Goal: Task Accomplishment & Management: Manage account settings

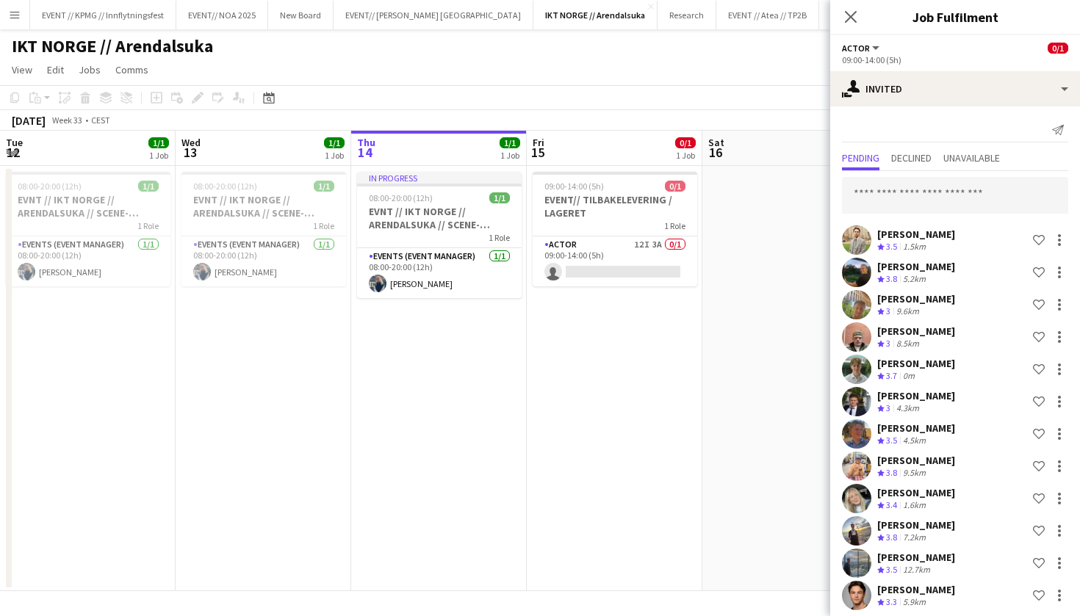
scroll to position [0, 461]
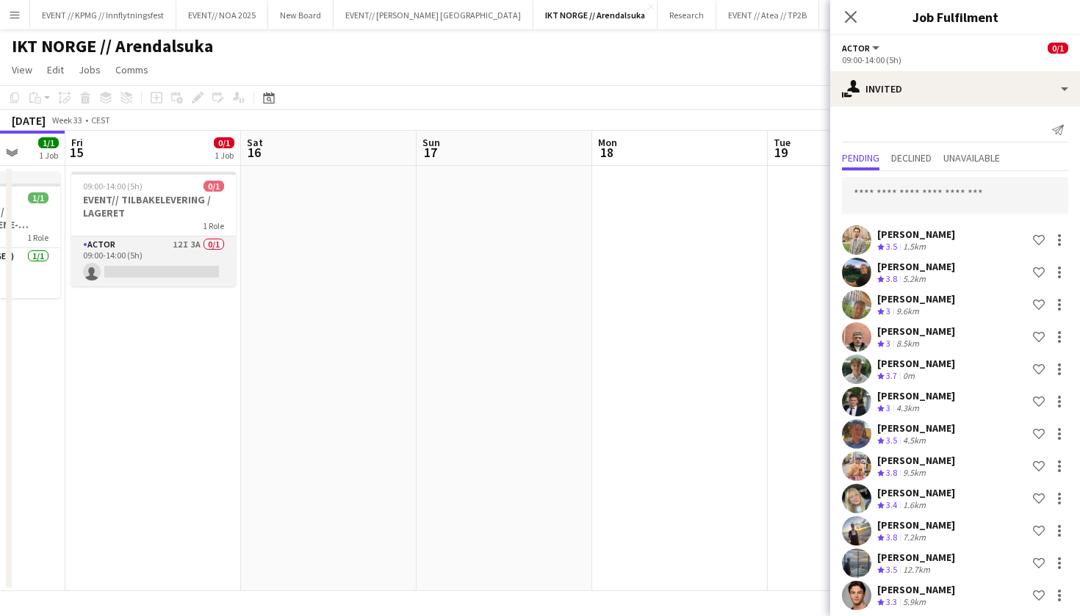
click at [176, 271] on app-card-role "Actor 12I 3A 0/1 09:00-14:00 (5h) single-neutral-actions" at bounding box center [153, 261] width 165 height 50
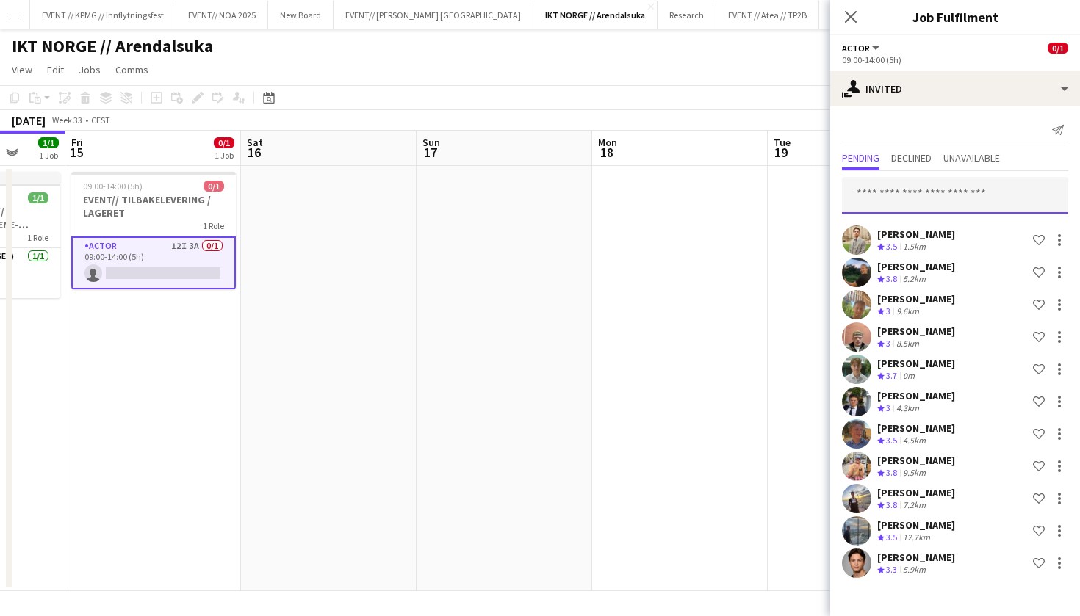
click at [940, 196] on input "text" at bounding box center [955, 195] width 226 height 37
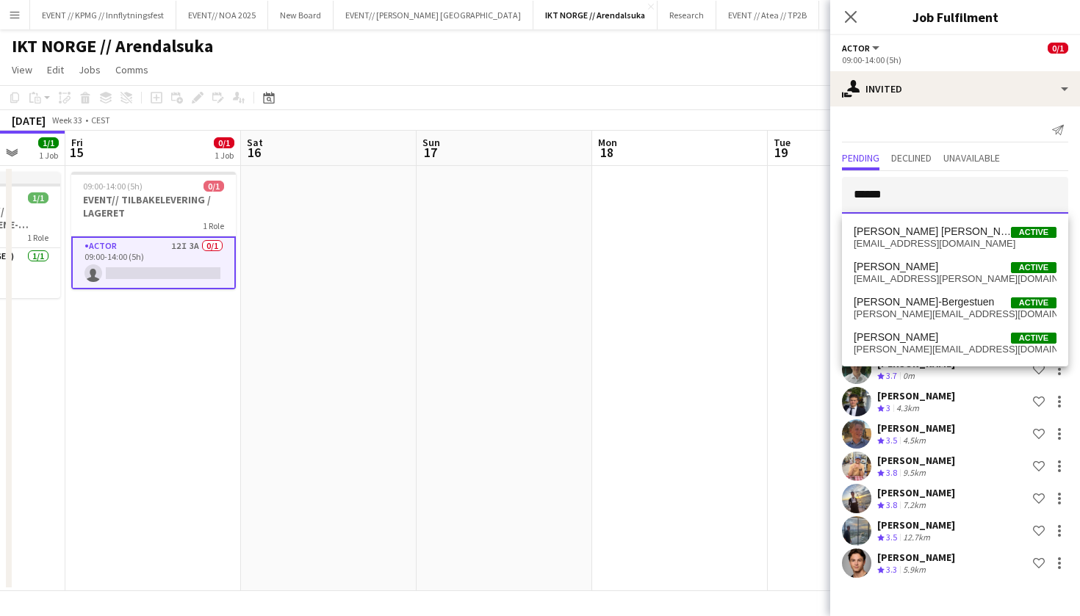
type input "*******"
drag, startPoint x: 940, startPoint y: 196, endPoint x: 945, endPoint y: 303, distance: 106.6
click at [945, 303] on span "[PERSON_NAME]-Bergestuen" at bounding box center [923, 302] width 140 height 12
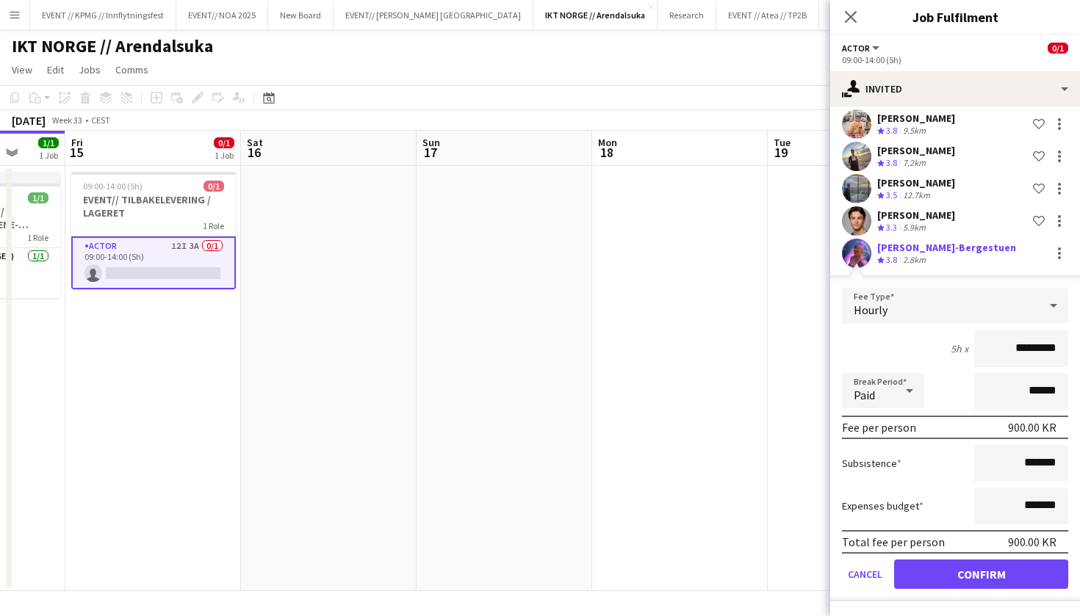
click at [966, 577] on button "Confirm" at bounding box center [981, 574] width 174 height 29
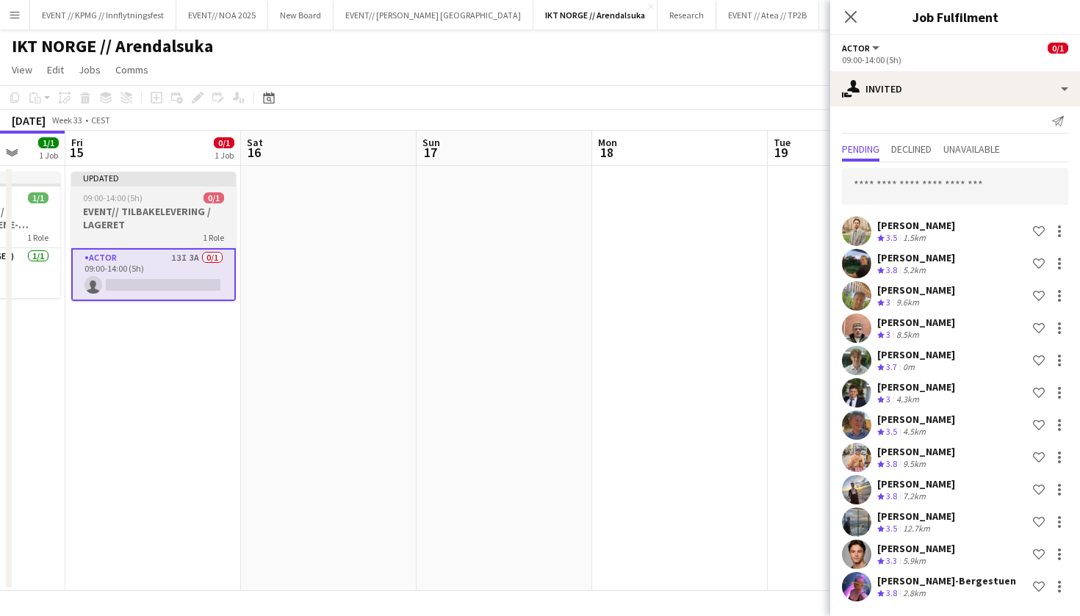
click at [101, 200] on span "09:00-14:00 (5h)" at bounding box center [112, 197] width 59 height 11
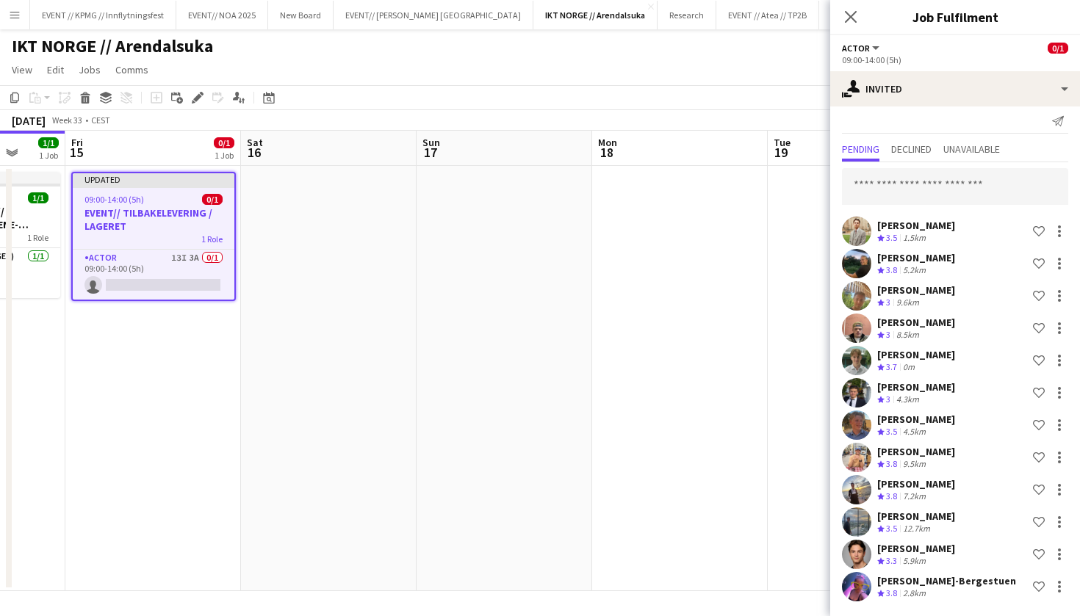
click at [165, 245] on app-job-card "Updated 09:00-14:00 (5h) 0/1 EVENT// TILBAKELEVERING / LAGERET 1 Role Actor 13I…" at bounding box center [153, 236] width 165 height 129
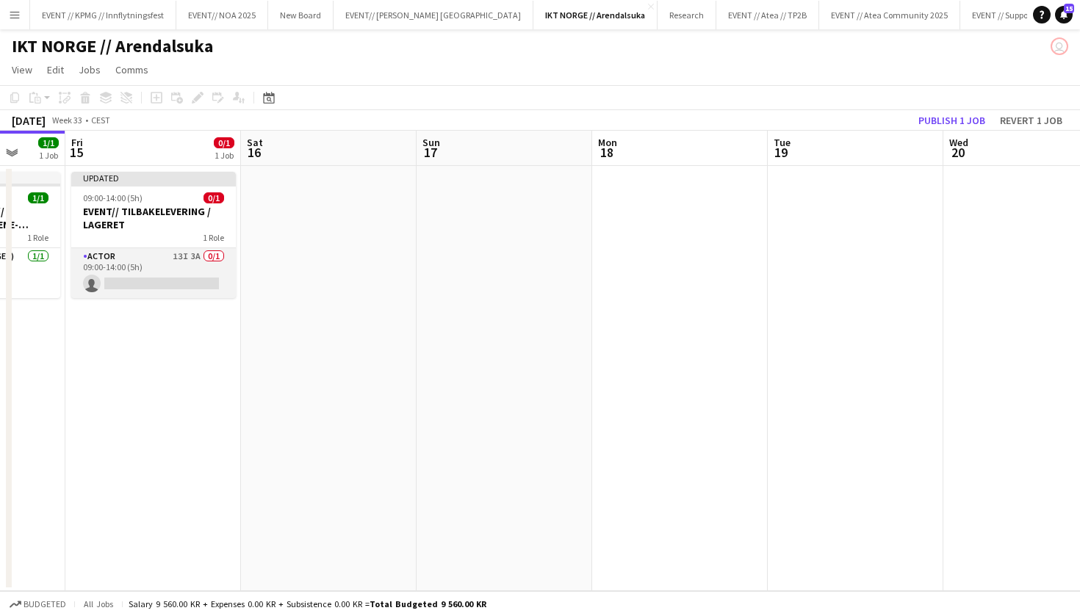
click at [165, 281] on app-card-role "Actor 13I 3A 0/1 09:00-14:00 (5h) single-neutral-actions" at bounding box center [153, 273] width 165 height 50
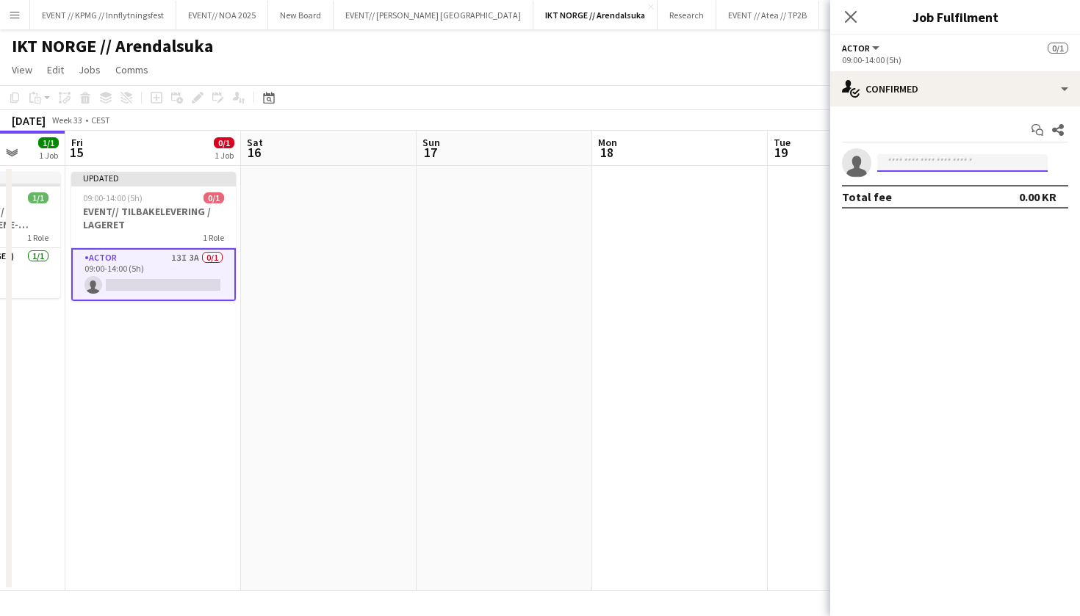
click at [923, 167] on input at bounding box center [962, 163] width 170 height 18
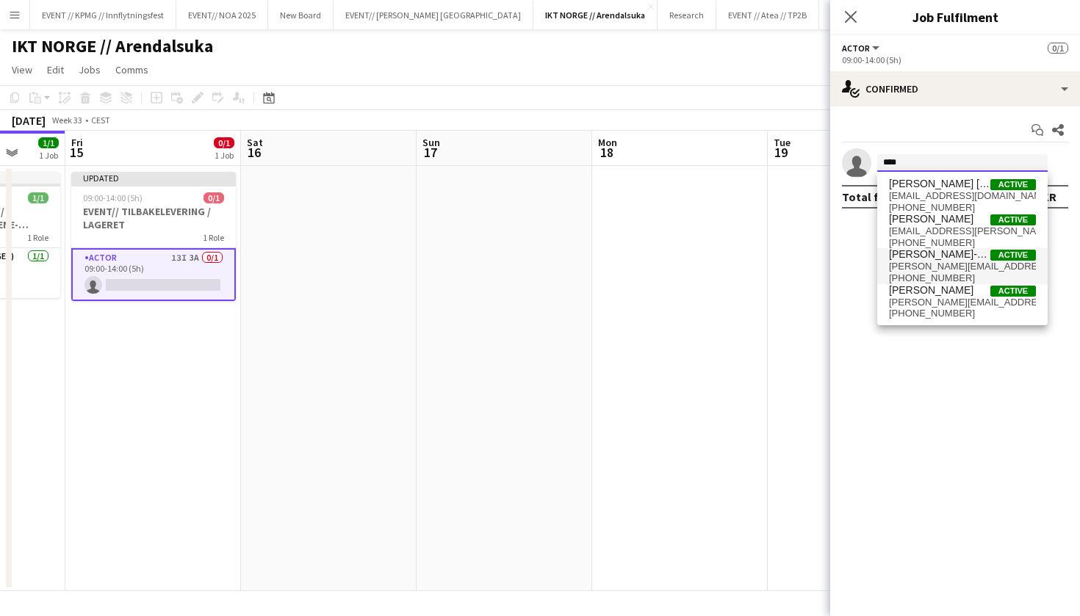
type input "****"
click at [961, 260] on span "[PERSON_NAME]-Bergestuen" at bounding box center [939, 254] width 101 height 12
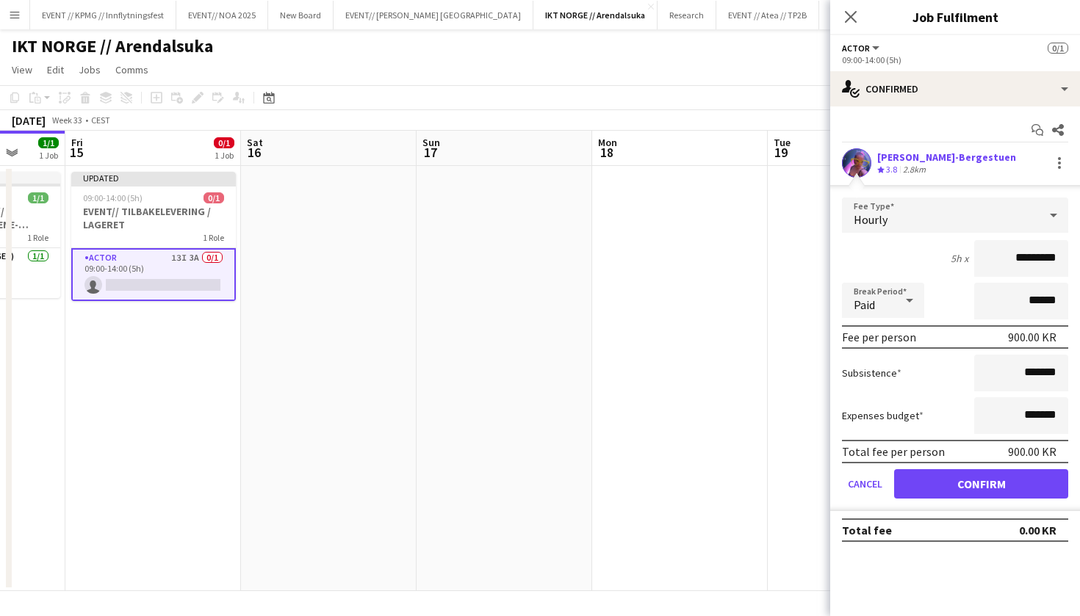
click at [983, 483] on button "Confirm" at bounding box center [981, 483] width 174 height 29
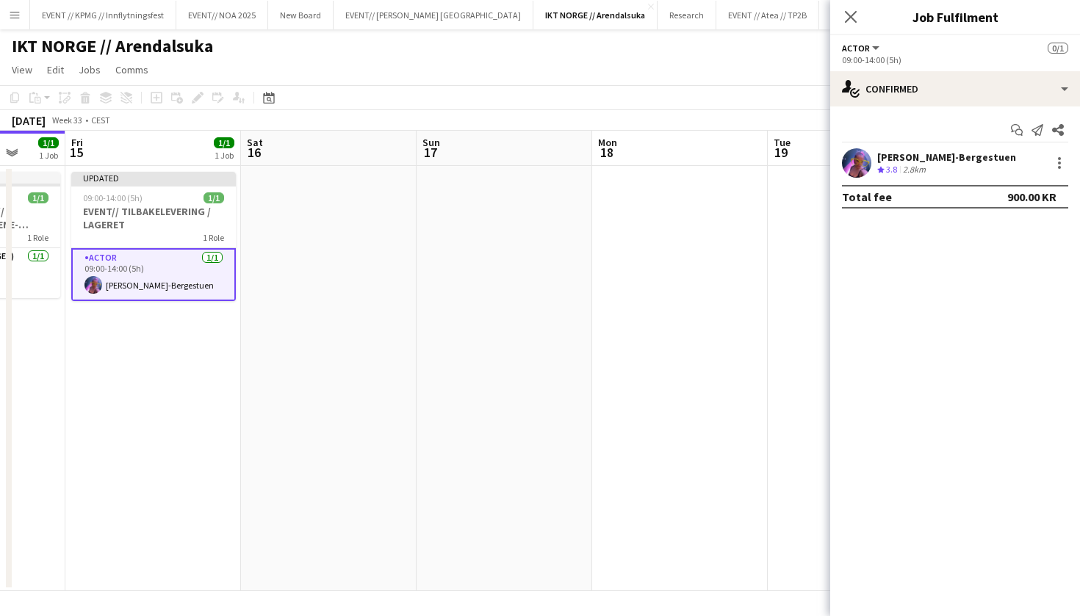
click at [145, 156] on app-board-header-date "Fri 15 1/1 1 Job" at bounding box center [153, 148] width 176 height 35
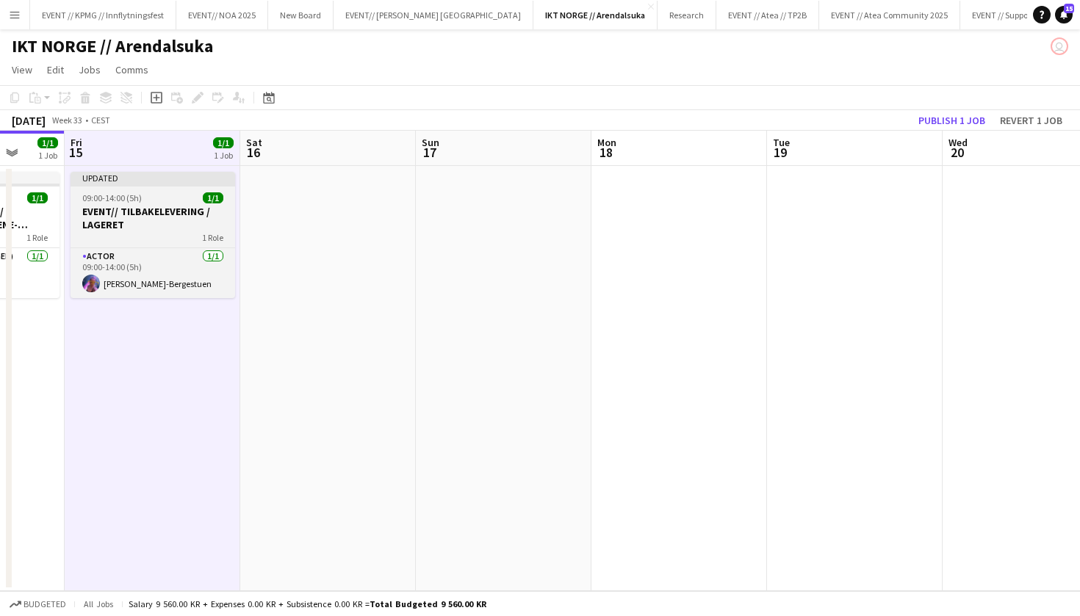
click at [150, 221] on h3 "EVENT// TILBAKELEVERING / LAGERET" at bounding box center [153, 218] width 165 height 26
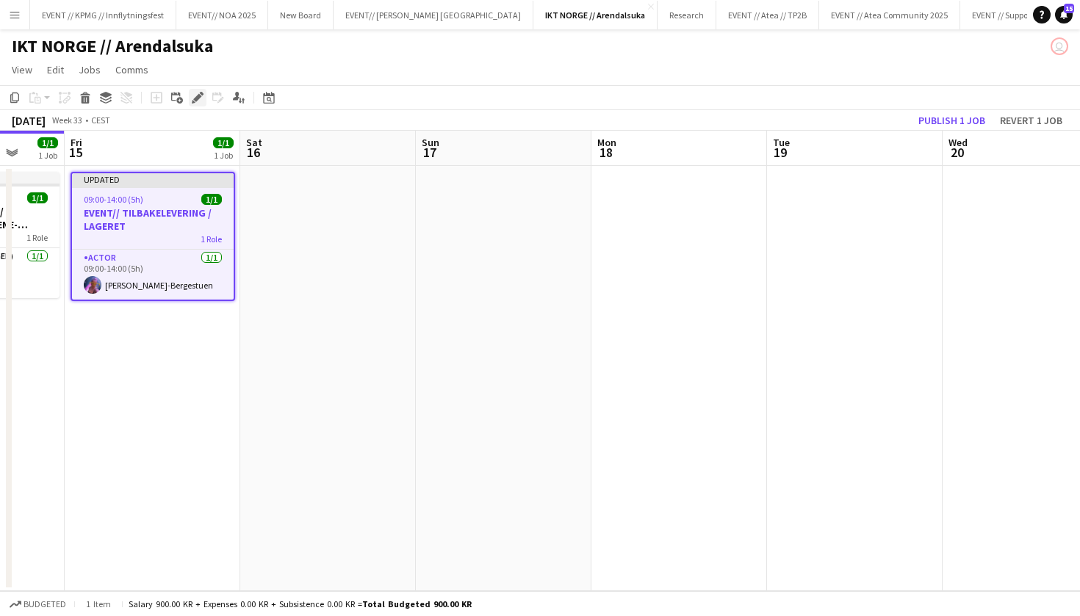
click at [195, 93] on icon "Edit" at bounding box center [198, 98] width 12 height 12
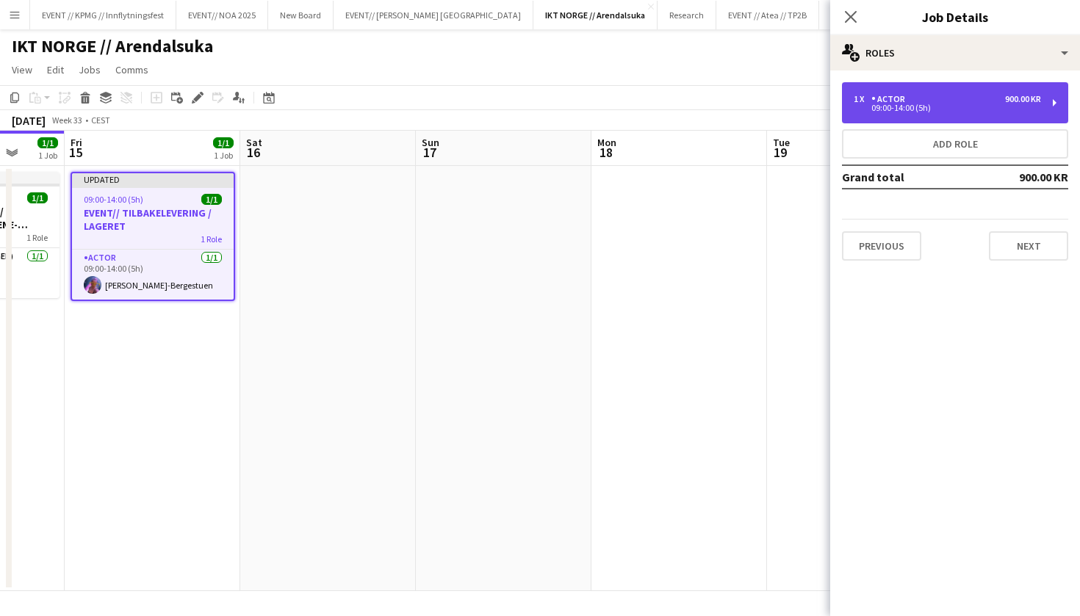
click at [951, 96] on div "1 x Actor 900.00 KR" at bounding box center [946, 99] width 187 height 10
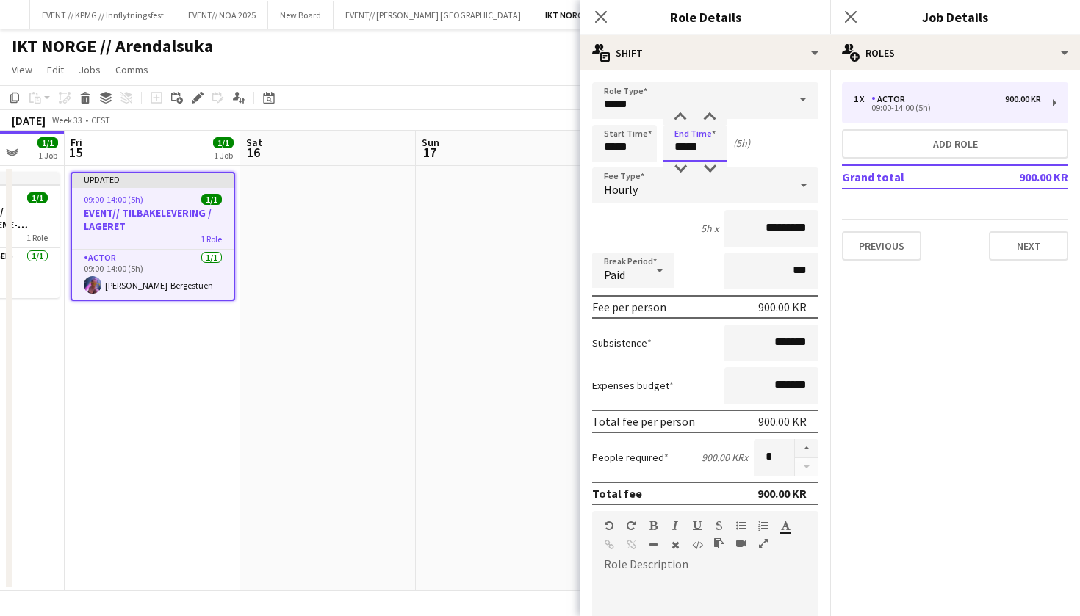
click at [704, 140] on input "*****" at bounding box center [694, 143] width 65 height 37
click at [612, 142] on input "*****" at bounding box center [624, 143] width 65 height 37
click at [636, 153] on input "*****" at bounding box center [624, 143] width 65 height 37
type input "*****"
click at [684, 145] on input "*****" at bounding box center [694, 143] width 65 height 37
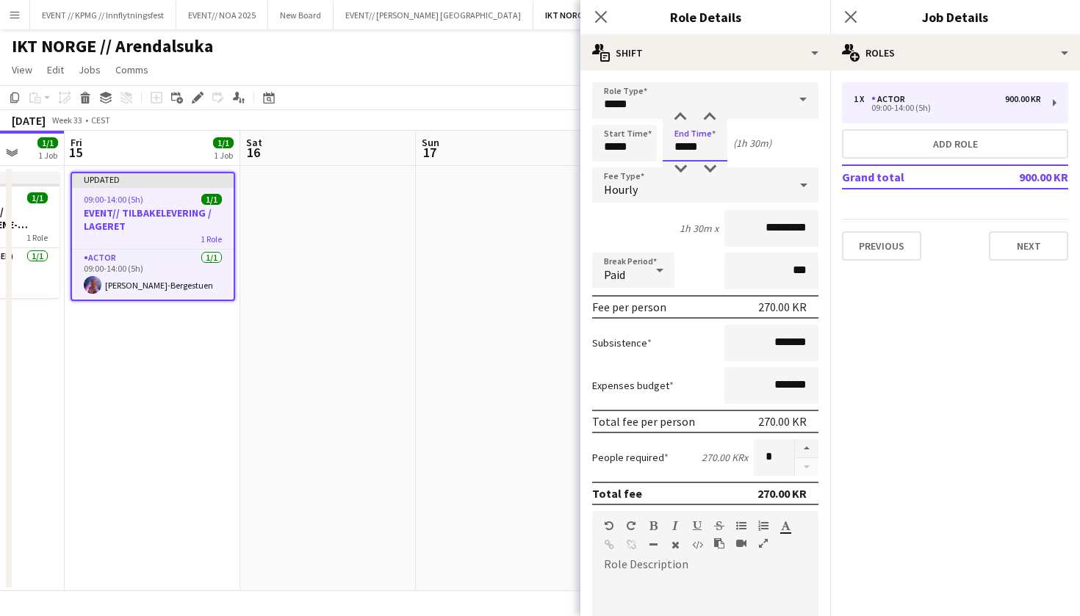
type input "*****"
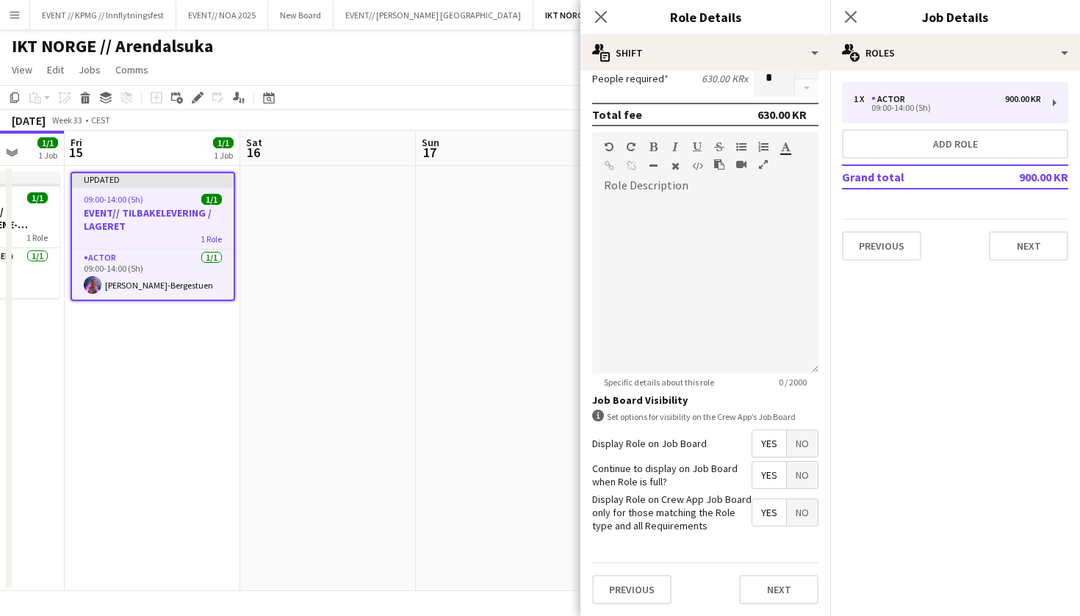
click at [773, 568] on div "Previous Next" at bounding box center [705, 590] width 226 height 54
click at [774, 597] on button "Next" at bounding box center [778, 590] width 79 height 29
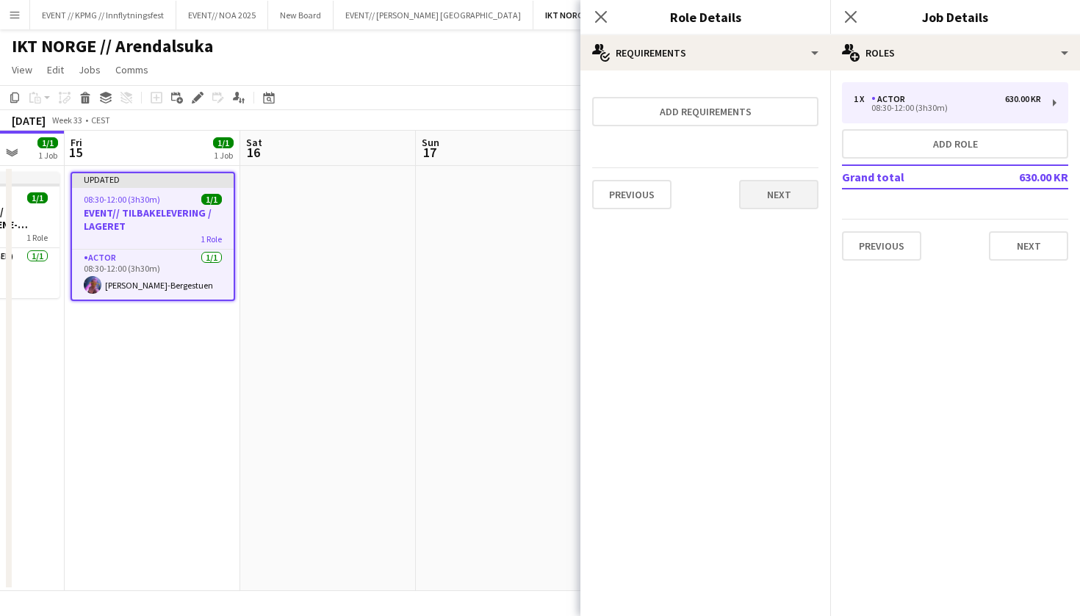
click at [763, 195] on button "Next" at bounding box center [778, 194] width 79 height 29
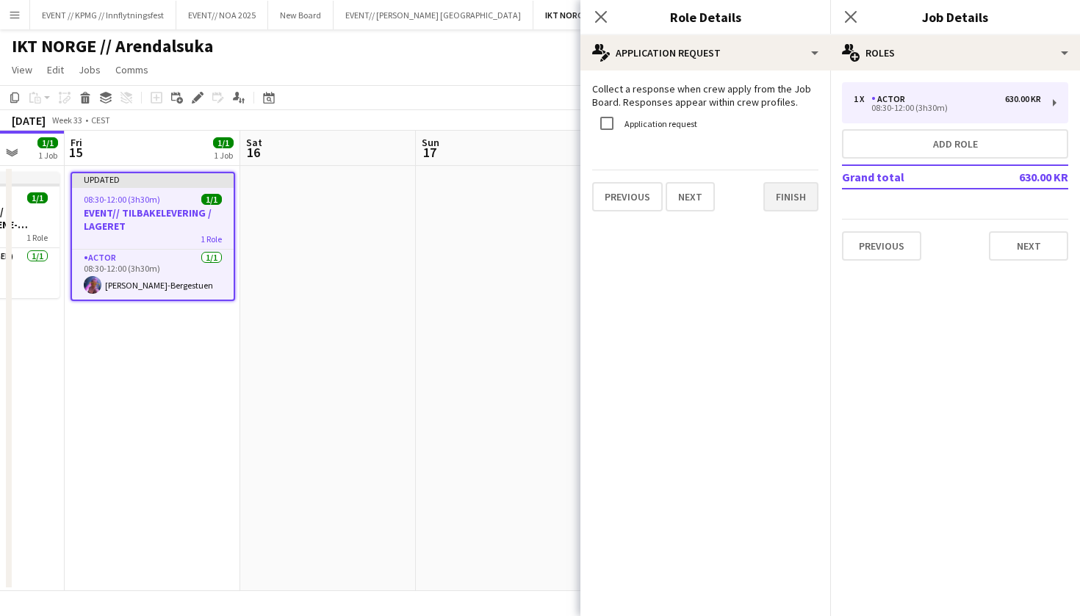
click at [792, 203] on button "Finish" at bounding box center [790, 196] width 55 height 29
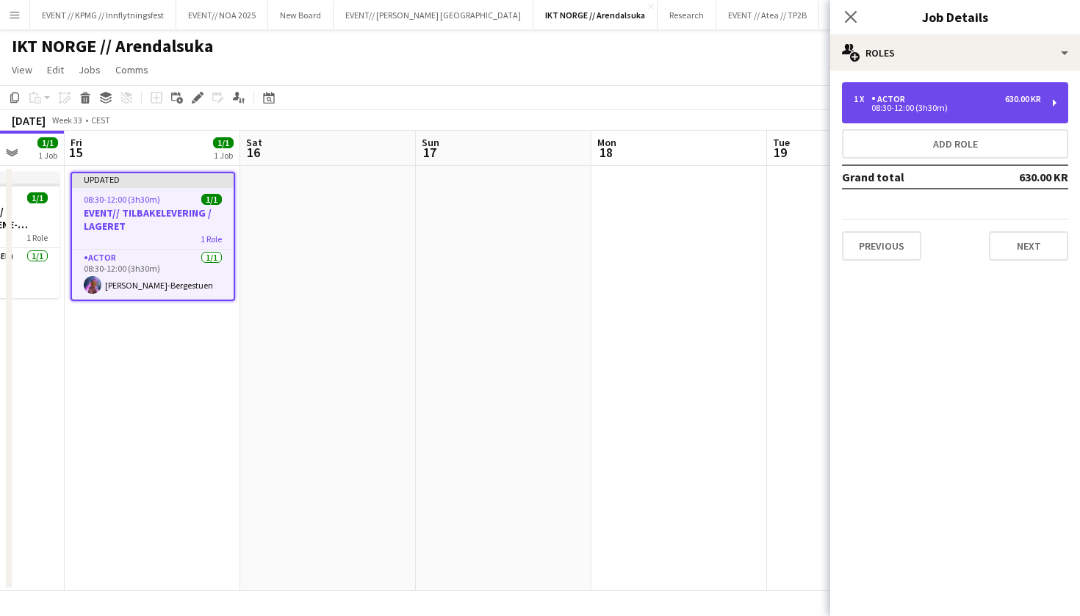
click at [952, 105] on div "08:30-12:00 (3h30m)" at bounding box center [946, 107] width 187 height 7
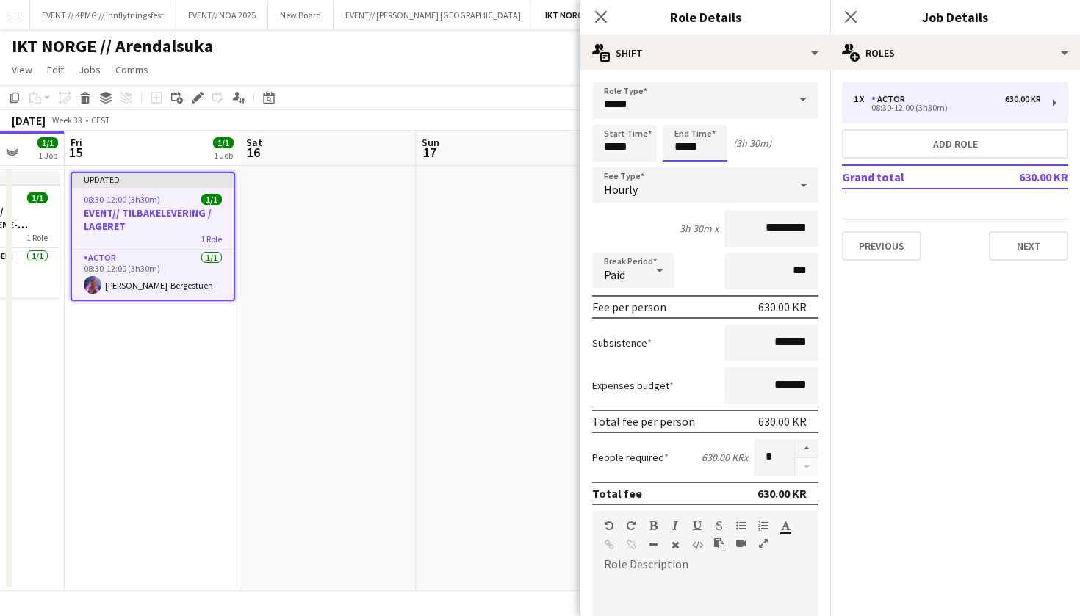
click at [704, 145] on input "*****" at bounding box center [694, 143] width 65 height 37
type input "*****"
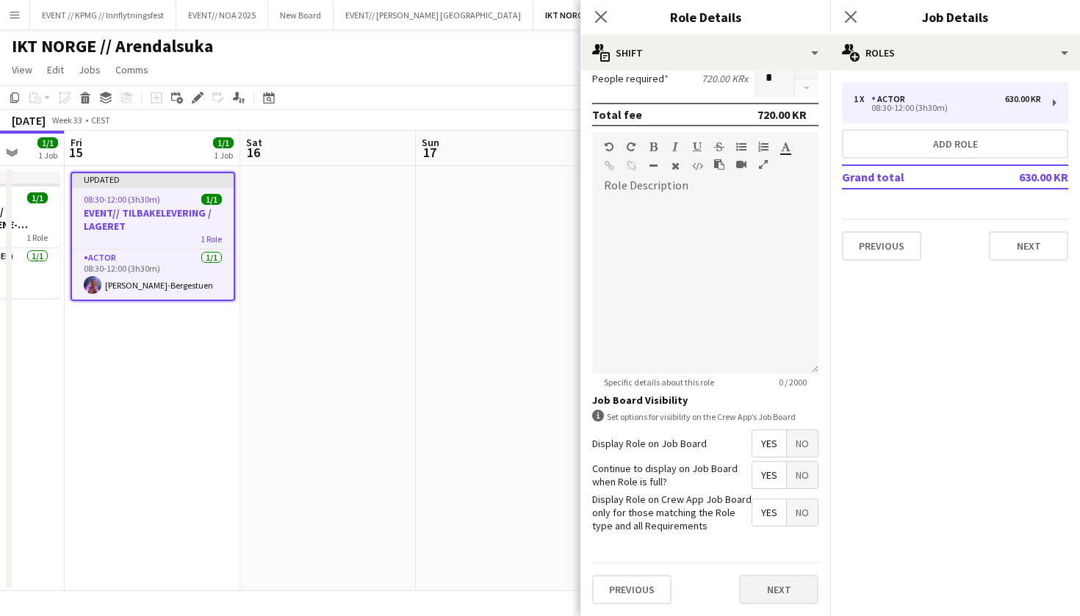
scroll to position [378, 0]
click at [790, 590] on button "Next" at bounding box center [778, 590] width 79 height 29
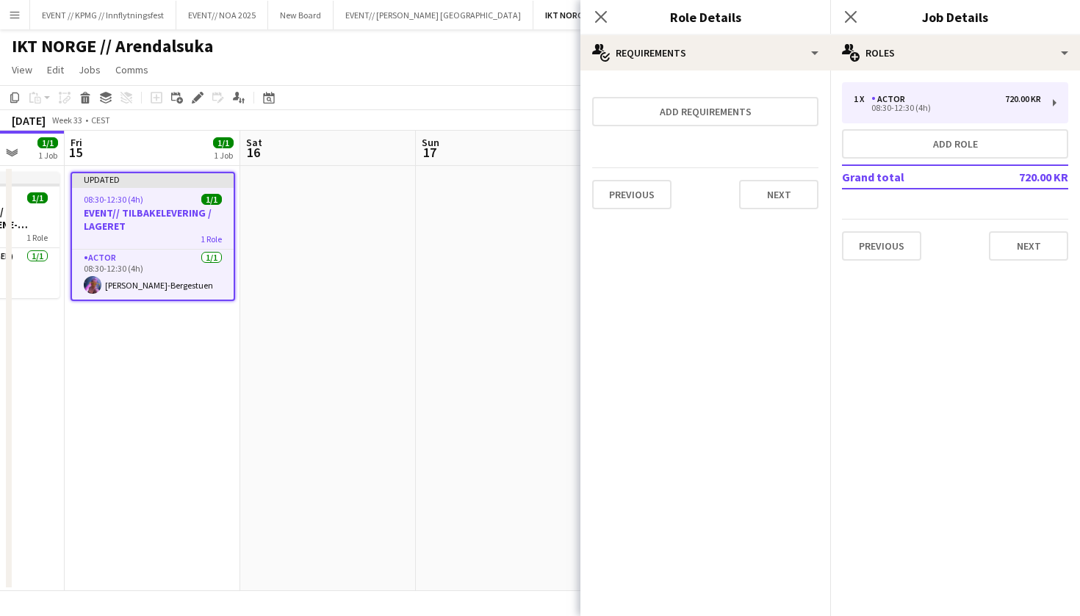
scroll to position [0, 0]
click at [779, 189] on button "Next" at bounding box center [778, 194] width 79 height 29
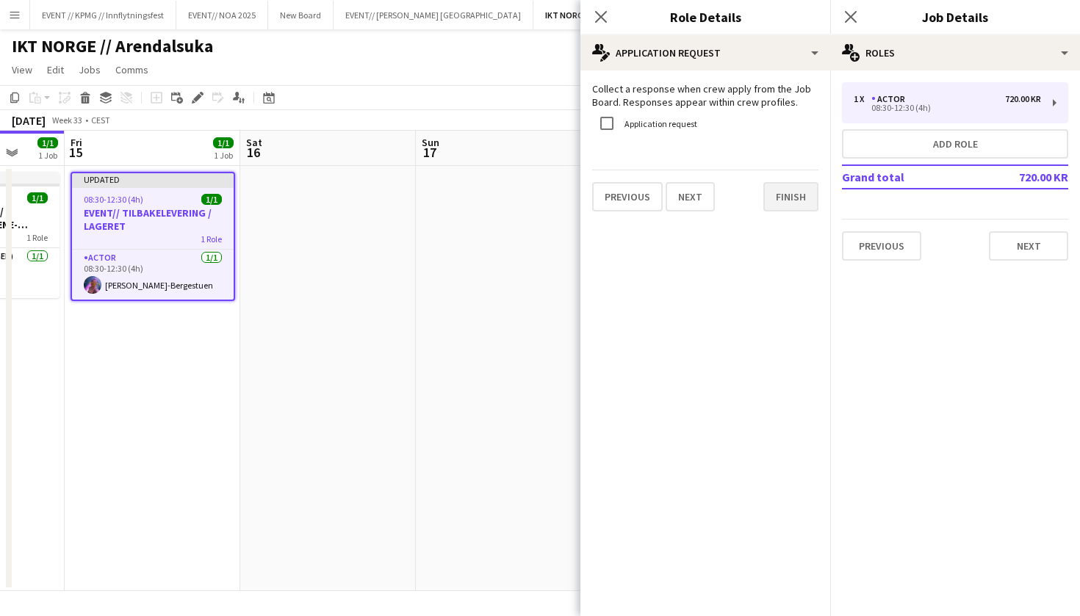
click at [784, 203] on button "Finish" at bounding box center [790, 196] width 55 height 29
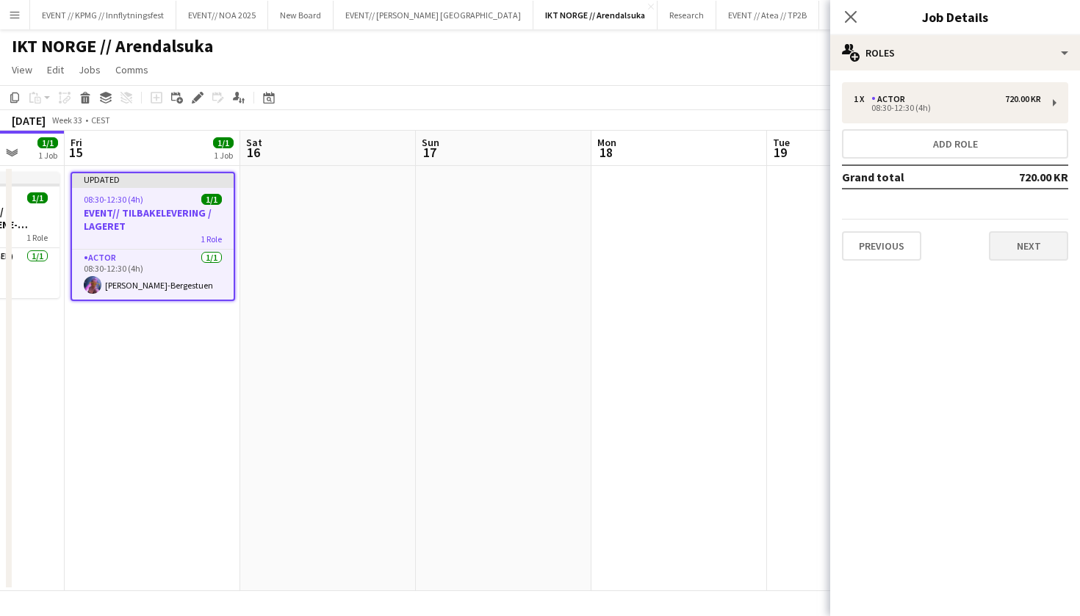
click at [1056, 241] on button "Next" at bounding box center [1027, 245] width 79 height 29
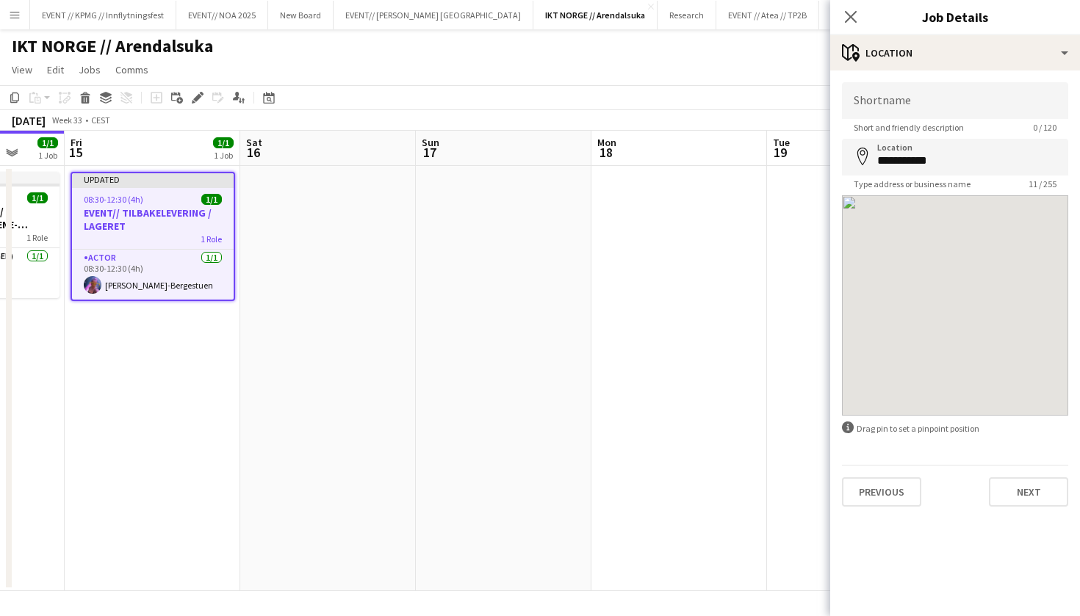
click at [713, 211] on app-date-cell at bounding box center [679, 378] width 176 height 425
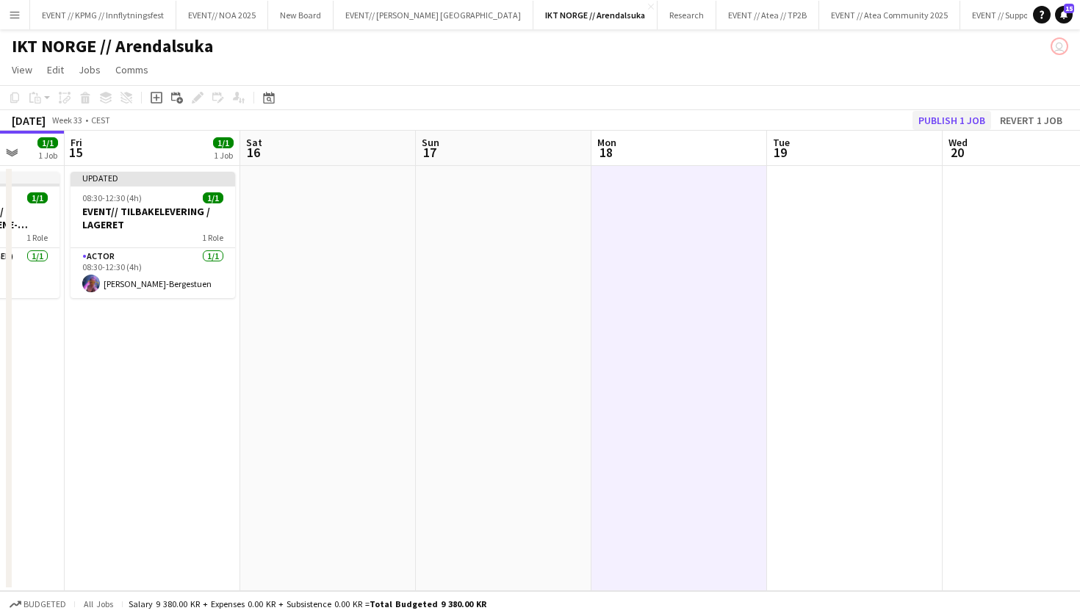
click at [958, 121] on button "Publish 1 job" at bounding box center [951, 120] width 79 height 19
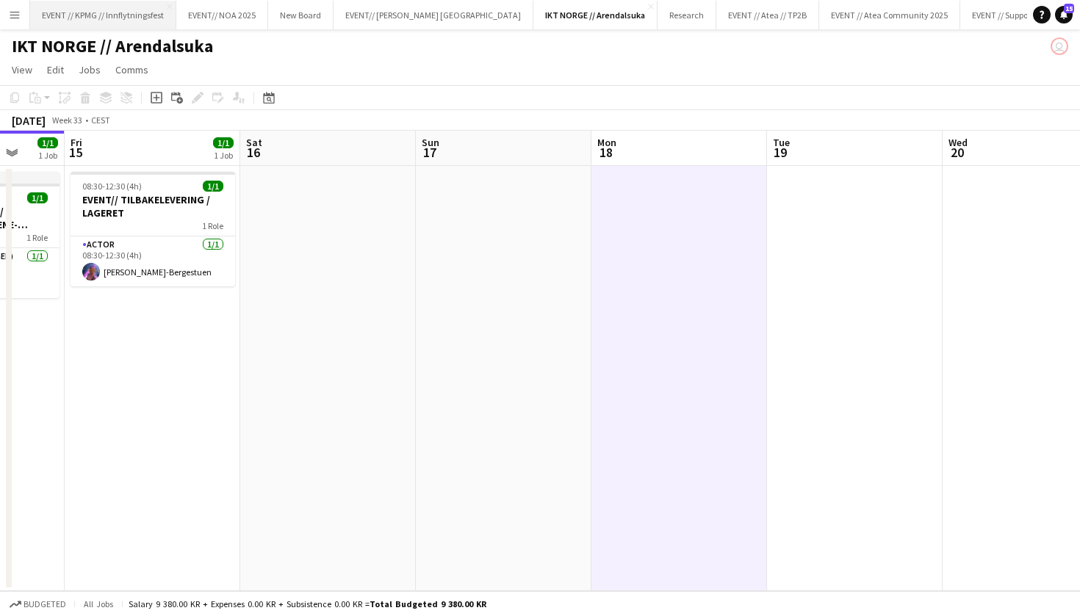
click at [117, 12] on button "EVENT // KPMG // Innflytningsfest Close" at bounding box center [103, 15] width 146 height 29
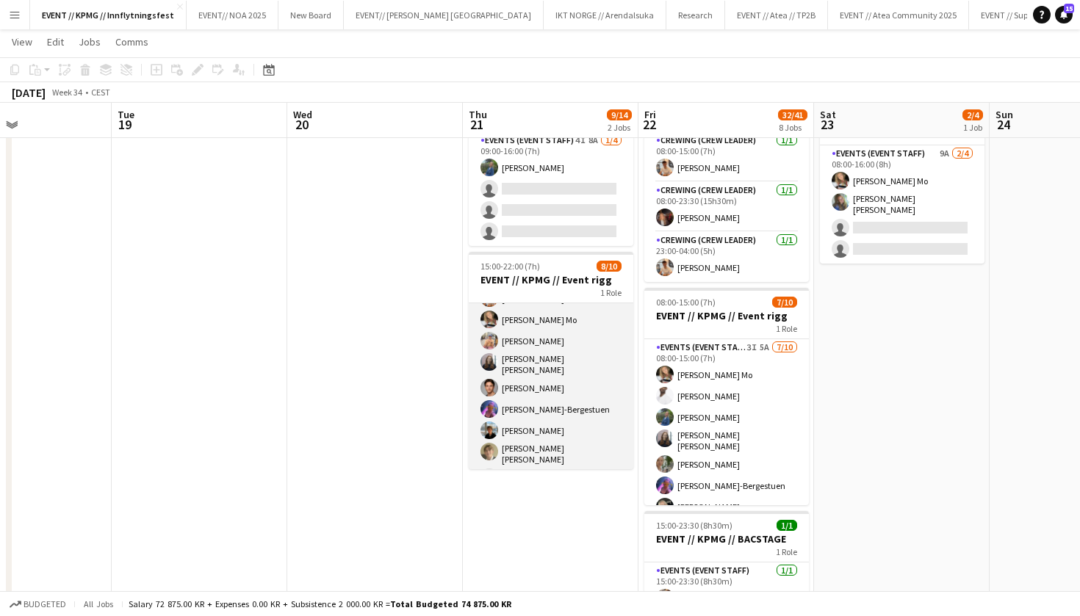
scroll to position [15, 0]
click at [600, 367] on app-card-role "Events (Event Staff) 7I 9A [DATE] 15:00-22:00 (7h) [PERSON_NAME] [PERSON_NAME] …" at bounding box center [551, 413] width 165 height 250
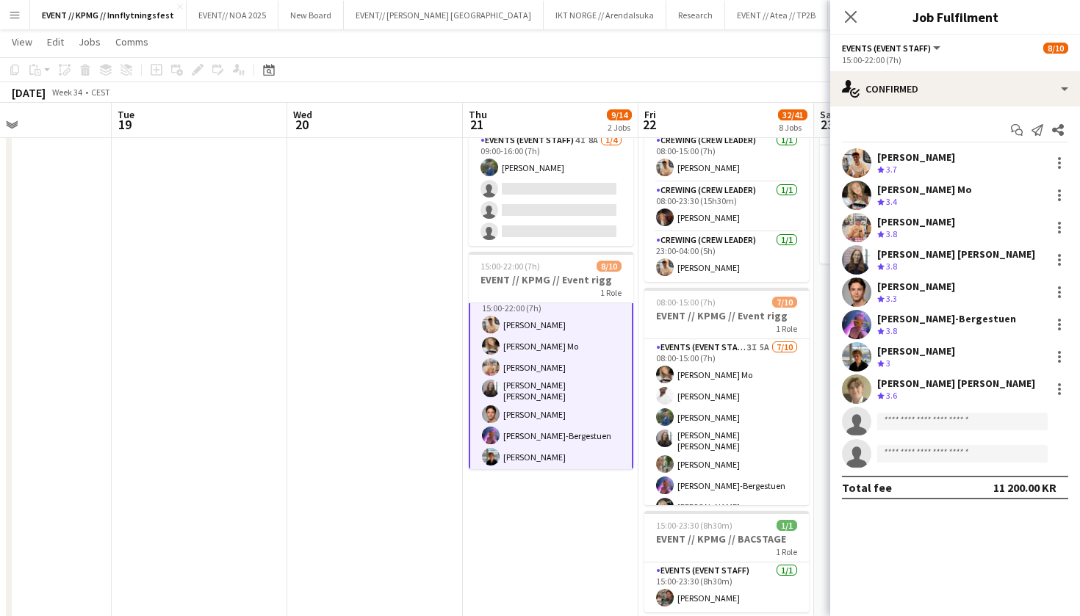
click at [917, 70] on app-options-switcher "Events (Event Staff) All roles Events (Event Staff) [DATE] 15:00-22:00 (7h)" at bounding box center [955, 53] width 250 height 36
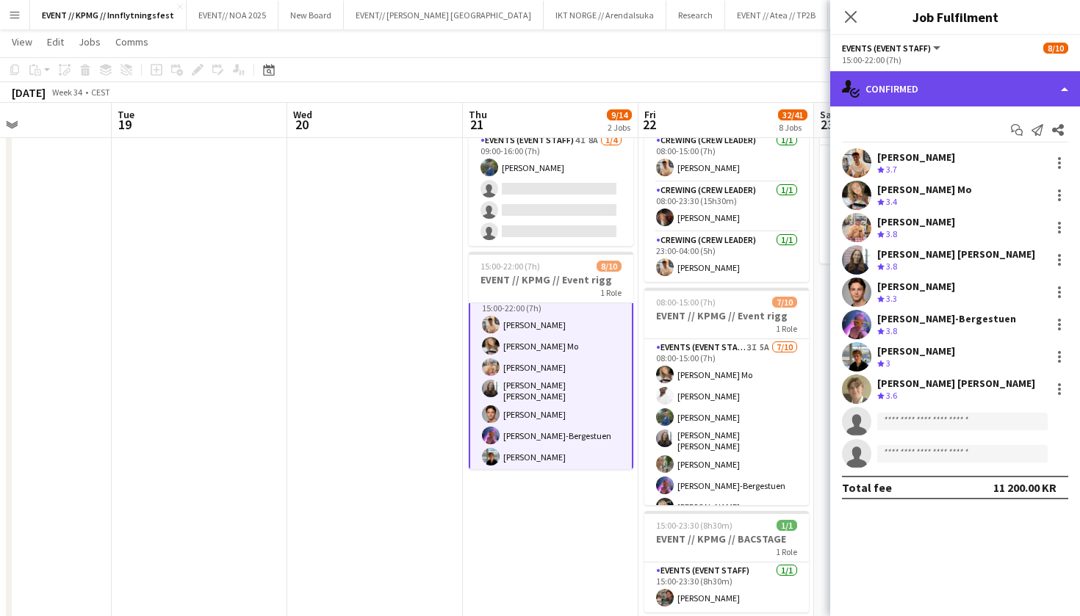
click at [969, 90] on div "single-neutral-actions-check-2 Confirmed" at bounding box center [955, 88] width 250 height 35
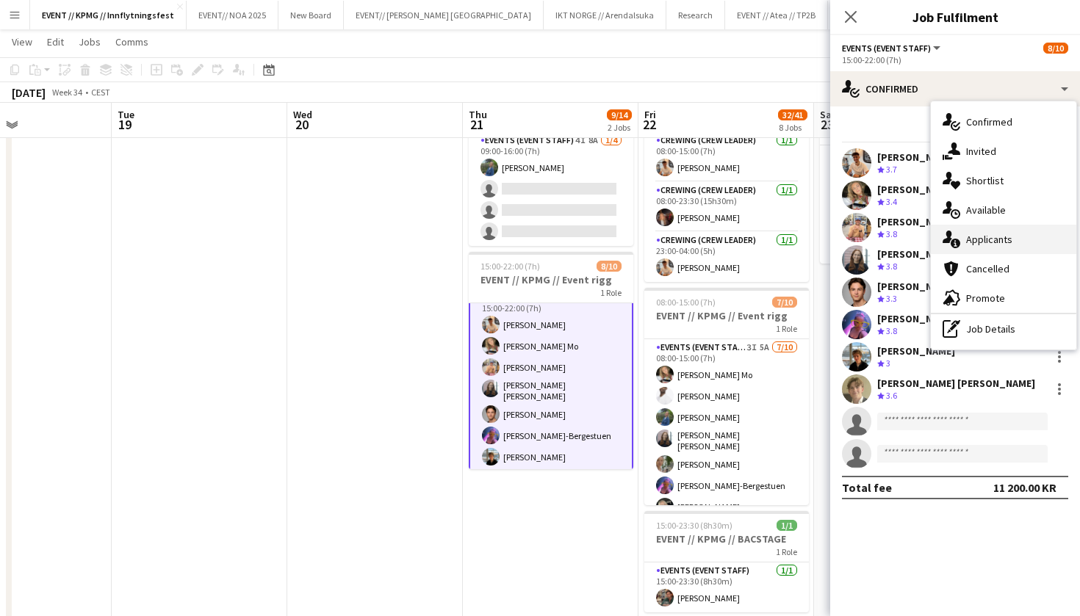
click at [988, 234] on div "single-neutral-actions-information Applicants" at bounding box center [1002, 239] width 145 height 29
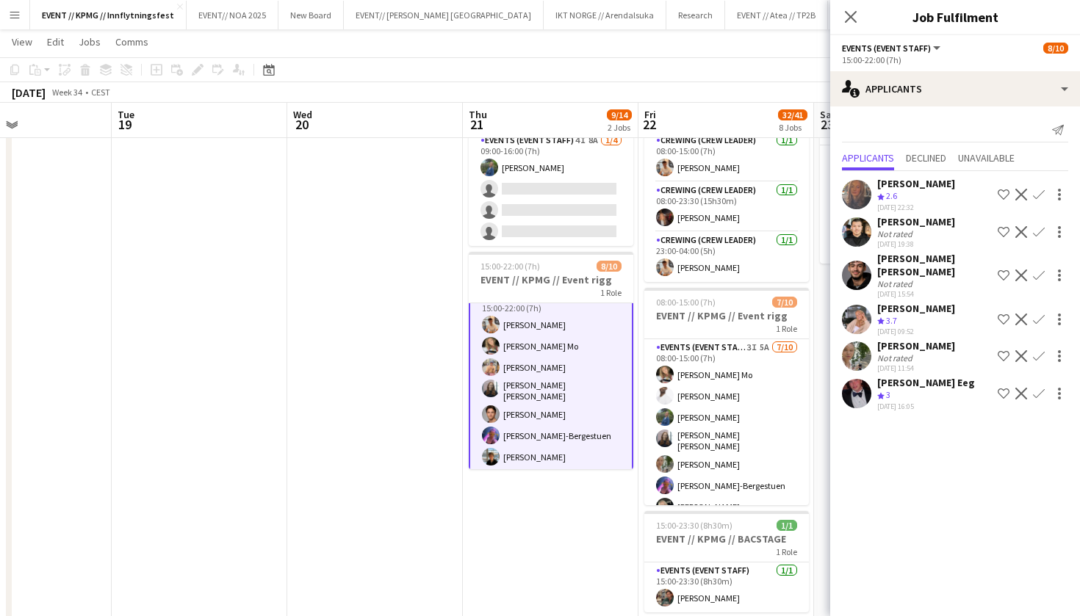
click at [864, 379] on app-user-avatar at bounding box center [856, 393] width 29 height 29
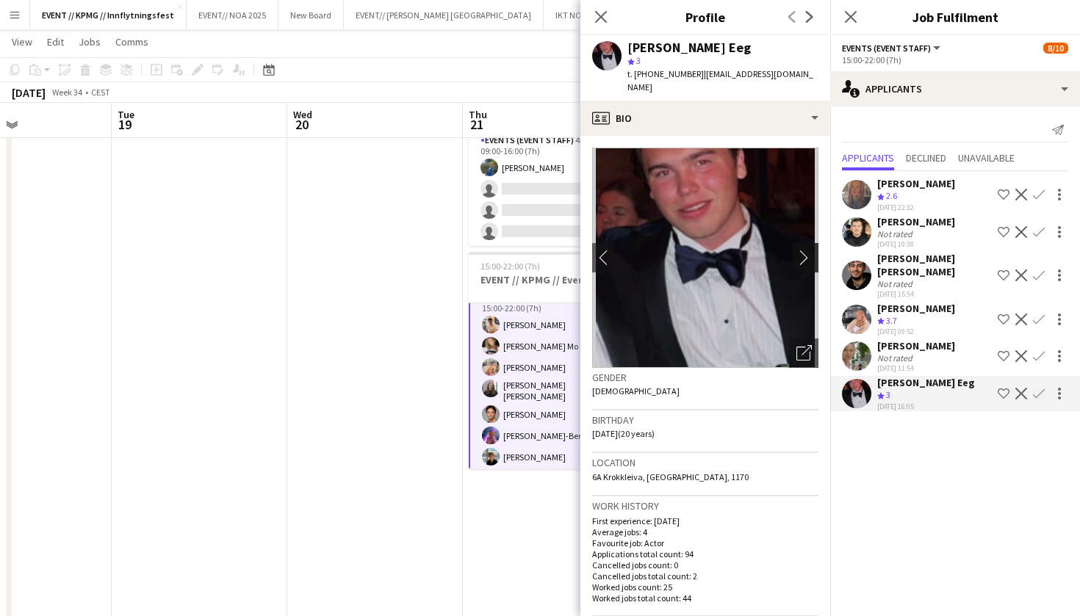
click at [809, 243] on button "chevron-right" at bounding box center [806, 257] width 29 height 29
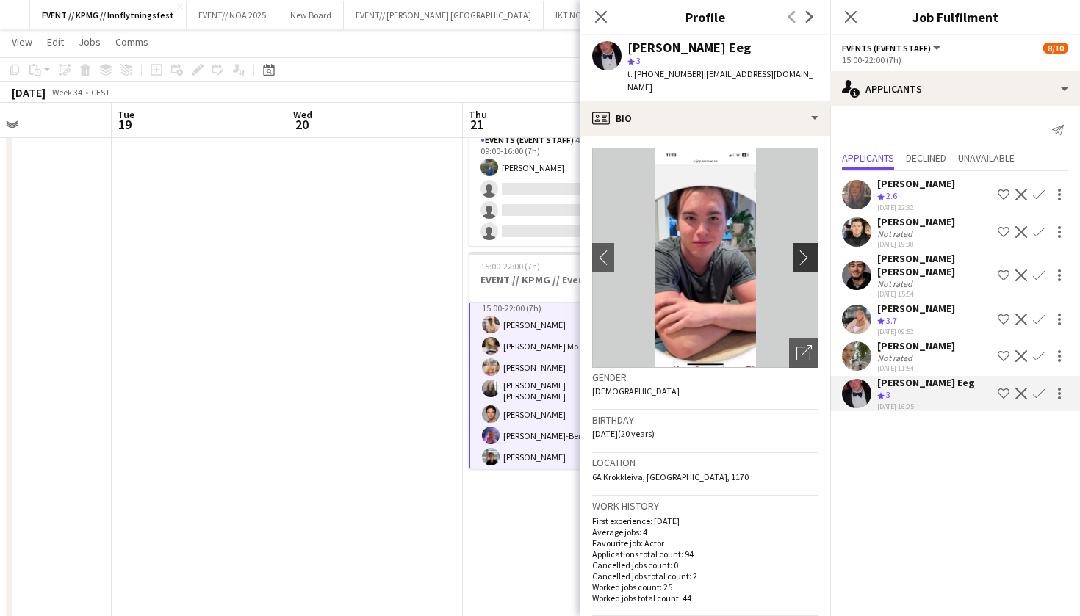
click at [814, 250] on app-icon "chevron-right" at bounding box center [807, 257] width 23 height 15
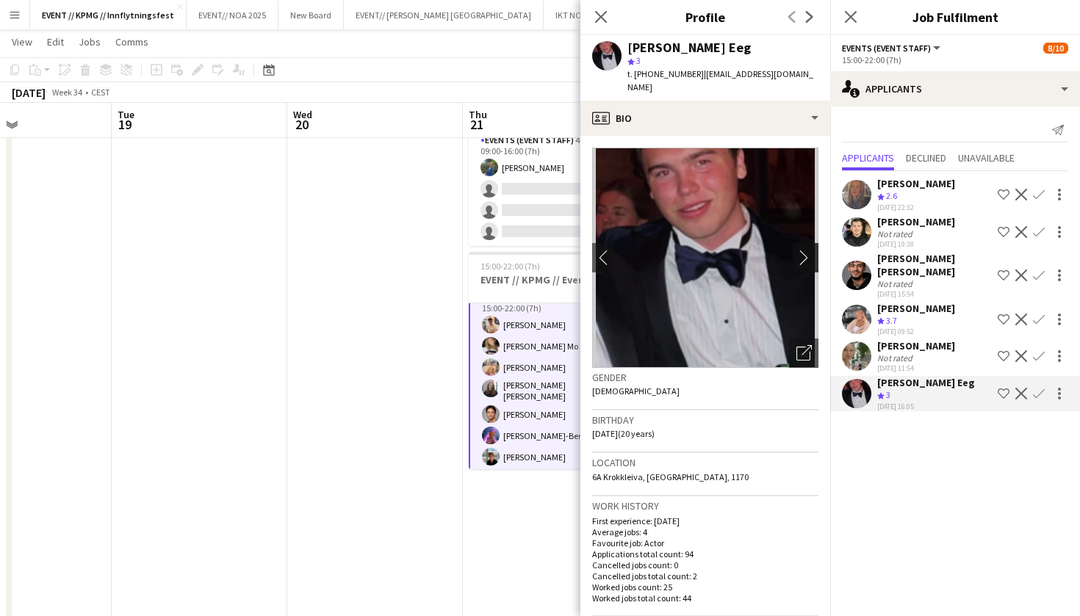
click at [806, 250] on app-icon "chevron-right" at bounding box center [807, 257] width 23 height 15
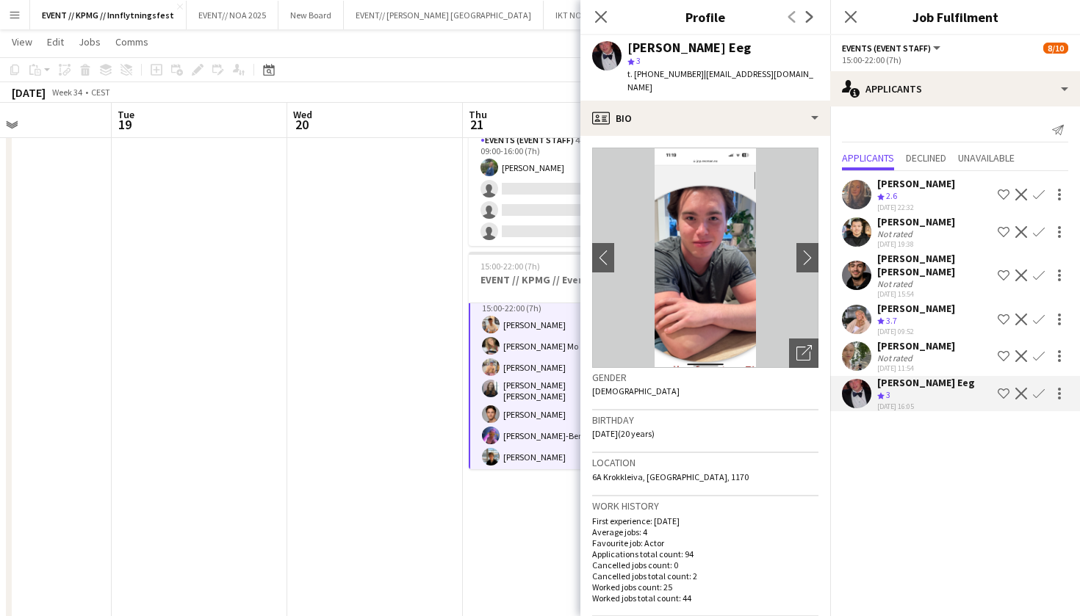
click at [818, 240] on app-crew-profile-bio "chevron-left chevron-right Open photos pop-in Gender [DEMOGRAPHIC_DATA] Birthda…" at bounding box center [705, 376] width 250 height 480
click at [815, 250] on app-icon "chevron-right" at bounding box center [807, 257] width 23 height 15
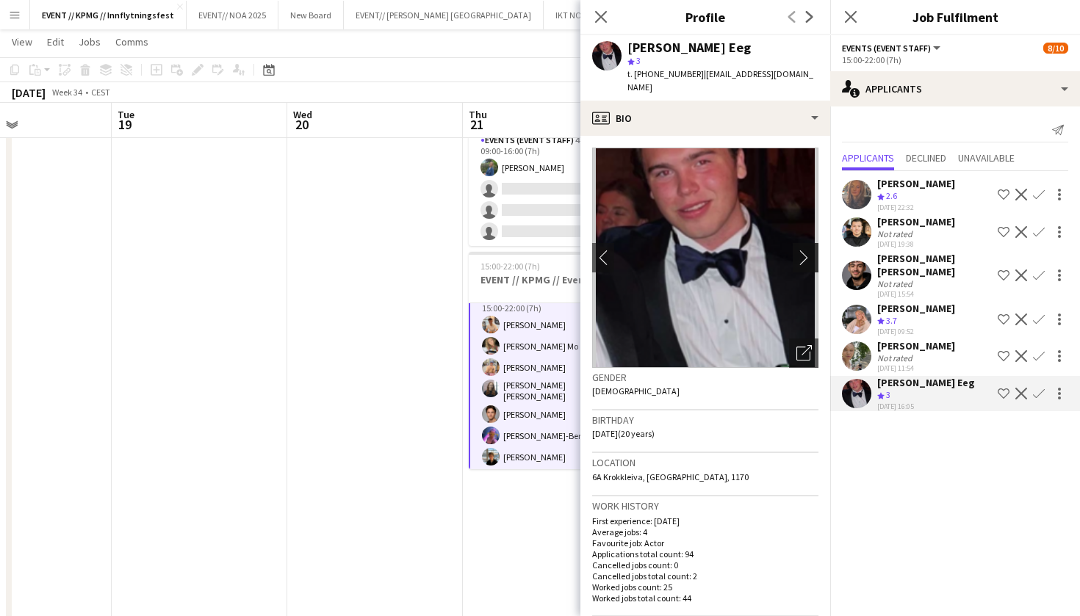
click at [815, 250] on app-icon "chevron-right" at bounding box center [807, 257] width 23 height 15
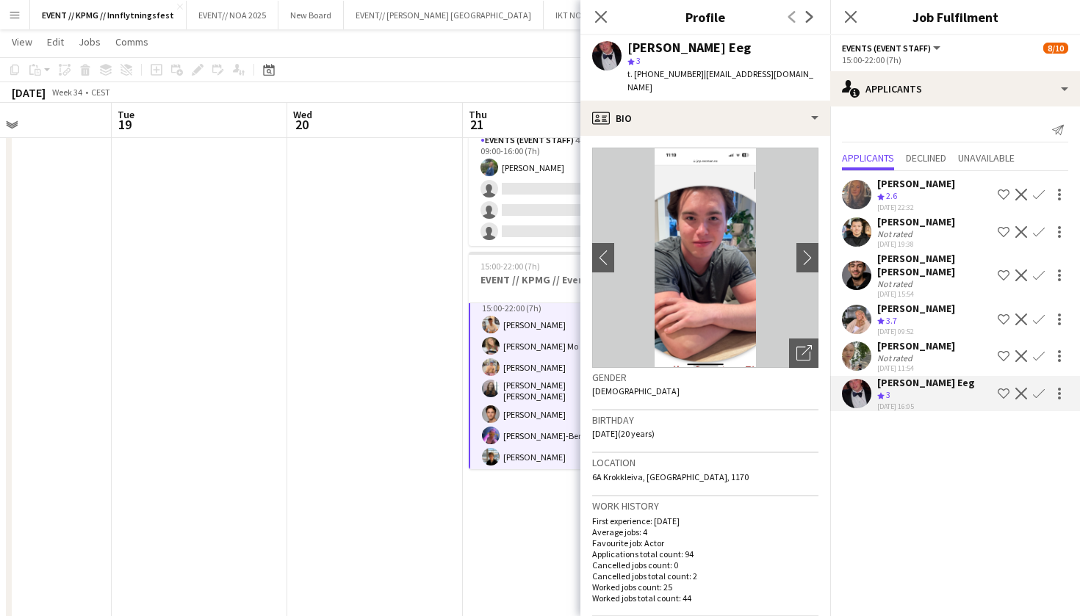
click at [1041, 388] on app-icon "Confirm" at bounding box center [1039, 394] width 12 height 12
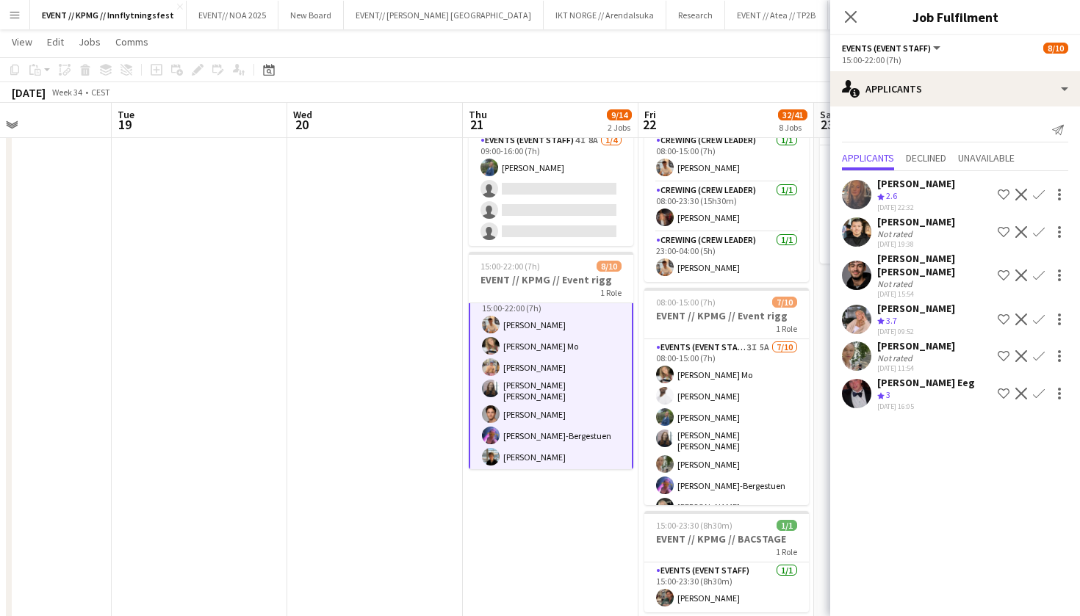
click at [1044, 388] on app-icon "Confirm" at bounding box center [1039, 394] width 12 height 12
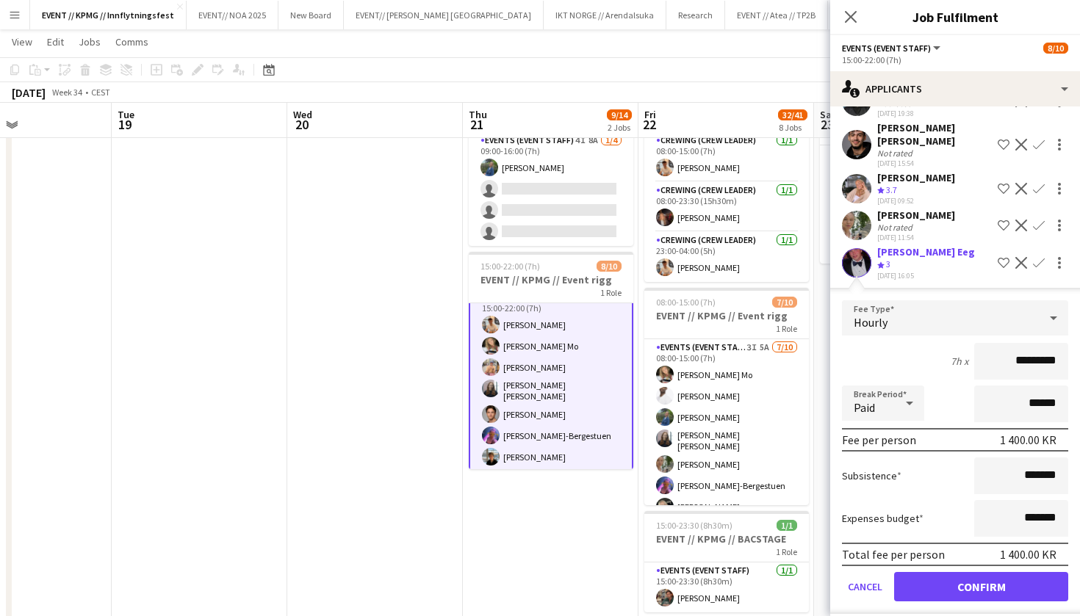
scroll to position [130, 0]
click at [991, 578] on button "Confirm" at bounding box center [981, 587] width 174 height 29
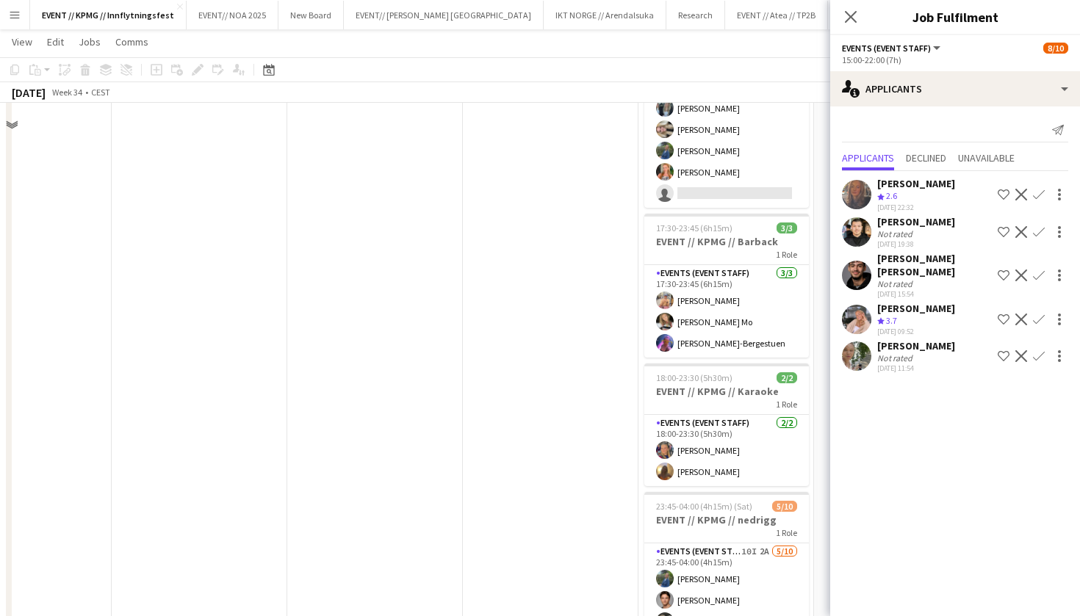
scroll to position [1082, 0]
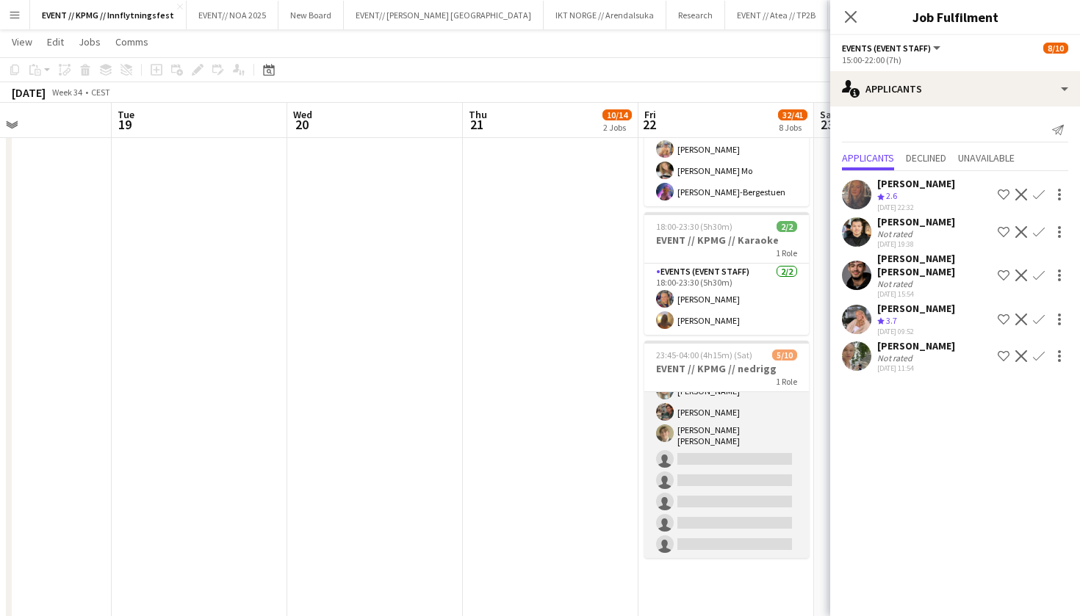
click at [738, 496] on app-card-role "Events (Event Staff) 10I 2A [DATE] 23:45-04:00 (4h15m) [PERSON_NAME] [PERSON_NA…" at bounding box center [726, 436] width 165 height 246
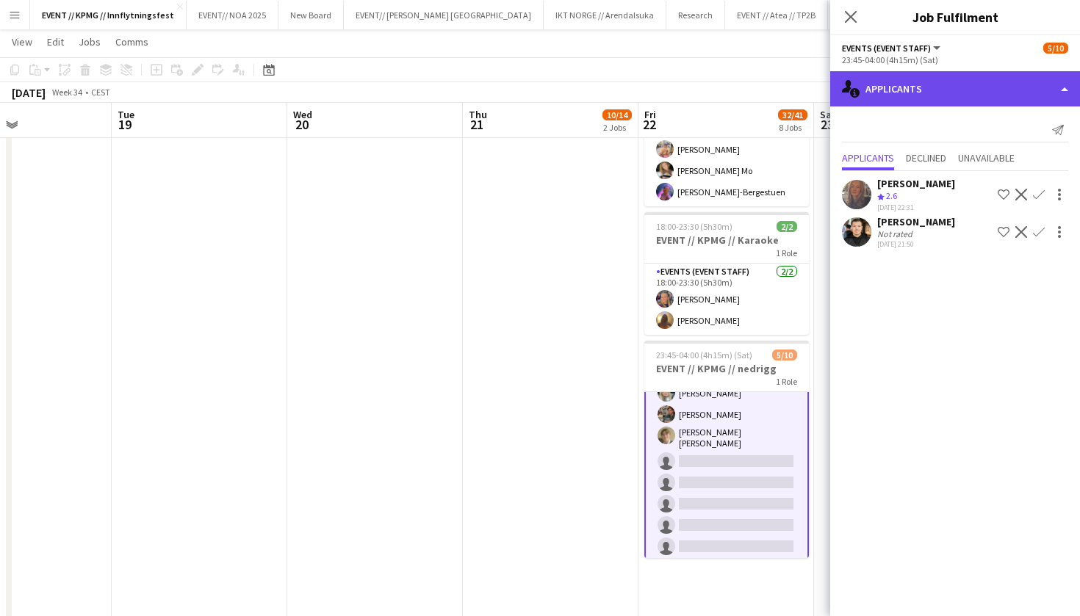
click at [983, 94] on div "single-neutral-actions-information Applicants" at bounding box center [955, 88] width 250 height 35
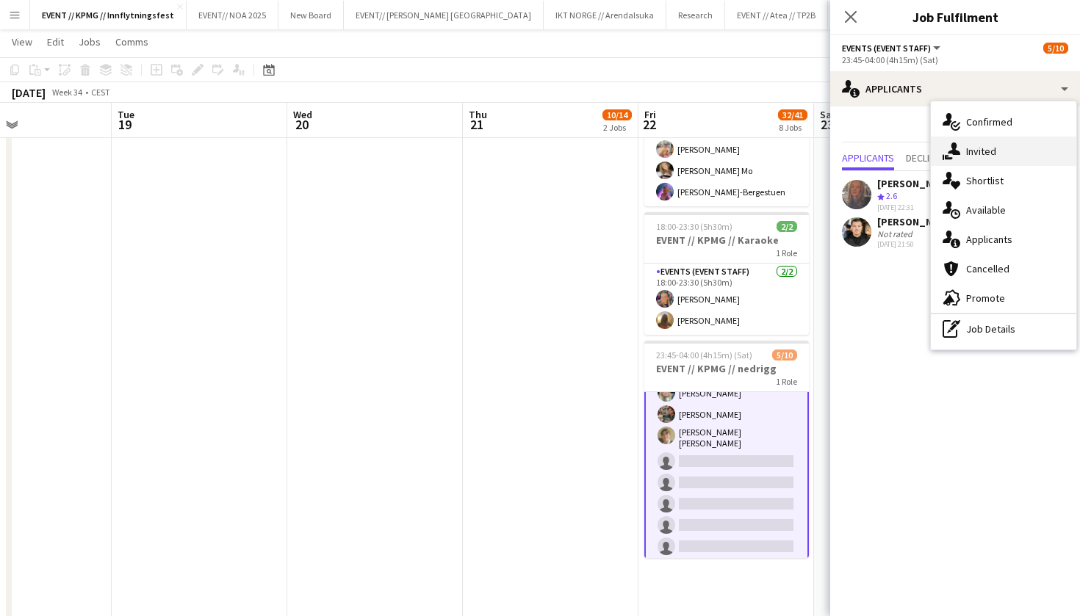
click at [983, 151] on div "single-neutral-actions-share-1 Invited" at bounding box center [1002, 151] width 145 height 29
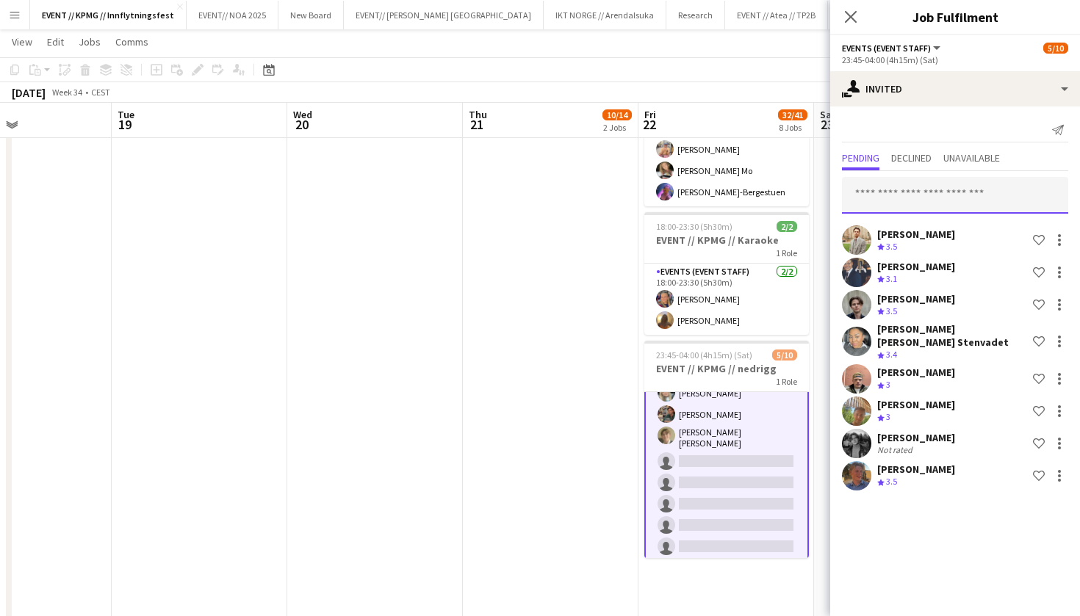
click at [927, 206] on input "text" at bounding box center [955, 195] width 226 height 37
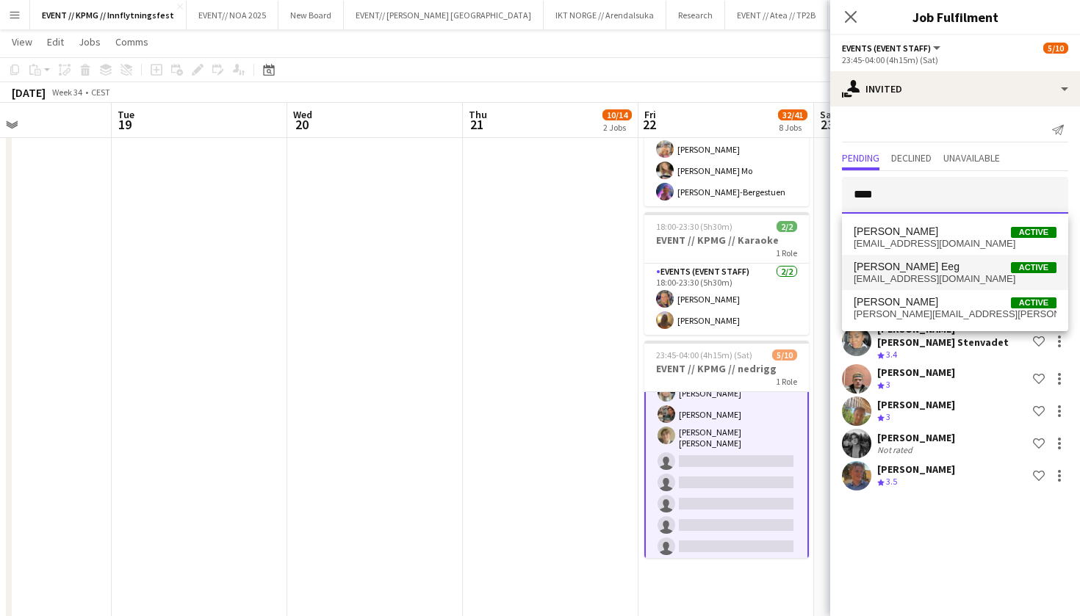
type input "****"
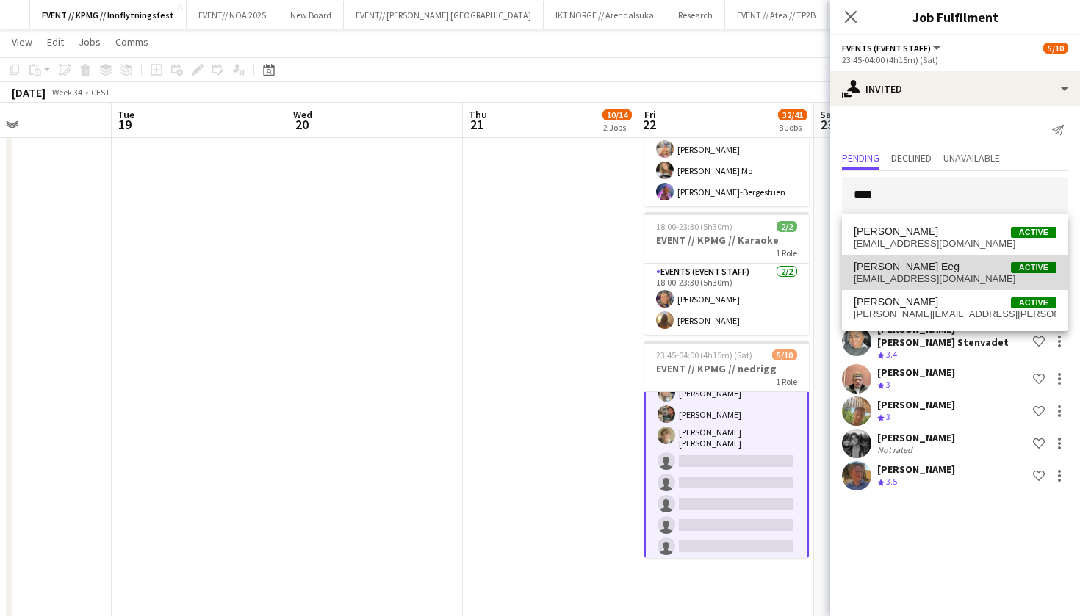
click at [903, 262] on span "[PERSON_NAME] Eeg Active" at bounding box center [954, 267] width 203 height 12
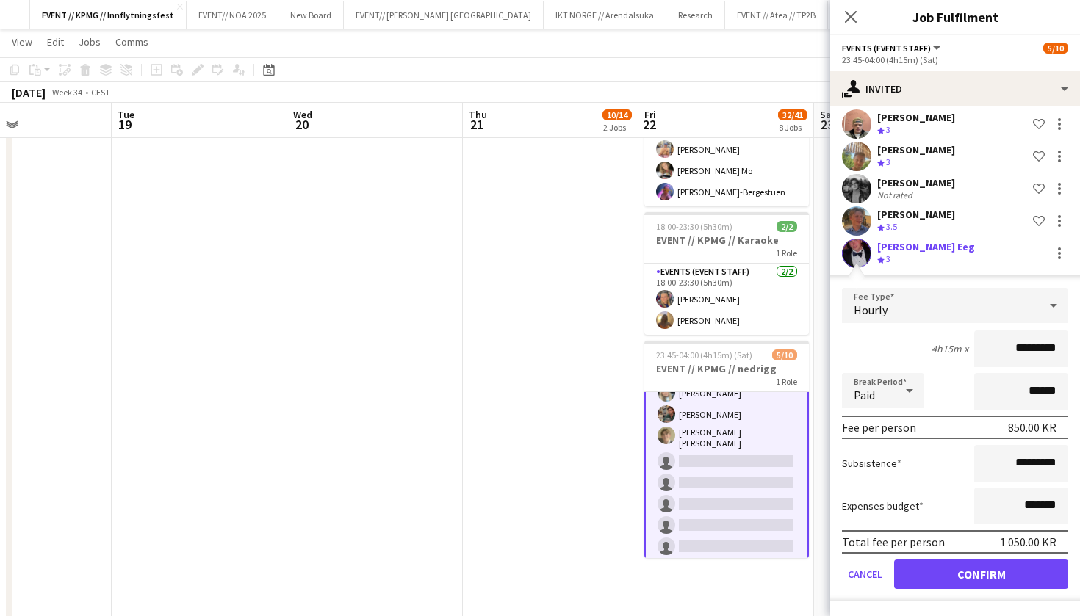
scroll to position [256, 0]
click at [941, 568] on button "Confirm" at bounding box center [981, 574] width 174 height 29
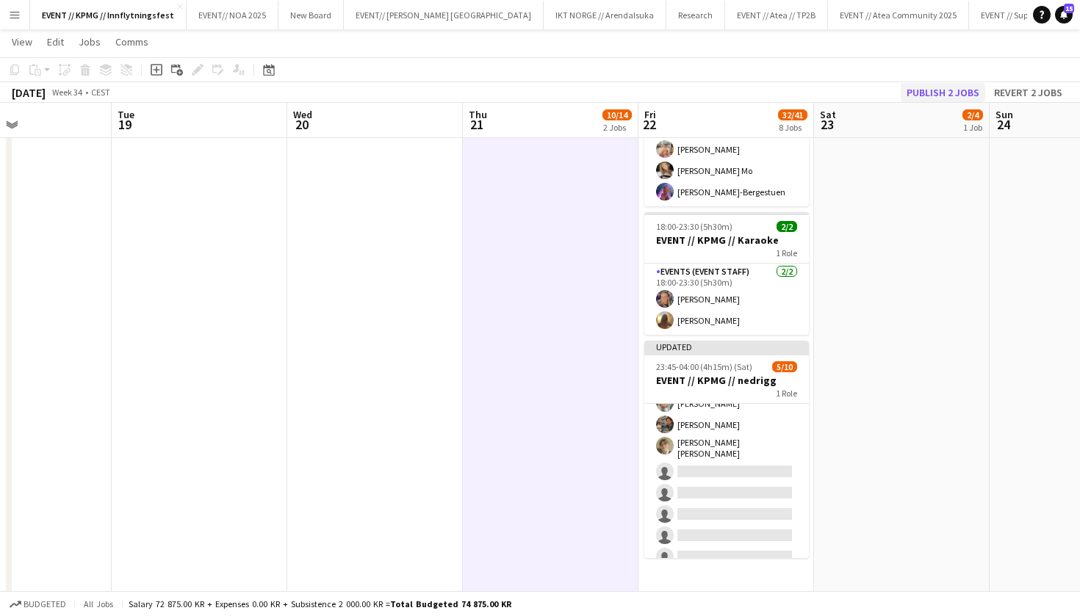
click at [961, 89] on button "Publish 2 jobs" at bounding box center [942, 92] width 84 height 19
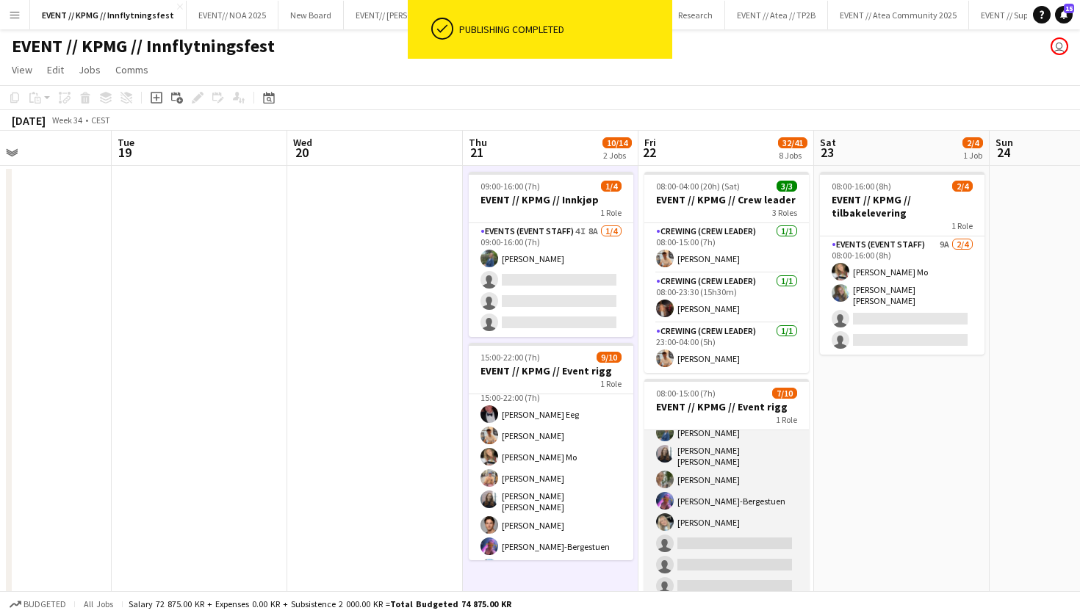
click at [753, 480] on app-card-role "Events (Event Staff) 3I 5A [DATE] 08:00-15:00 (7h) [PERSON_NAME] Mo [PERSON_NAM…" at bounding box center [726, 478] width 165 height 246
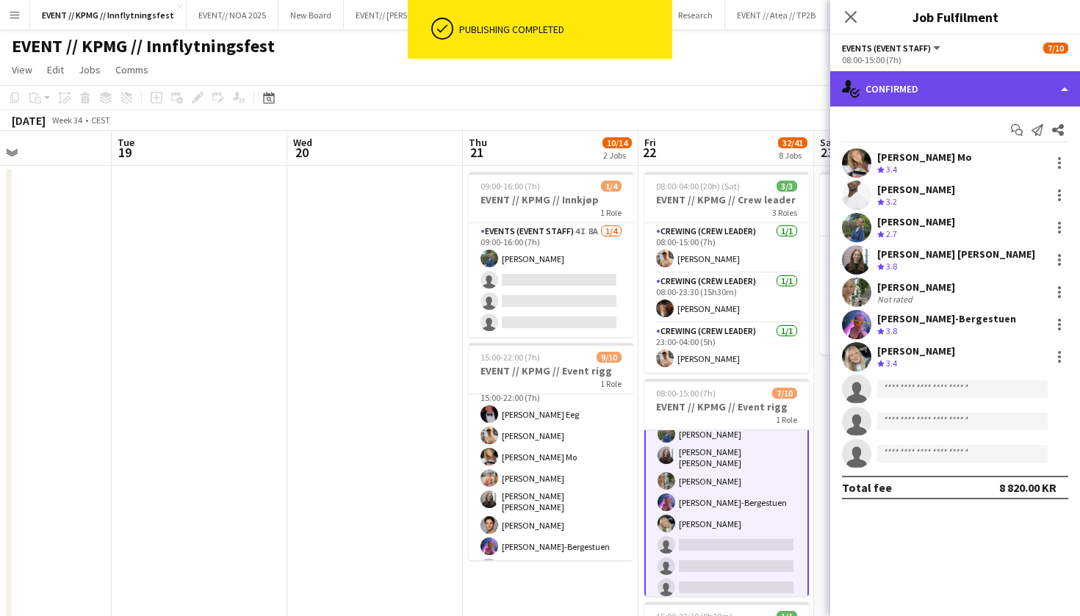
click at [938, 85] on div "single-neutral-actions-check-2 Confirmed" at bounding box center [955, 88] width 250 height 35
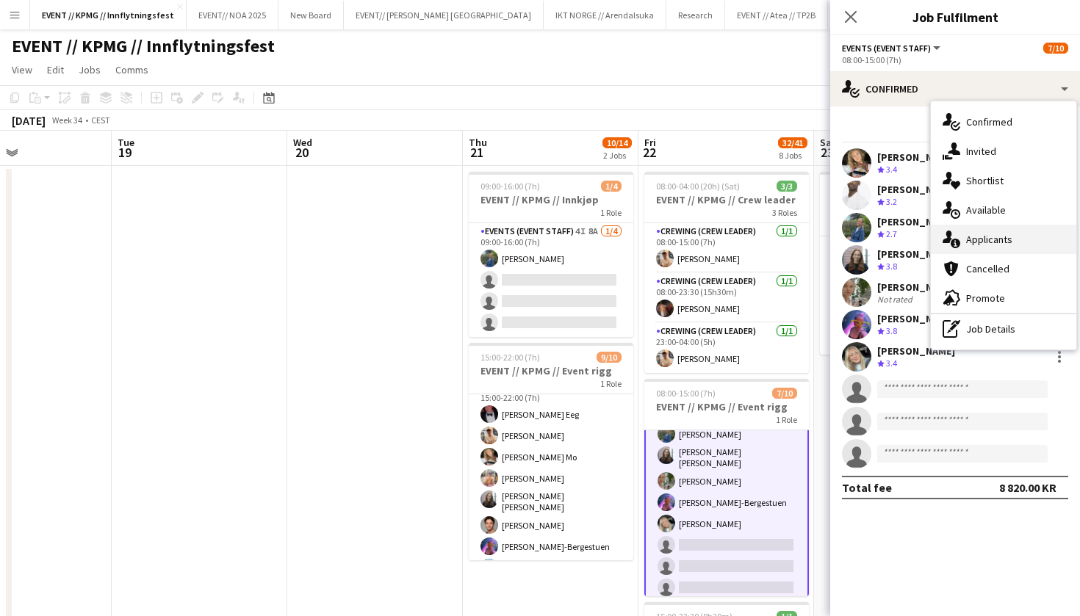
click at [1011, 243] on div "single-neutral-actions-information Applicants" at bounding box center [1002, 239] width 145 height 29
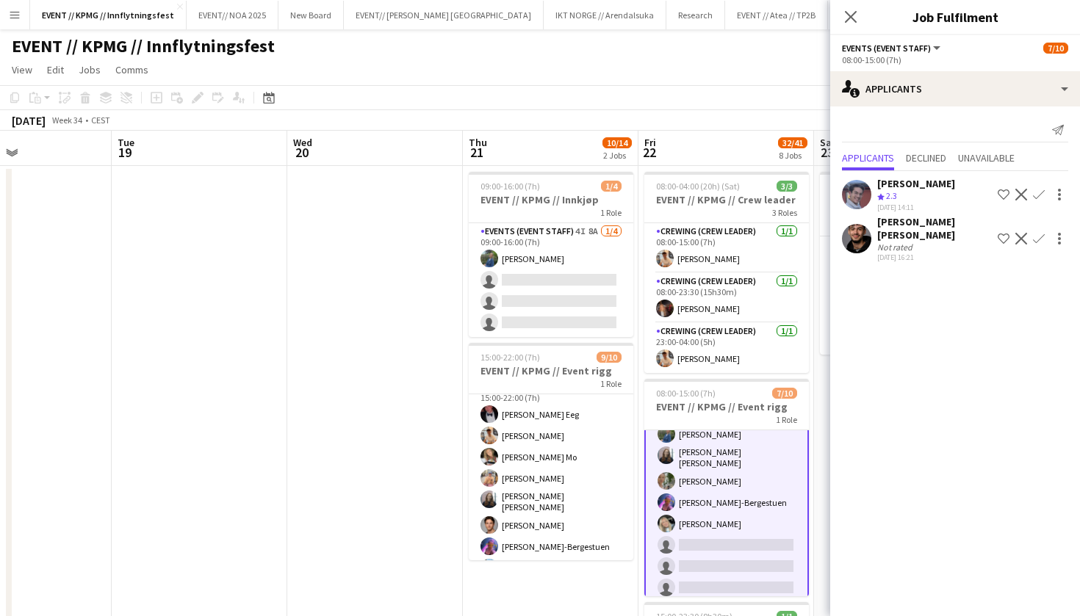
click at [852, 216] on div "[PERSON_NAME] [PERSON_NAME] Not rated [DATE] 16:21 Shortlist crew Decline Confi…" at bounding box center [955, 238] width 250 height 47
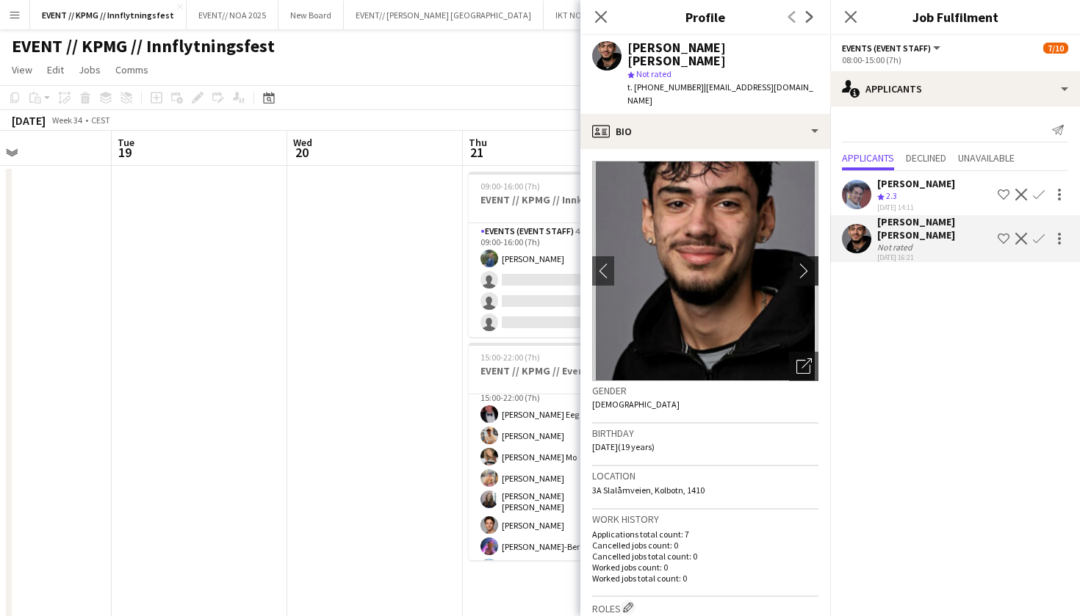
click at [811, 263] on app-icon "chevron-right" at bounding box center [807, 270] width 23 height 15
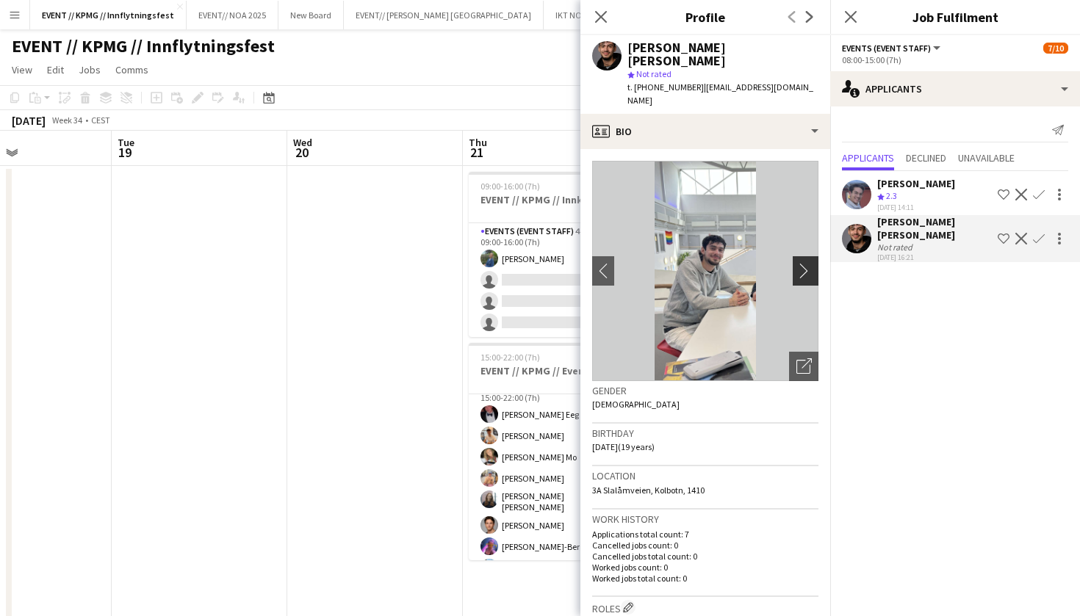
click at [800, 263] on app-icon "chevron-right" at bounding box center [807, 270] width 23 height 15
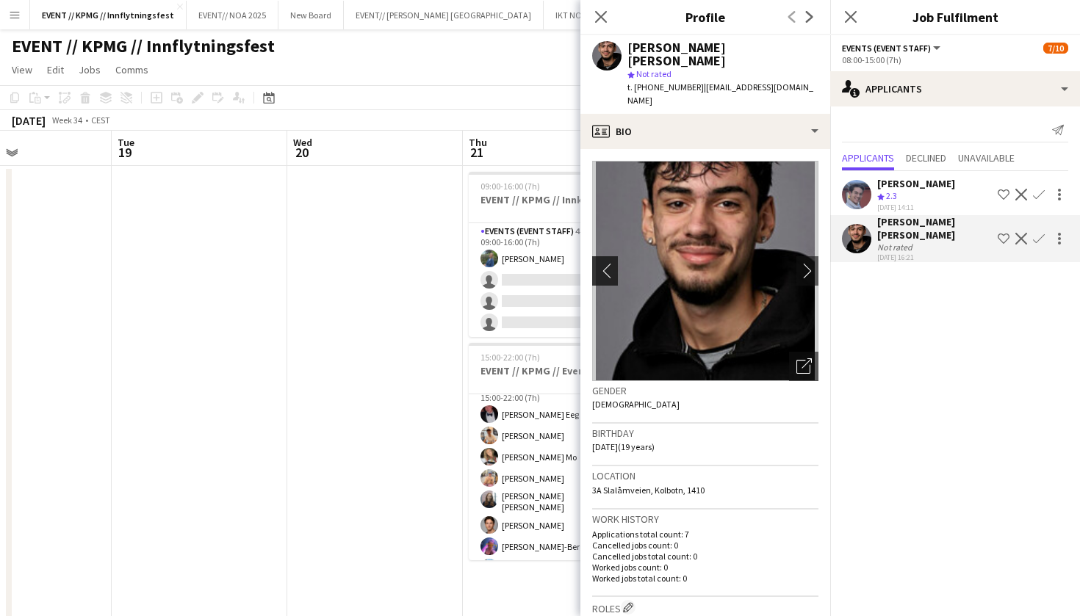
click at [605, 263] on app-icon "chevron-left" at bounding box center [603, 270] width 23 height 15
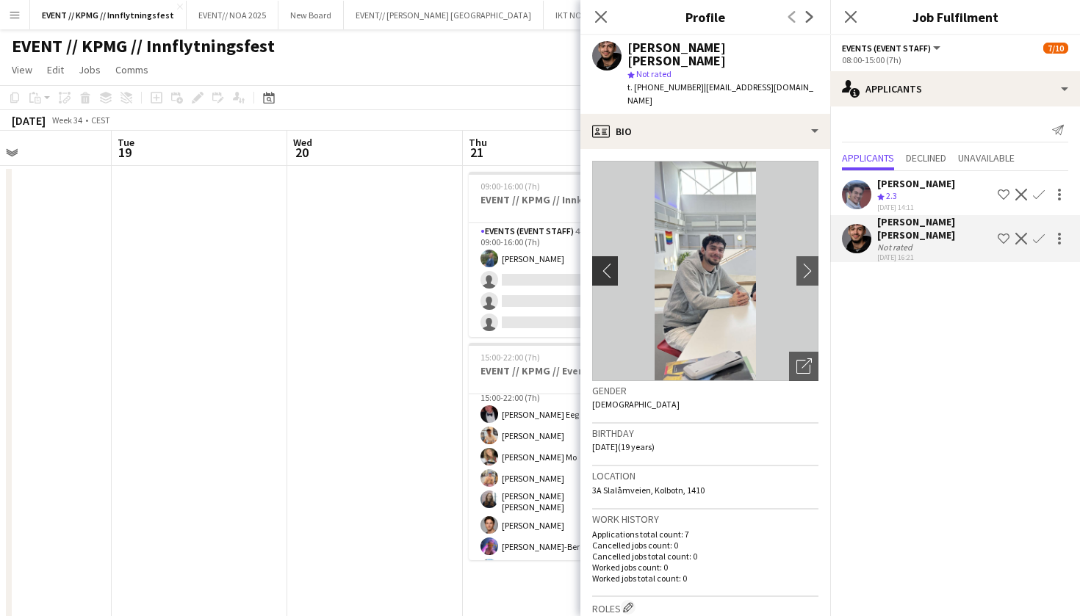
click at [606, 263] on app-icon "chevron-left" at bounding box center [603, 270] width 23 height 15
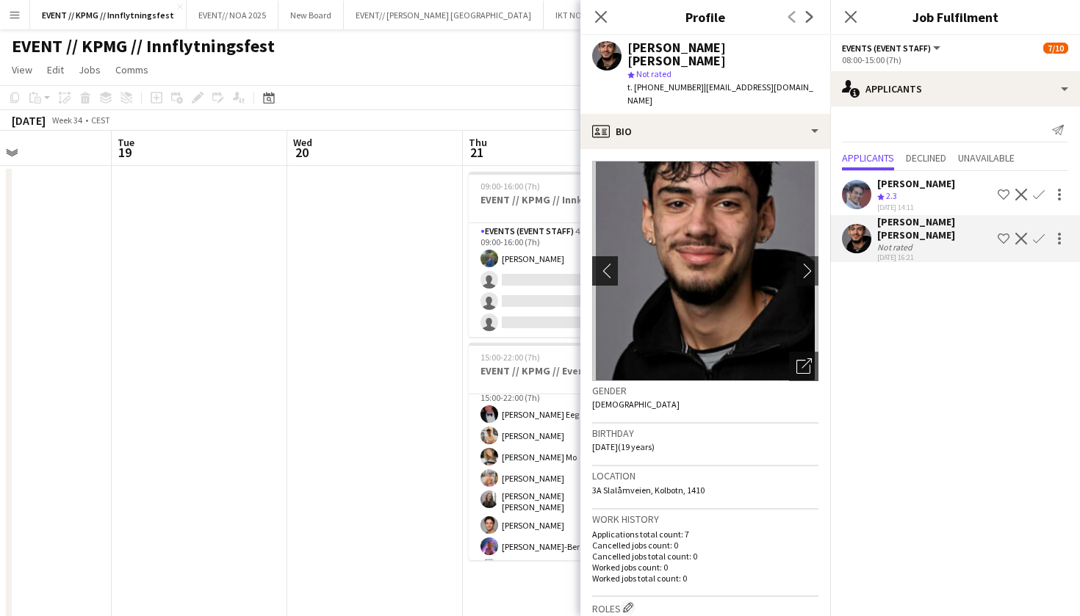
click at [606, 263] on app-icon "chevron-left" at bounding box center [603, 270] width 23 height 15
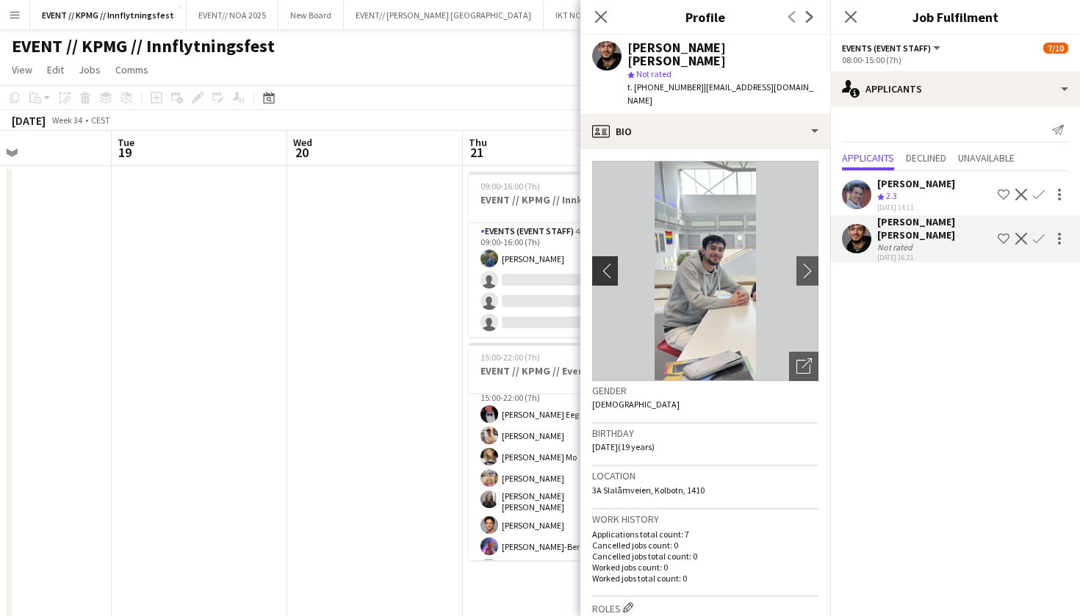
click at [602, 263] on app-icon "chevron-left" at bounding box center [603, 270] width 23 height 15
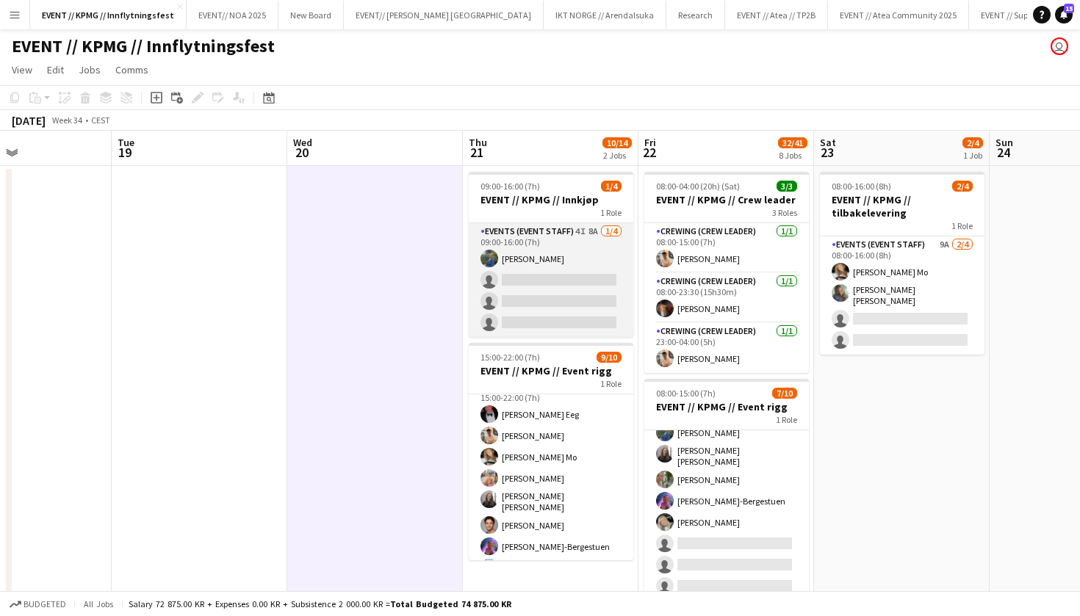
click at [593, 296] on app-card-role "Events (Event Staff) 4I 8A [DATE] 09:00-16:00 (7h) [PERSON_NAME] single-neutral…" at bounding box center [551, 280] width 165 height 114
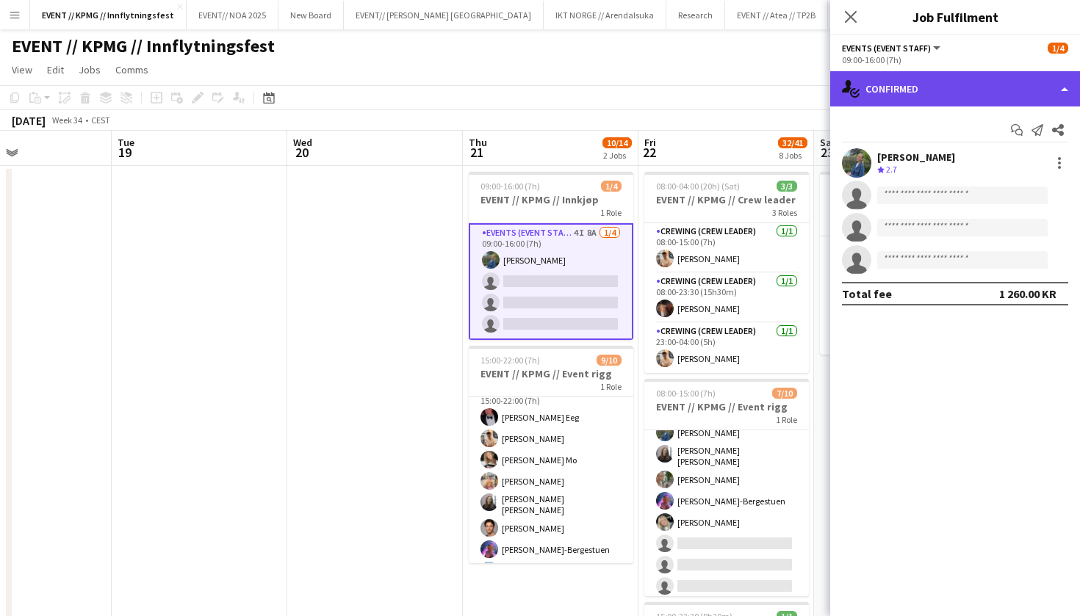
click at [982, 86] on div "single-neutral-actions-check-2 Confirmed" at bounding box center [955, 88] width 250 height 35
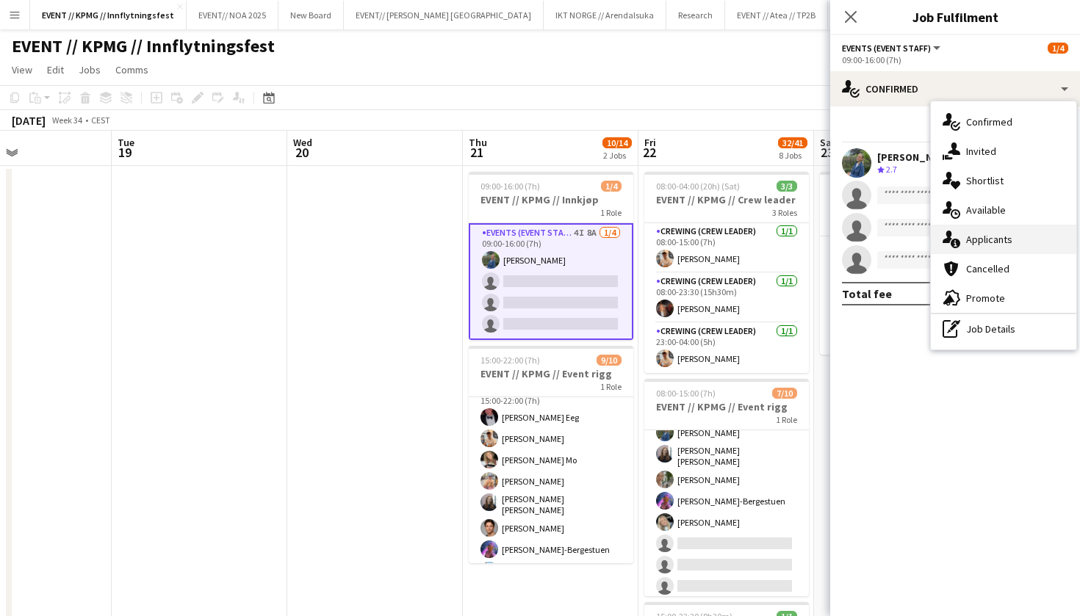
click at [980, 245] on div "single-neutral-actions-information Applicants" at bounding box center [1002, 239] width 145 height 29
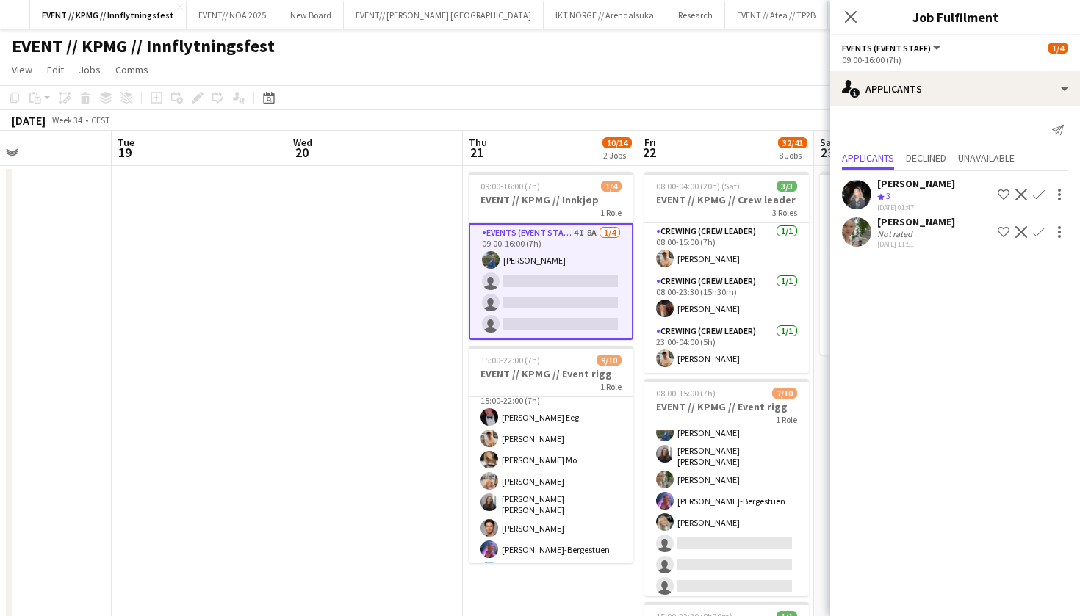
click at [865, 239] on app-user-avatar at bounding box center [856, 231] width 29 height 29
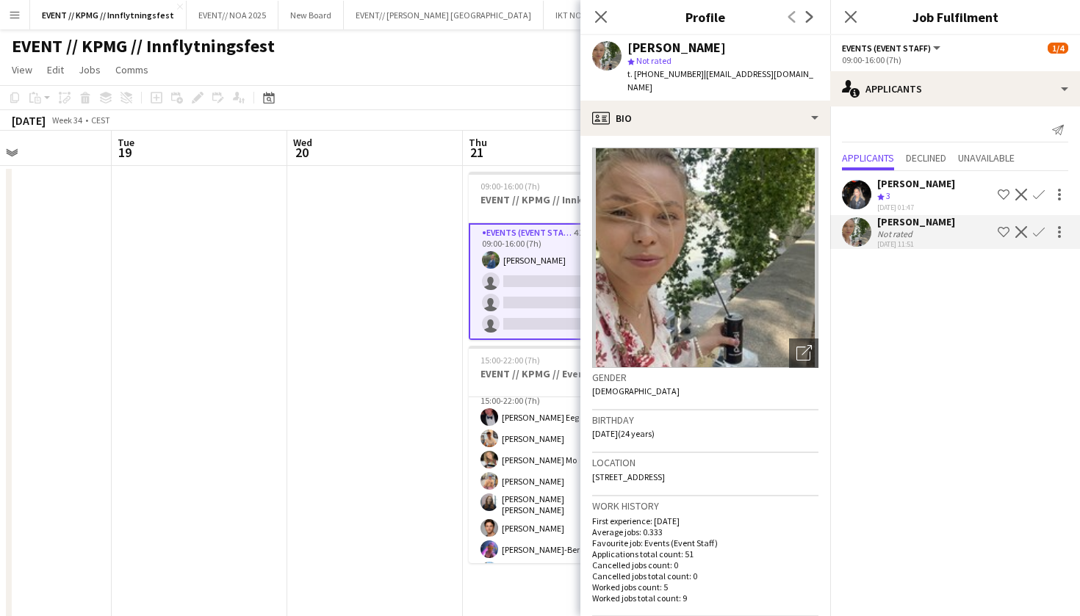
click at [869, 239] on app-user-avatar at bounding box center [856, 231] width 29 height 29
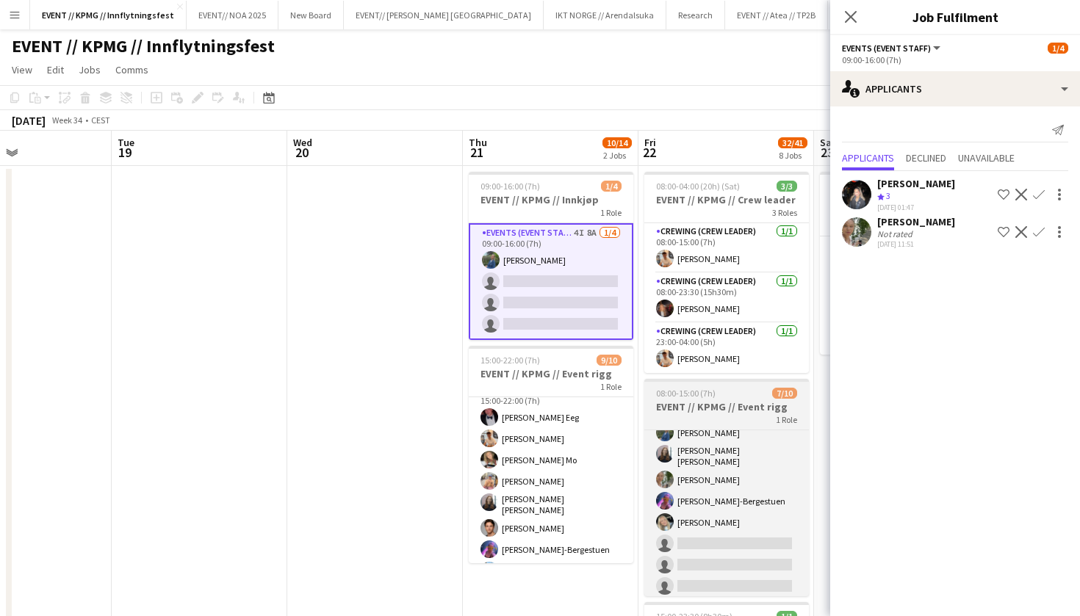
scroll to position [12, 0]
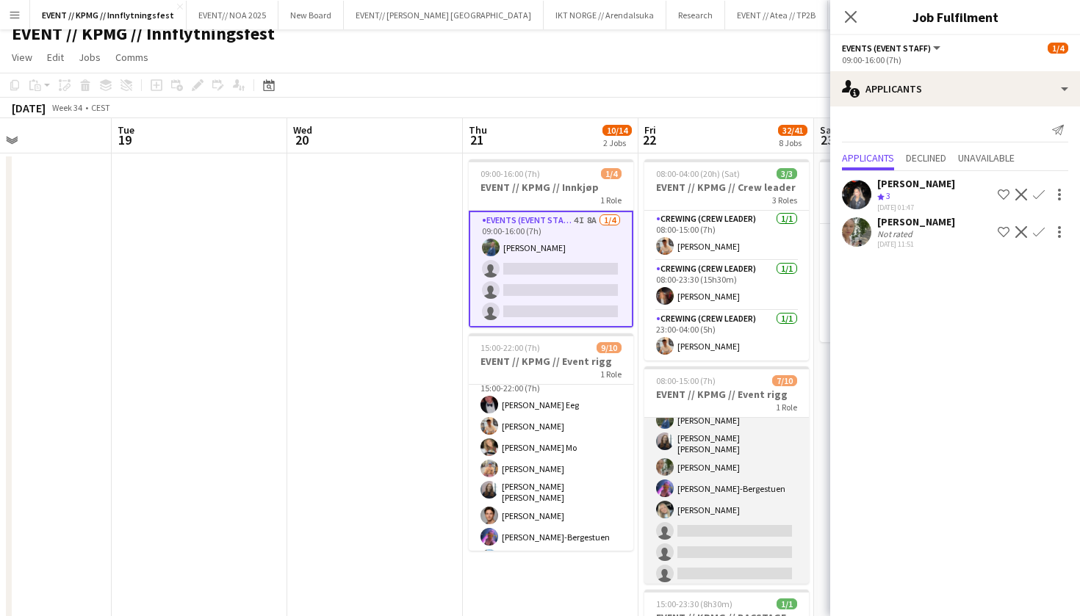
click at [692, 448] on app-card-role "Events (Event Staff) 3I 5A [DATE] 08:00-15:00 (7h) [PERSON_NAME] Mo [PERSON_NAM…" at bounding box center [726, 465] width 165 height 246
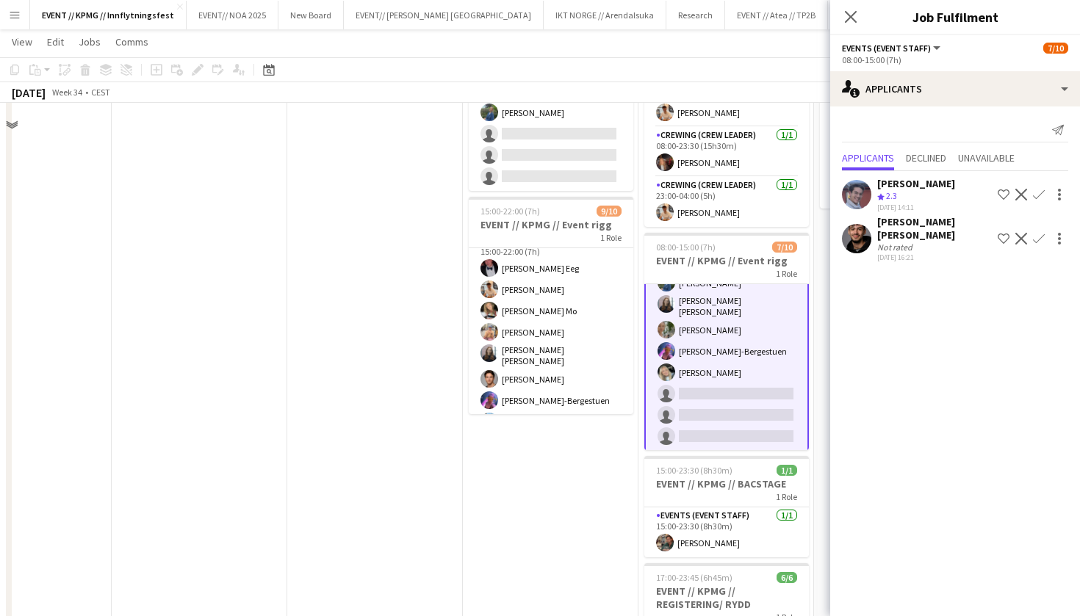
scroll to position [0, 0]
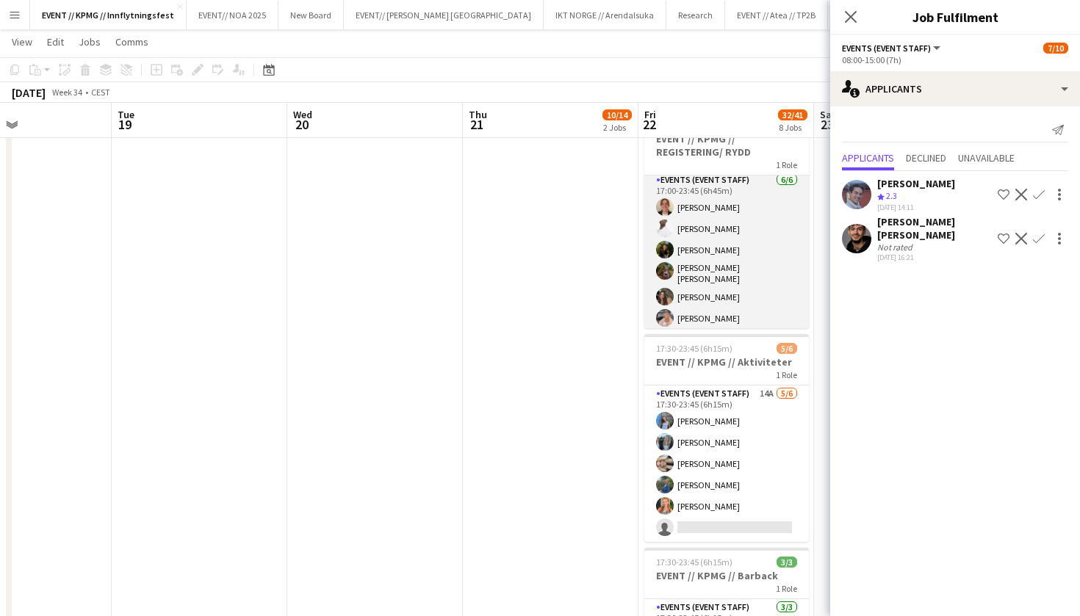
click at [749, 251] on app-card-role "Events (Event Staff) [DATE] 17:00-23:45 (6h45m) [PERSON_NAME] [PERSON_NAME] [PE…" at bounding box center [726, 252] width 165 height 161
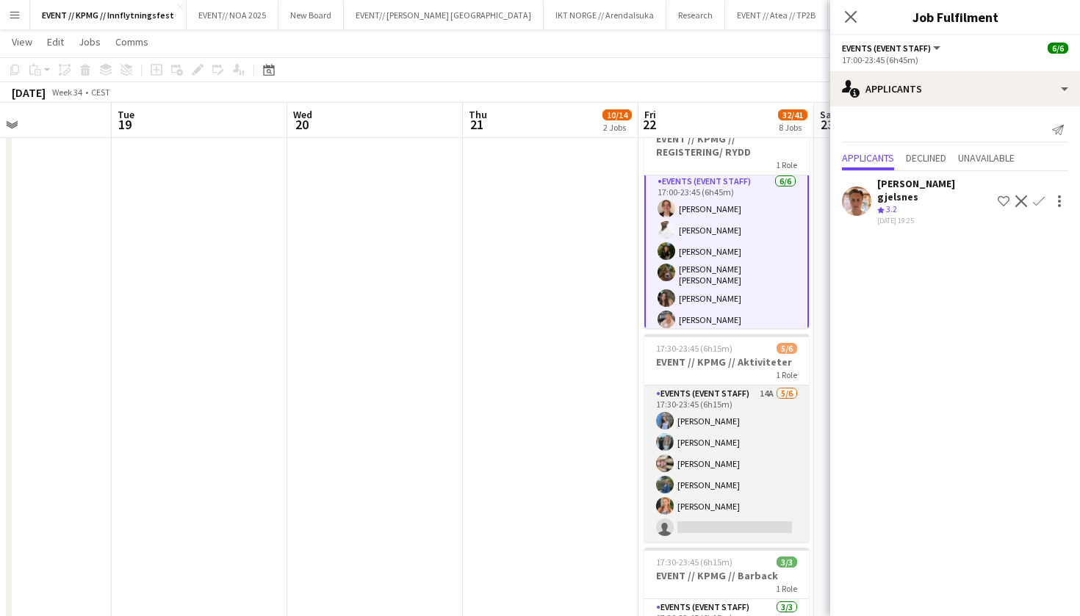
click at [704, 447] on app-card-role "Events (Event Staff) 14A [DATE] 17:30-23:45 (6h15m) [PERSON_NAME] [PERSON_NAME]…" at bounding box center [726, 464] width 165 height 156
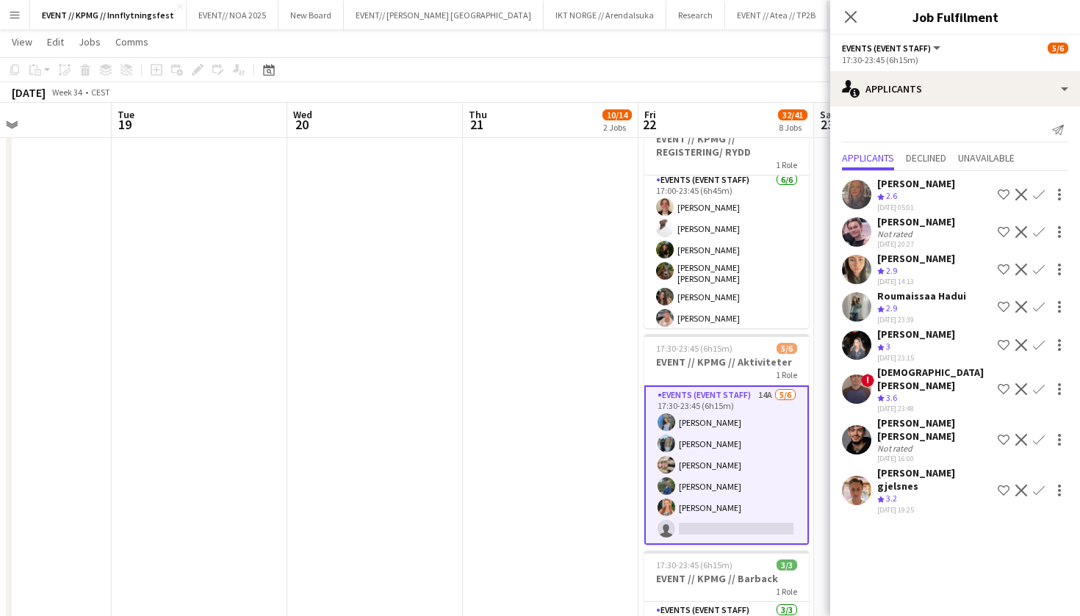
click at [864, 476] on app-user-avatar at bounding box center [856, 490] width 29 height 29
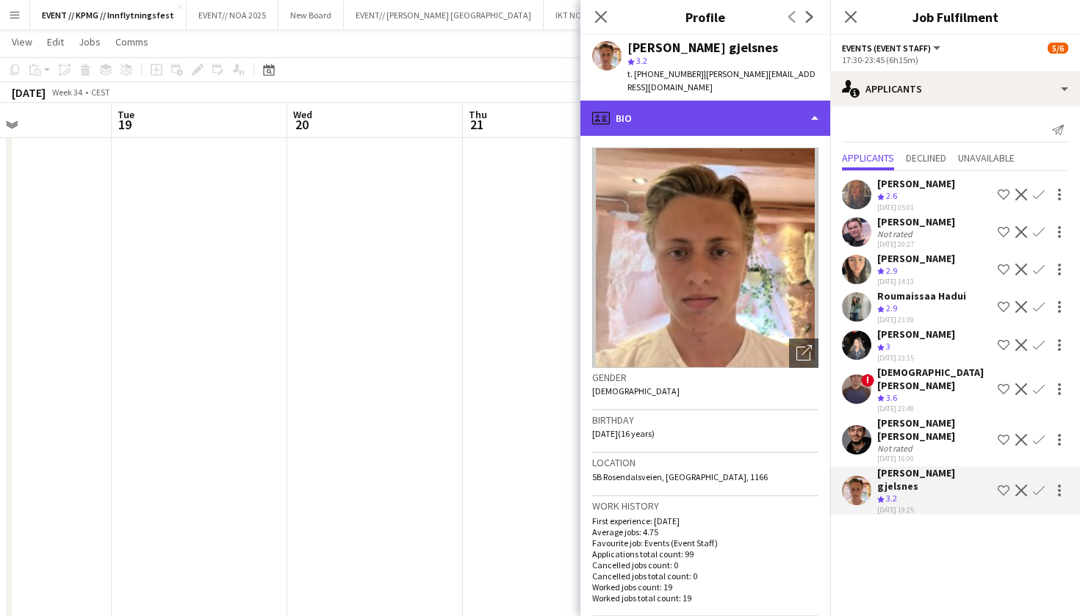
click at [729, 103] on div "profile Bio" at bounding box center [705, 118] width 250 height 35
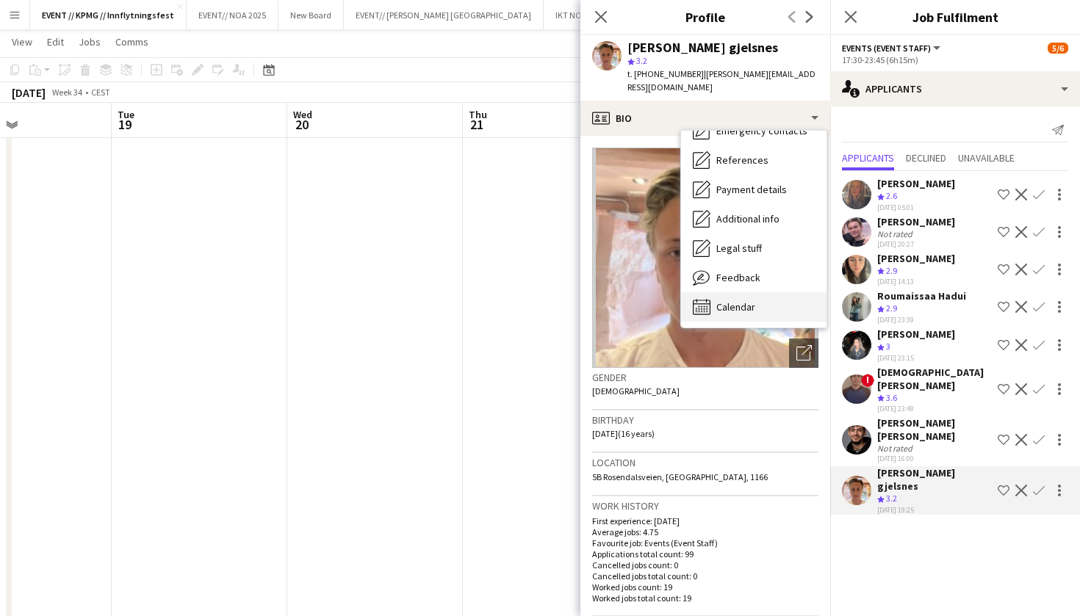
click at [747, 300] on span "Calendar" at bounding box center [735, 306] width 39 height 13
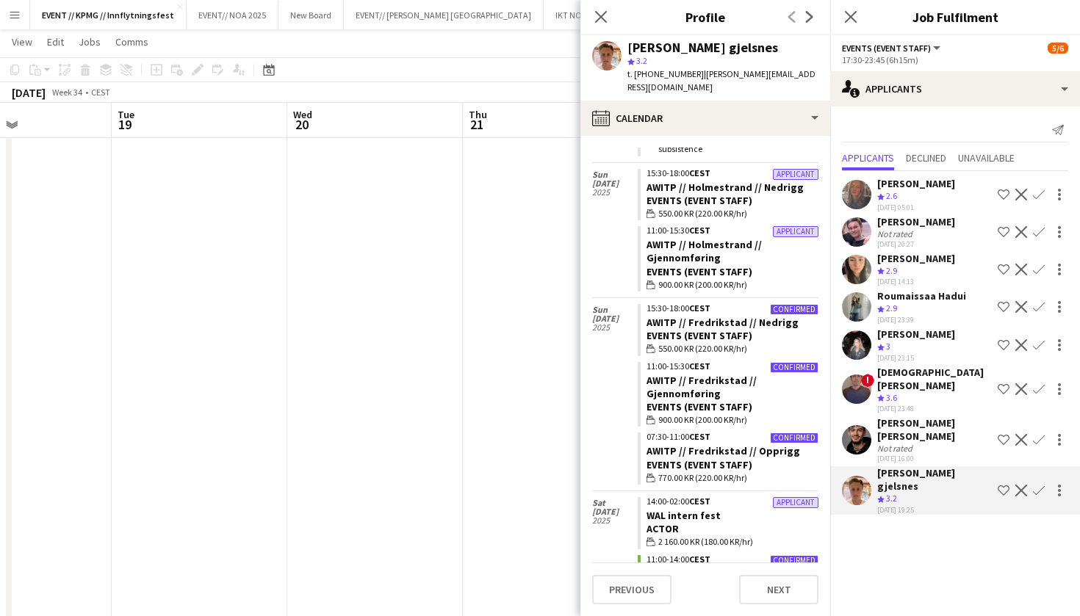
click at [861, 303] on app-user-avatar at bounding box center [856, 306] width 29 height 29
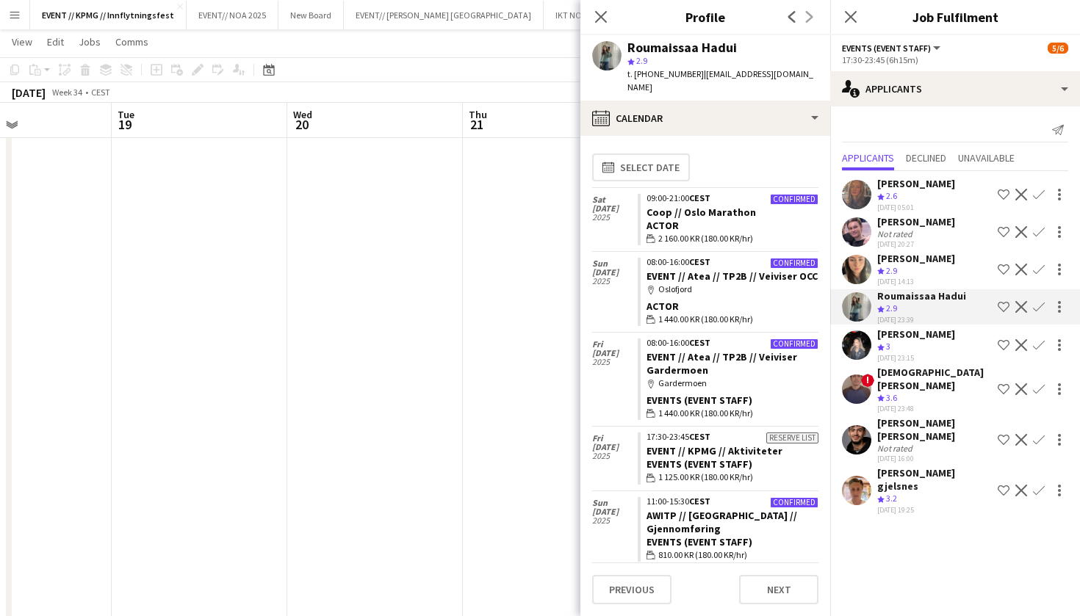
click at [863, 271] on app-user-avatar at bounding box center [856, 269] width 29 height 29
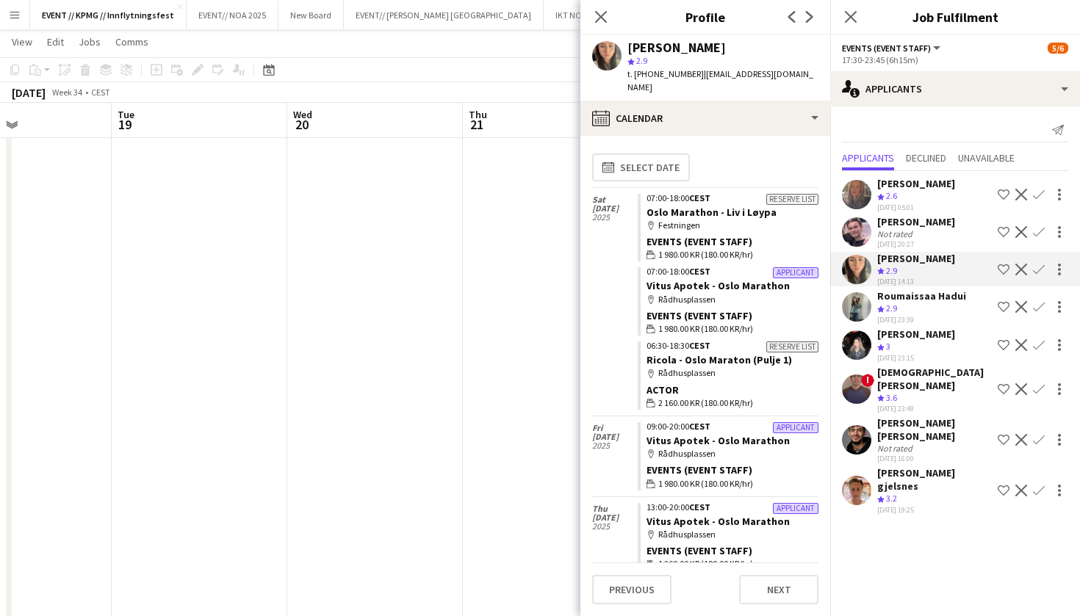
click at [863, 236] on app-user-avatar at bounding box center [856, 231] width 29 height 29
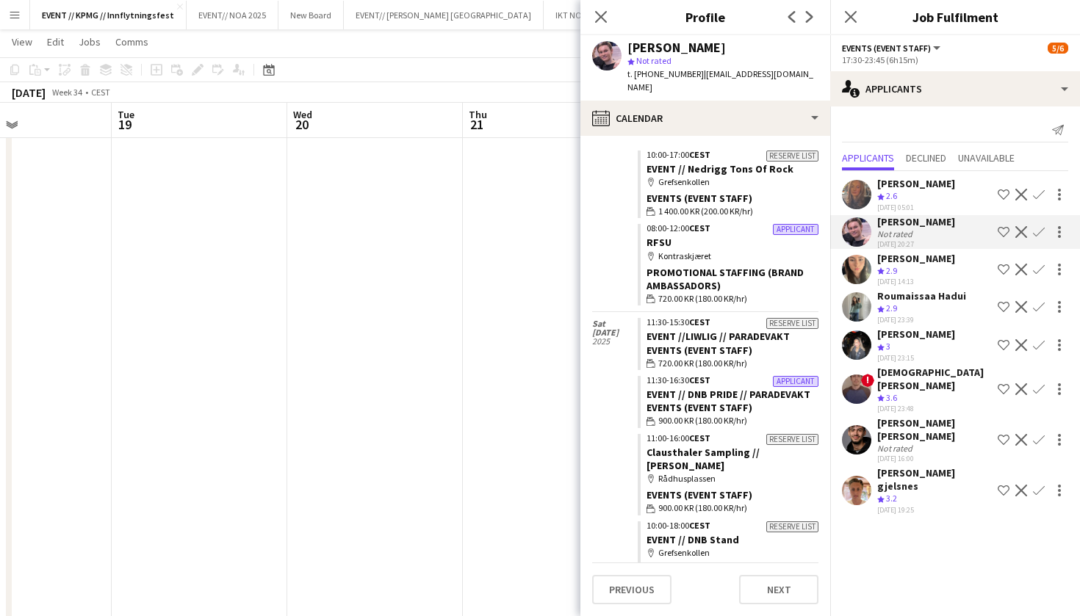
scroll to position [1468, 0]
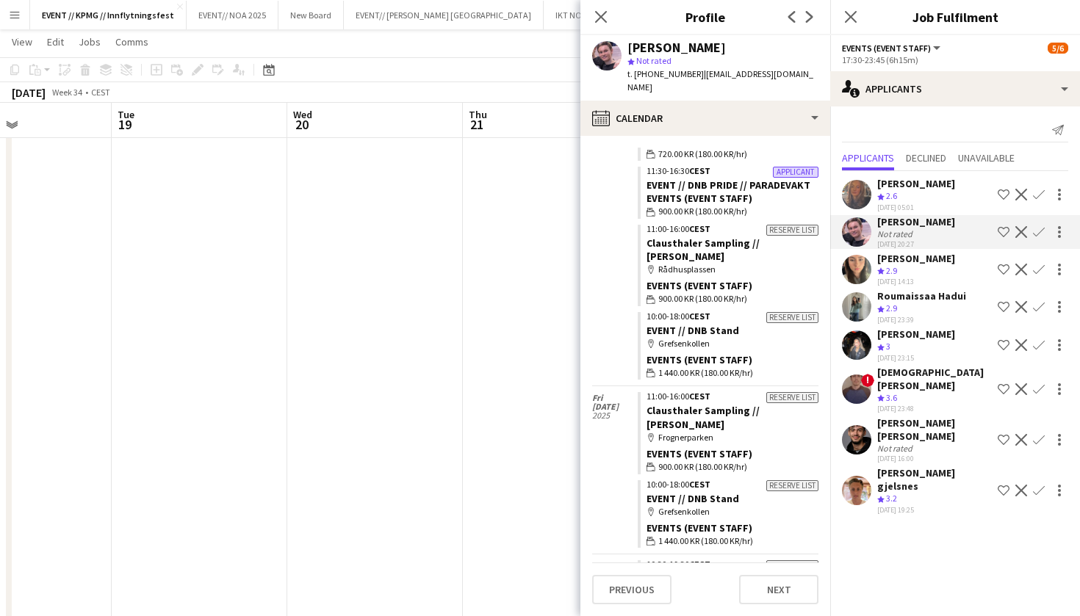
click at [610, 62] on app-user-avatar at bounding box center [606, 55] width 29 height 29
click at [481, 326] on app-date-cell "09:00-16:00 (7h) 1/4 EVENT // KPMG // Innkjøp 1 Role Events (Event Staff) 4I 8A…" at bounding box center [551, 346] width 176 height 1572
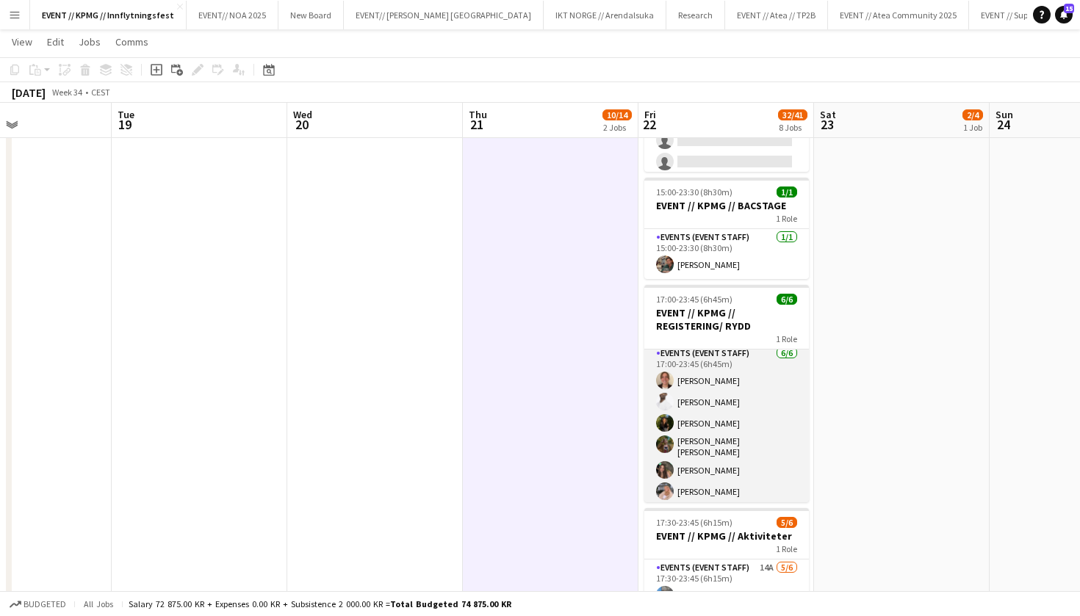
scroll to position [4, 0]
click at [730, 426] on app-card-role "Events (Event Staff) [DATE] 17:00-23:45 (6h45m) [PERSON_NAME] [PERSON_NAME] [PE…" at bounding box center [726, 426] width 165 height 161
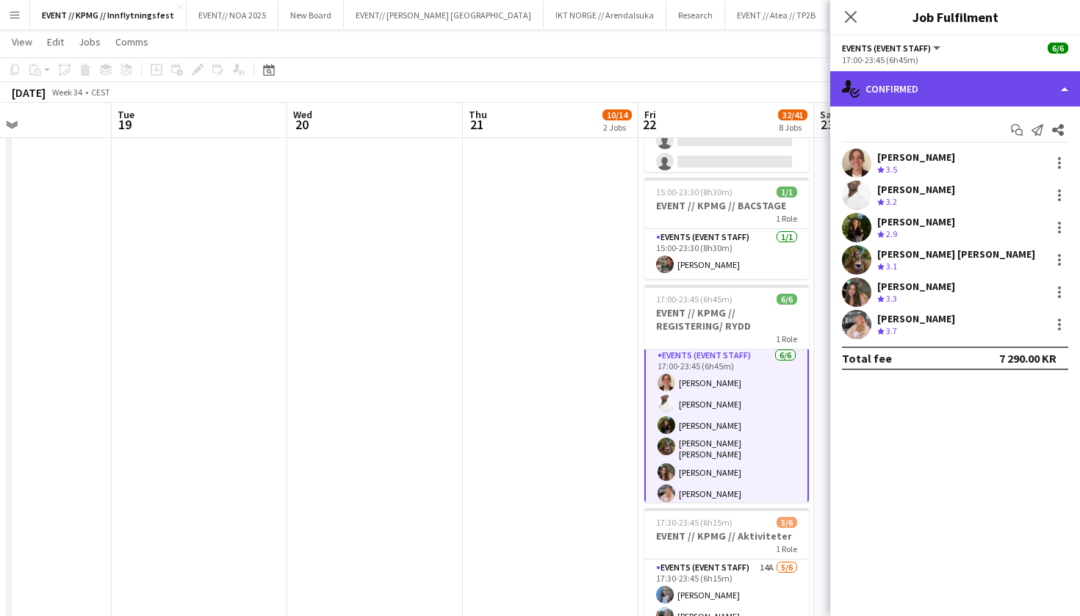
click at [933, 93] on div "single-neutral-actions-check-2 Confirmed" at bounding box center [955, 88] width 250 height 35
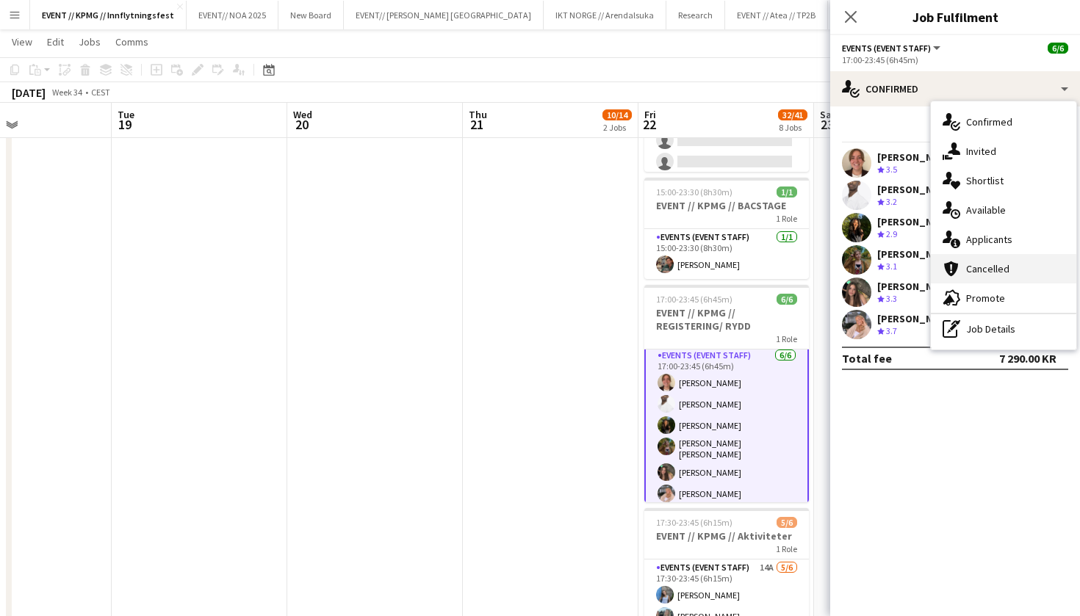
click at [1019, 256] on div "cancellation Cancelled" at bounding box center [1002, 268] width 145 height 29
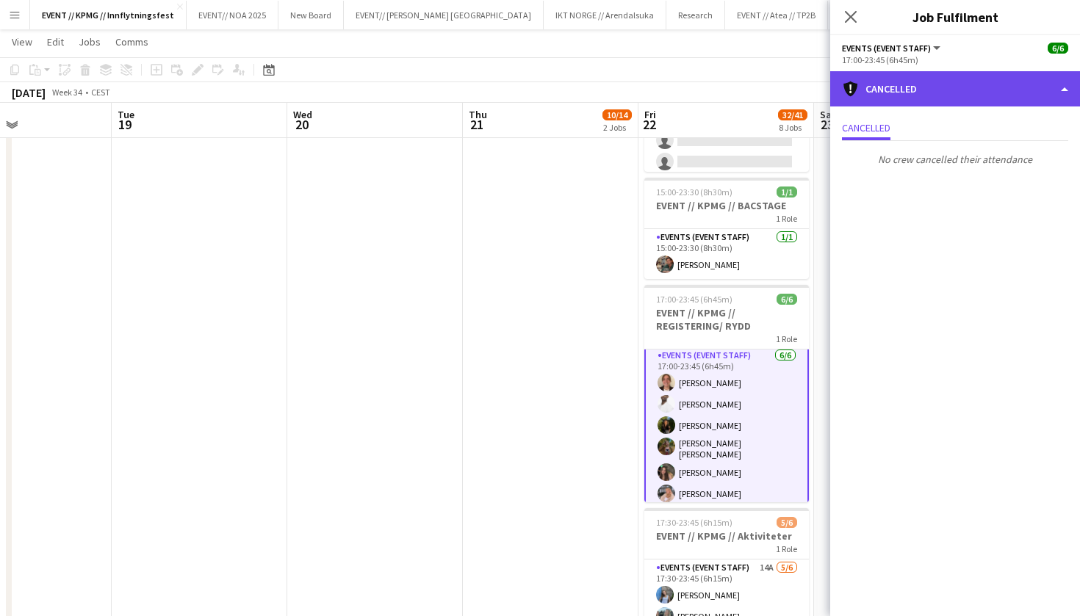
click at [1008, 88] on div "cancellation Cancelled" at bounding box center [955, 88] width 250 height 35
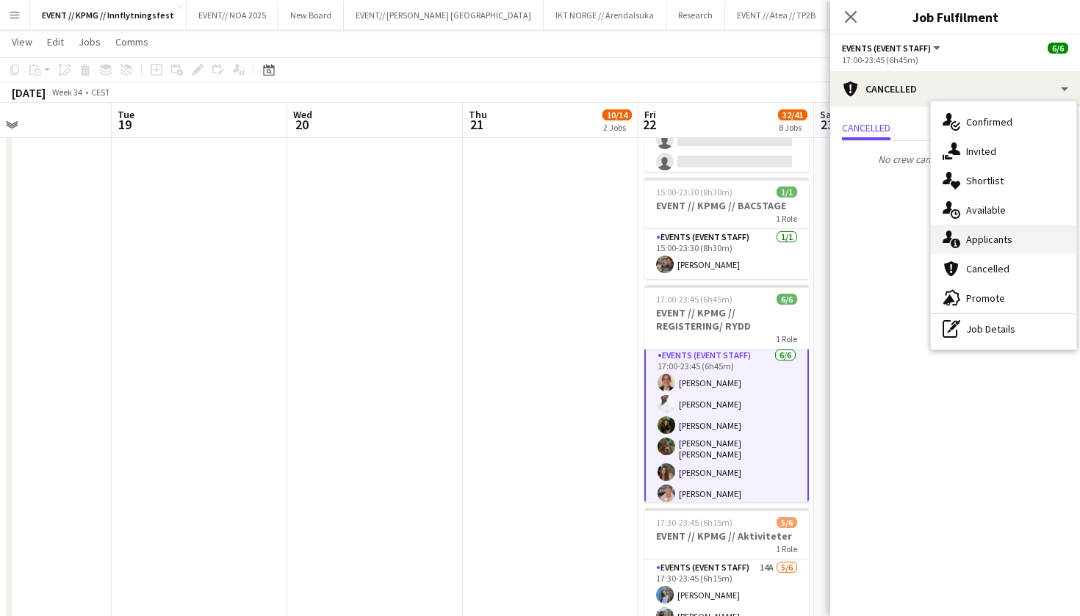
click at [1011, 226] on div "single-neutral-actions-information Applicants" at bounding box center [1002, 239] width 145 height 29
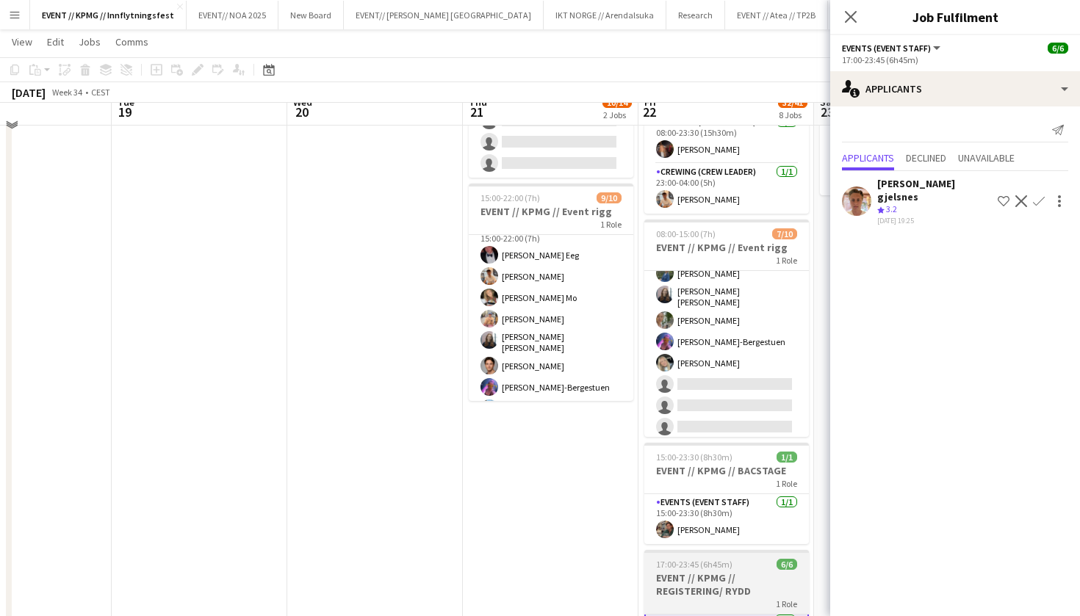
scroll to position [134, 0]
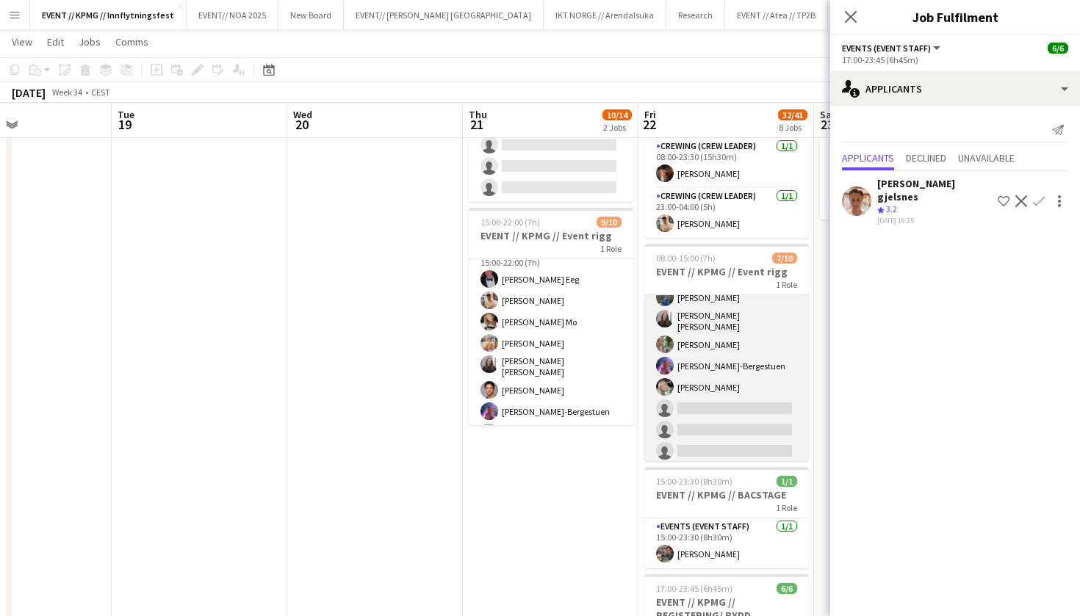
click at [707, 355] on app-card-role "Events (Event Staff) 3I 5A [DATE] 08:00-15:00 (7h) [PERSON_NAME] Mo [PERSON_NAM…" at bounding box center [726, 343] width 165 height 246
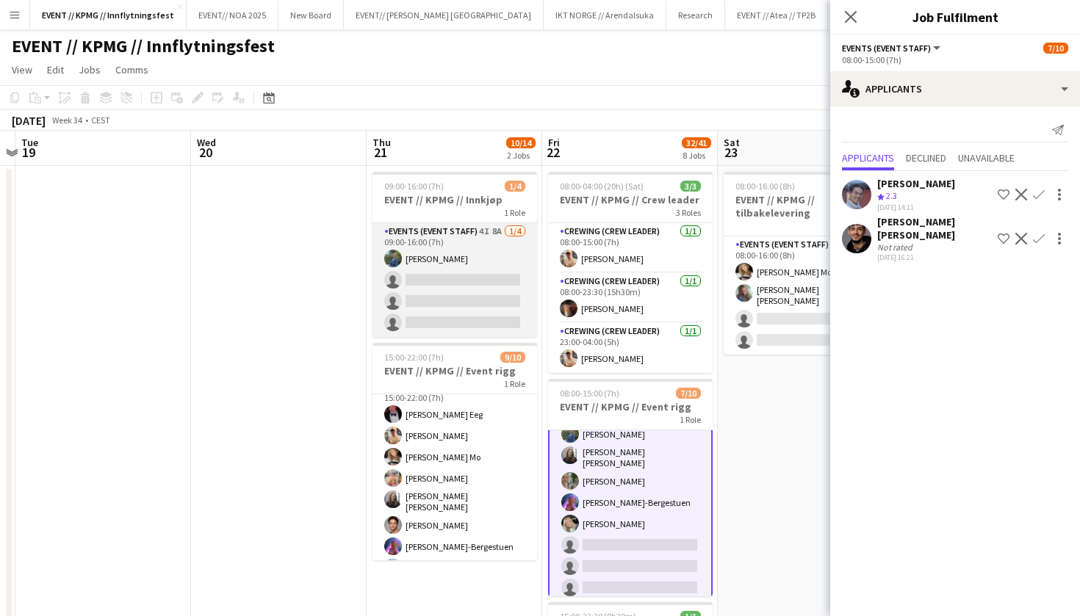
scroll to position [0, 426]
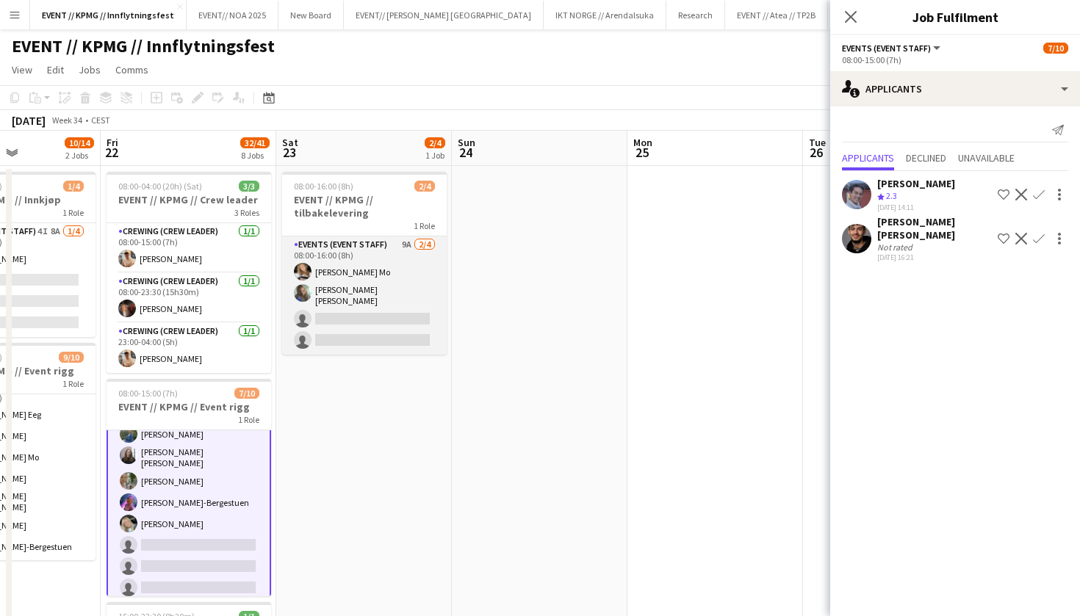
click at [319, 278] on app-card-role "Events (Event Staff) 9A [DATE] 08:00-16:00 (8h) [PERSON_NAME] Mo [PERSON_NAME] …" at bounding box center [364, 295] width 165 height 118
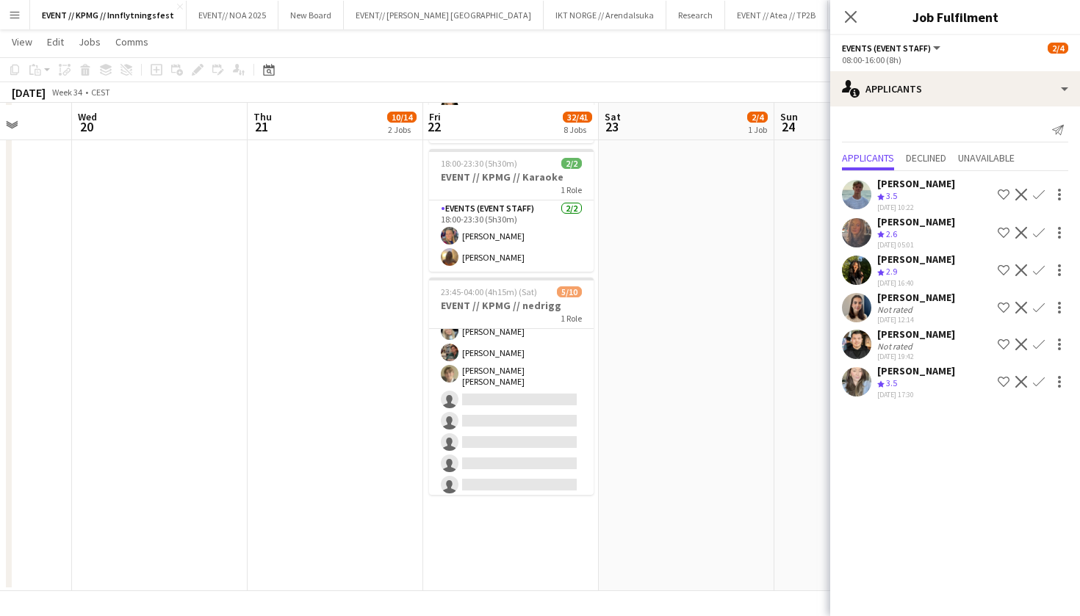
scroll to position [1146, 0]
click at [513, 411] on app-card-role "Events (Event Staff) 11I 2A [DATE] 23:45-04:00 (4h15m) [PERSON_NAME] [PERSON_NA…" at bounding box center [511, 376] width 165 height 246
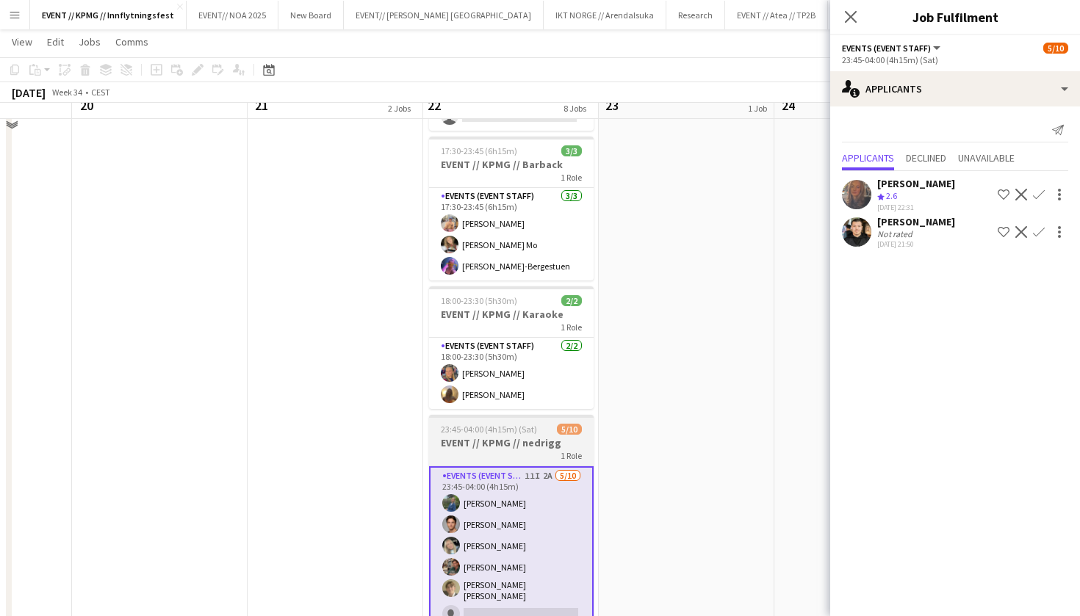
scroll to position [989, 0]
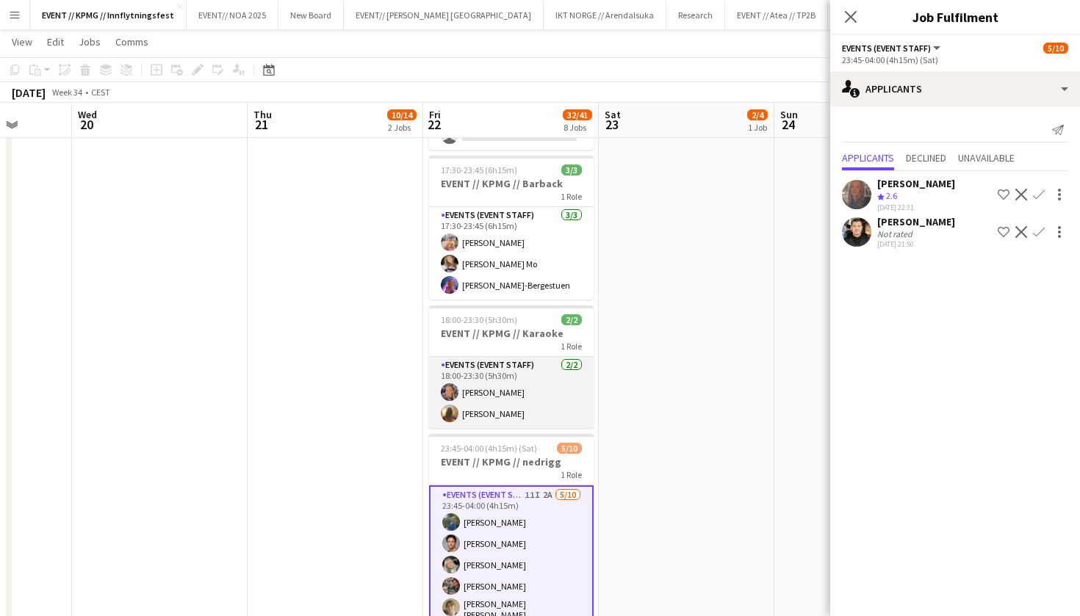
click at [520, 371] on app-card-role "Events (Event Staff) [DATE] 18:00-23:30 (5h30m) [PERSON_NAME] [PERSON_NAME]" at bounding box center [511, 392] width 165 height 71
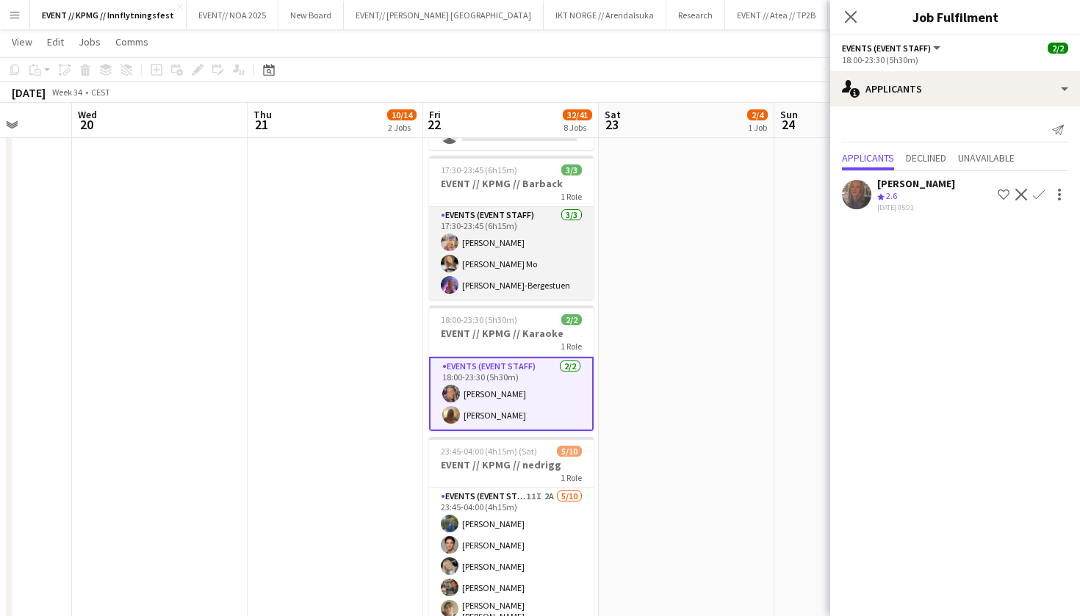
click at [523, 282] on app-card-role "Events (Event Staff) [DATE] 17:30-23:45 (6h15m) [PERSON_NAME] [PERSON_NAME] Mo …" at bounding box center [511, 253] width 165 height 93
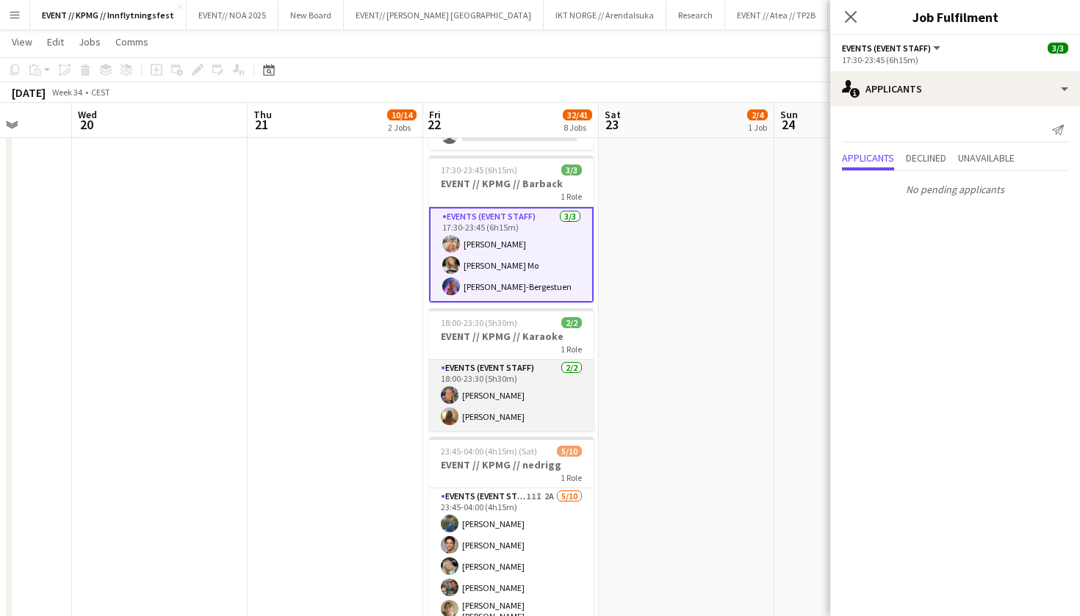
click at [504, 380] on app-card-role "Events (Event Staff) [DATE] 18:00-23:30 (5h30m) [PERSON_NAME] [PERSON_NAME]" at bounding box center [511, 395] width 165 height 71
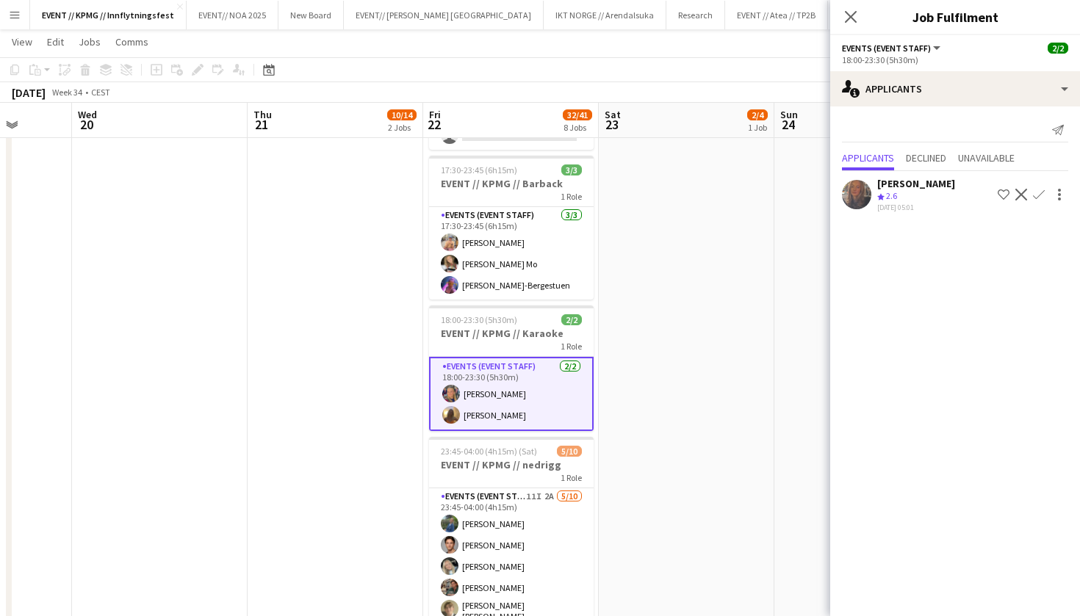
click at [864, 191] on app-user-avatar at bounding box center [856, 194] width 29 height 29
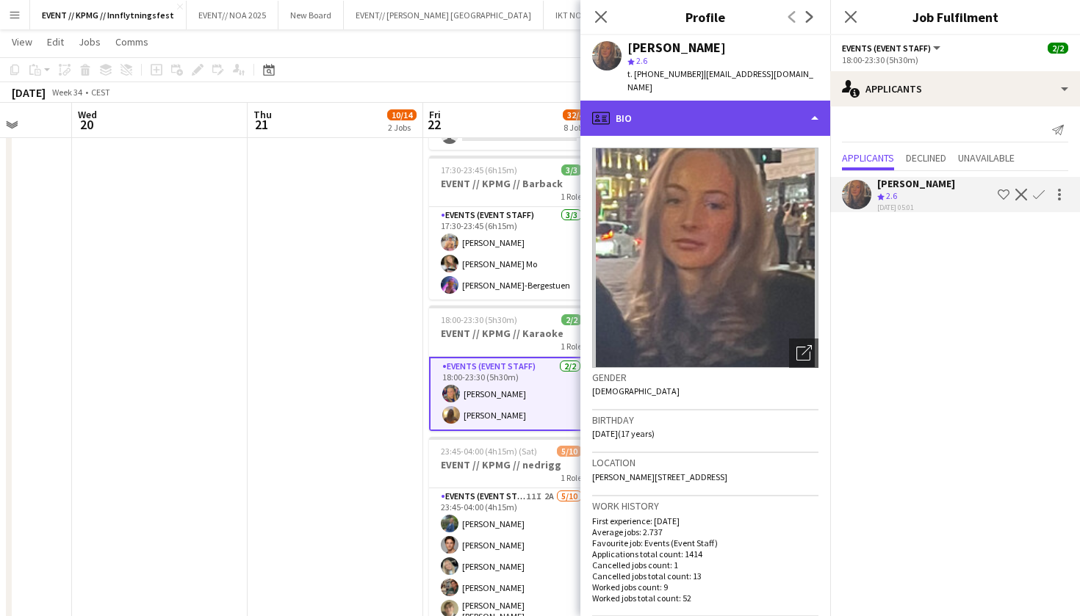
click at [778, 115] on div "profile Bio" at bounding box center [705, 118] width 250 height 35
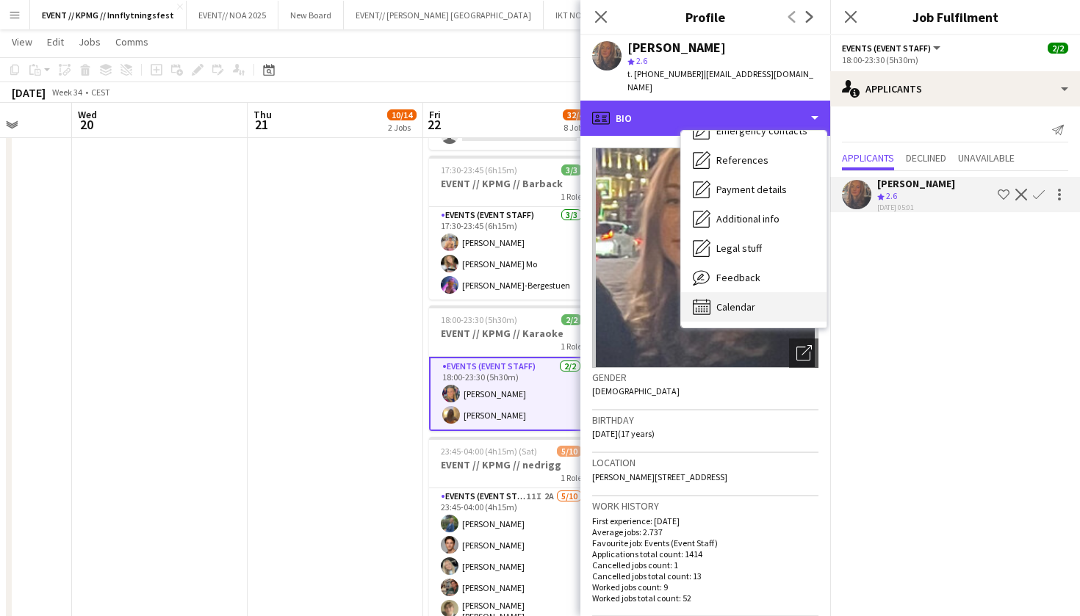
scroll to position [138, 0]
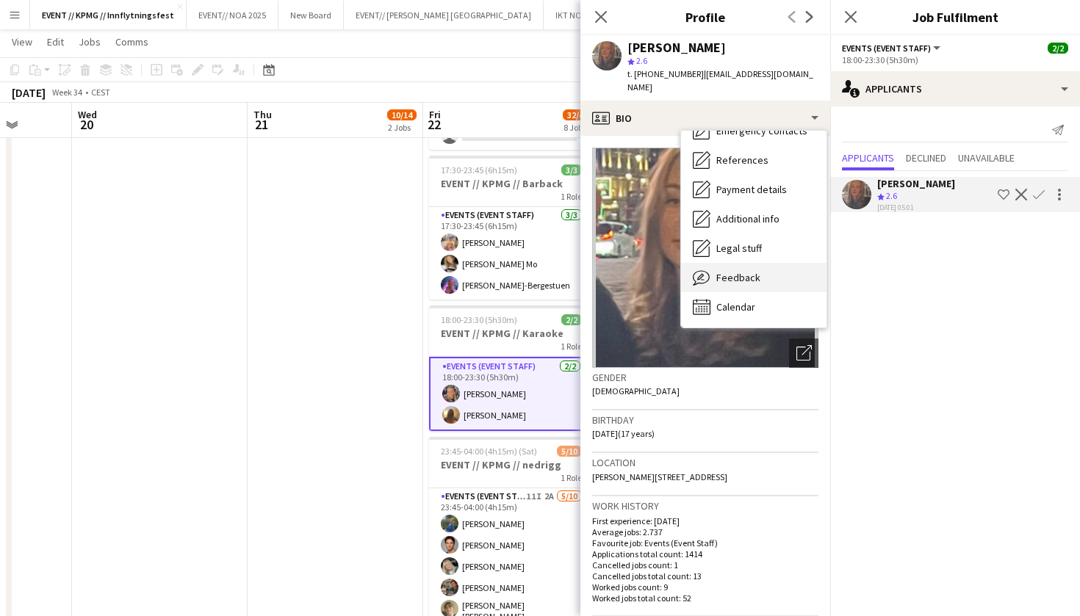
click at [770, 263] on div "Feedback Feedback" at bounding box center [753, 277] width 145 height 29
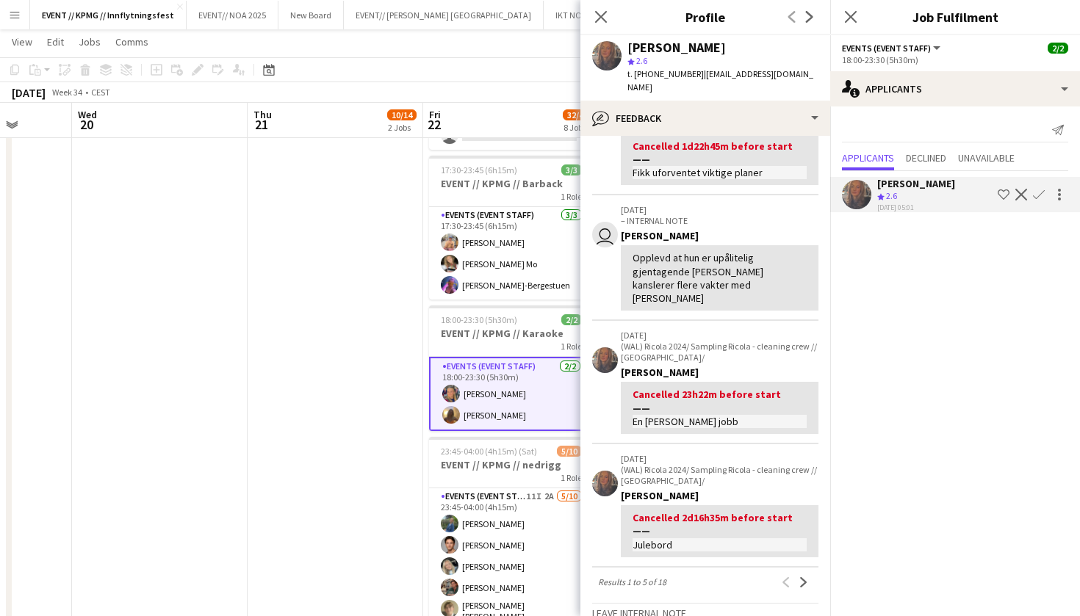
scroll to position [395, 0]
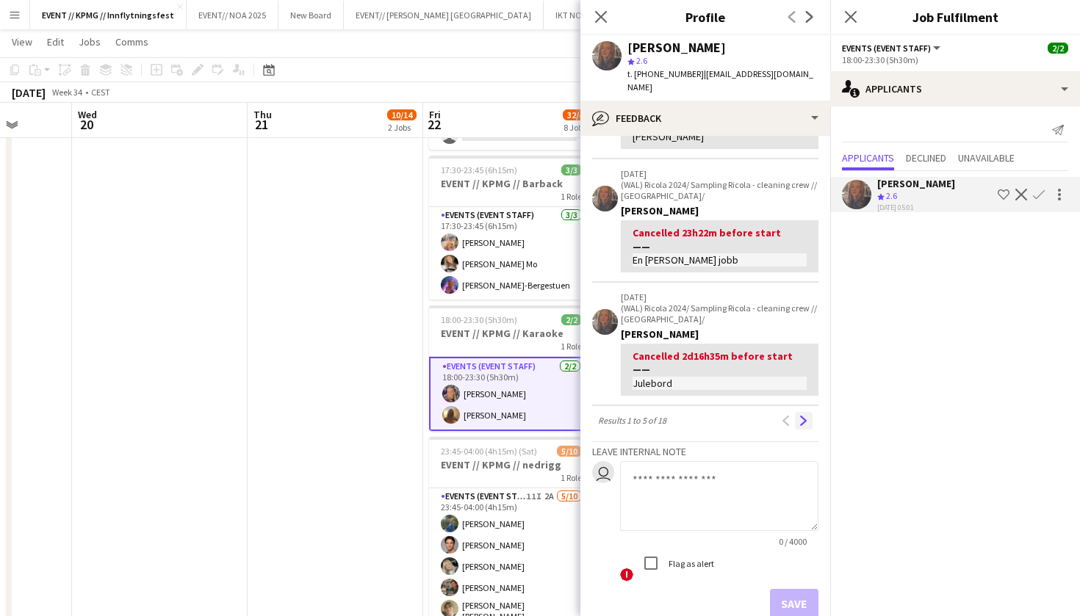
click at [809, 412] on button "Next" at bounding box center [804, 421] width 18 height 18
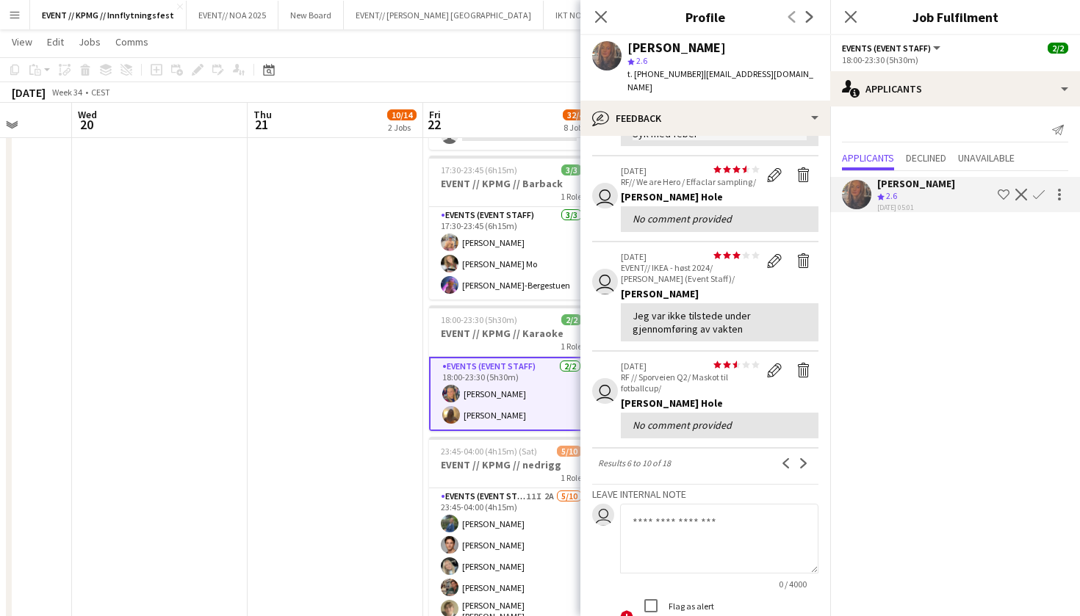
scroll to position [292, 0]
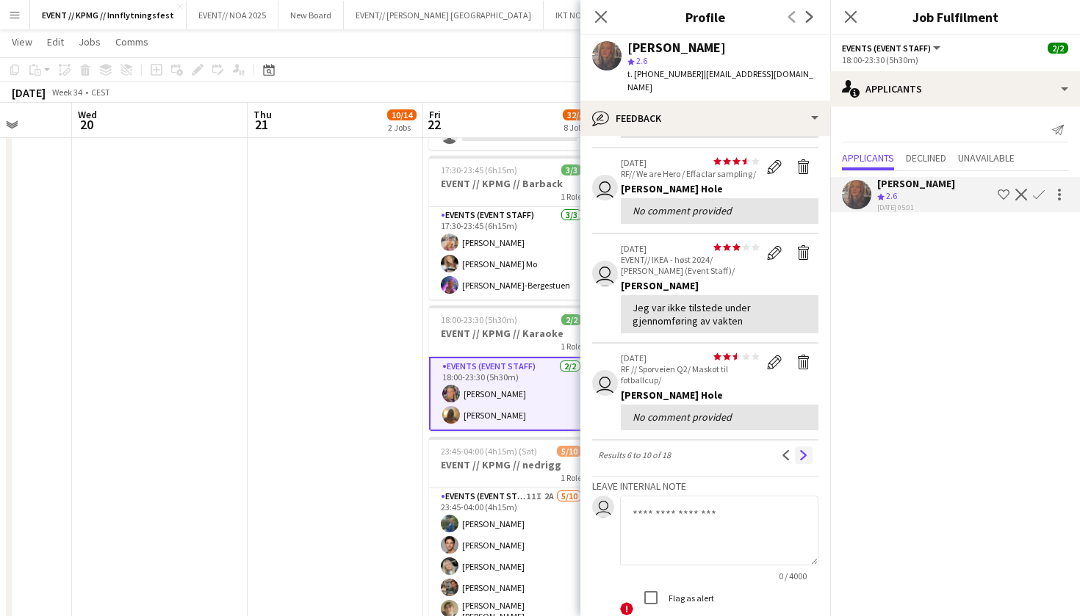
click at [809, 447] on button "Next" at bounding box center [804, 456] width 18 height 18
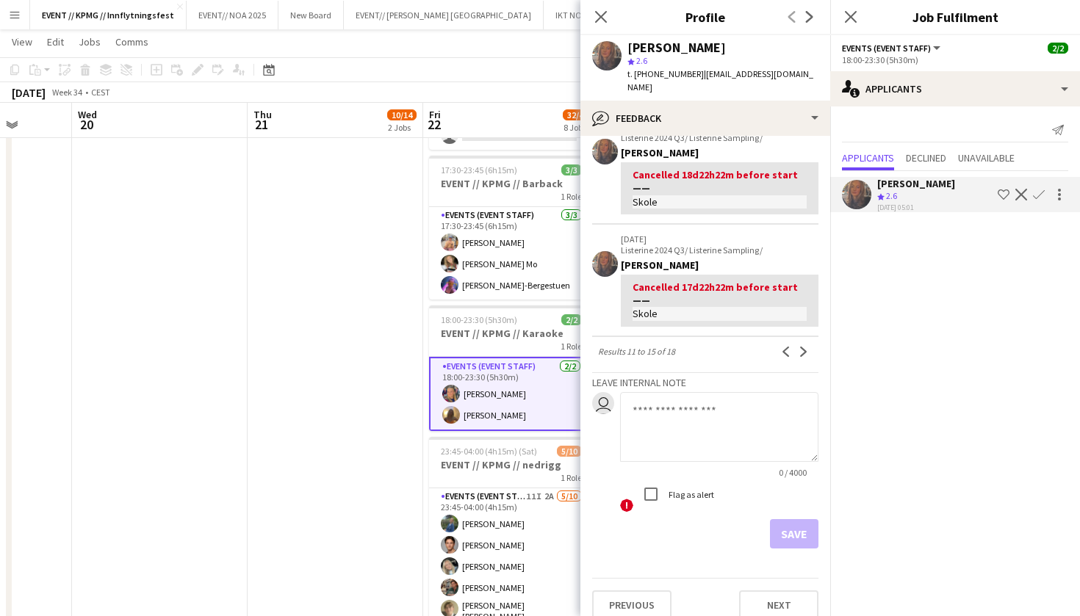
scroll to position [417, 0]
click at [806, 348] on div "View all [DATE] Listerine 2024 Q3/ Listerine Sampling/ [GEOGRAPHIC_DATA][PERSON…" at bounding box center [705, 140] width 226 height 820
click at [806, 347] on app-icon "Next" at bounding box center [803, 352] width 10 height 10
